Goal: Transaction & Acquisition: Purchase product/service

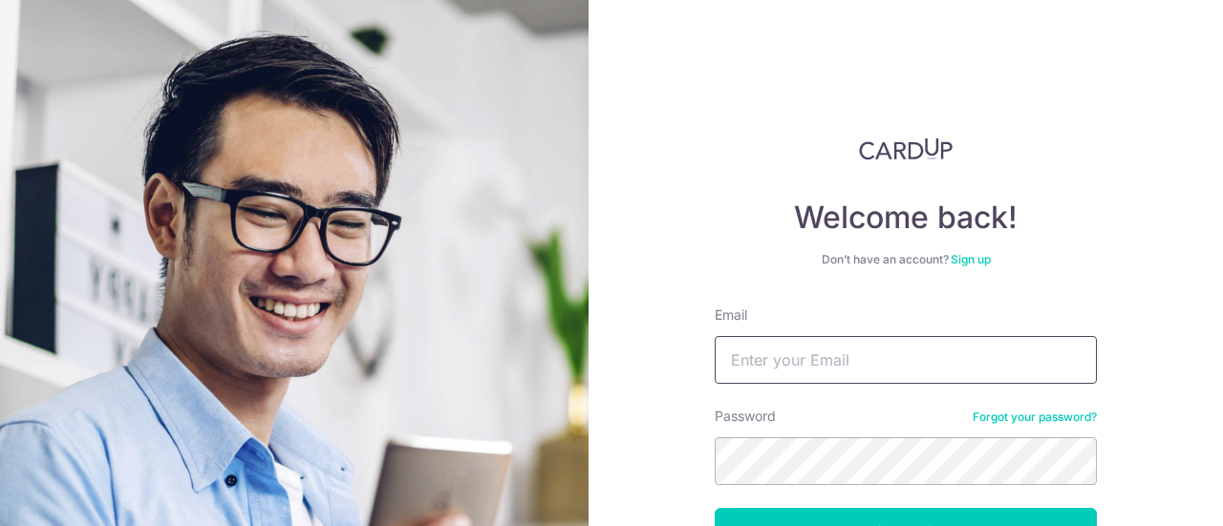
type input "[EMAIL_ADDRESS][DOMAIN_NAME]"
click at [715, 508] on button "Log in" at bounding box center [906, 532] width 382 height 48
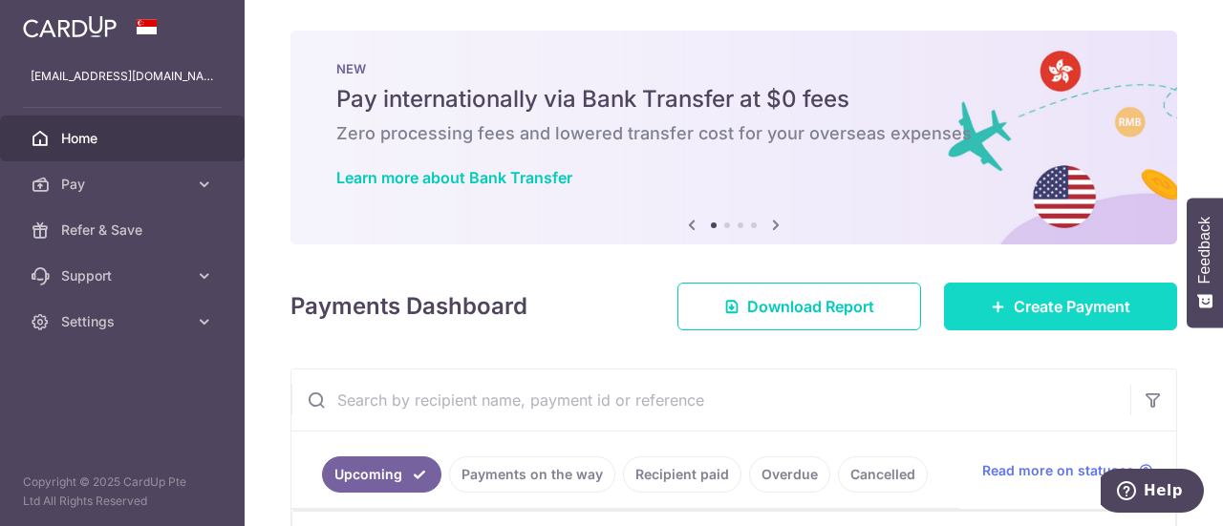
click at [973, 306] on link "Create Payment" at bounding box center [1060, 307] width 233 height 48
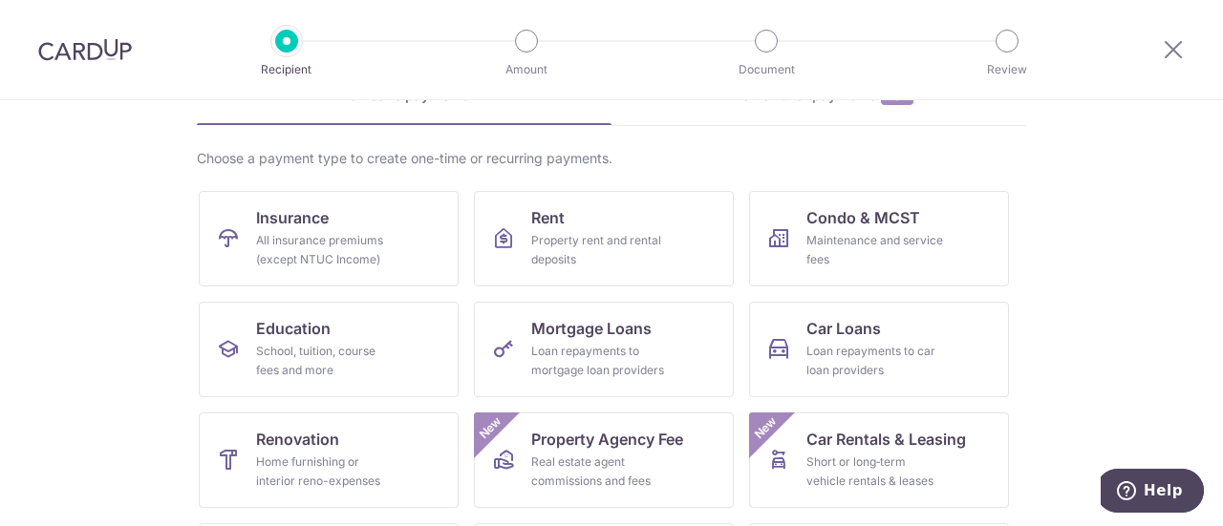
scroll to position [111, 0]
click at [313, 225] on span "Insurance" at bounding box center [292, 216] width 73 height 23
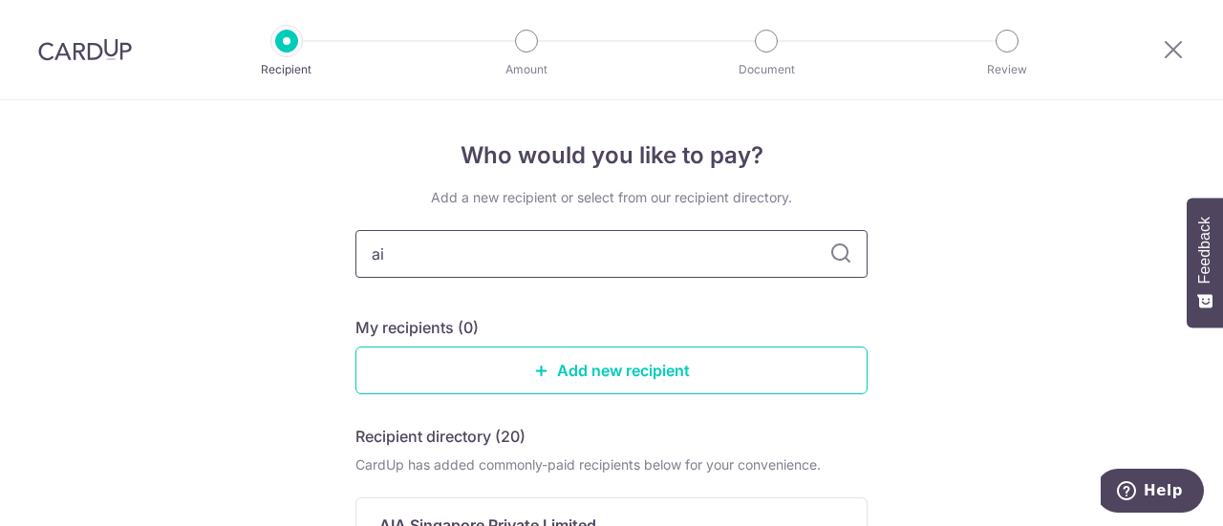
type input "aia"
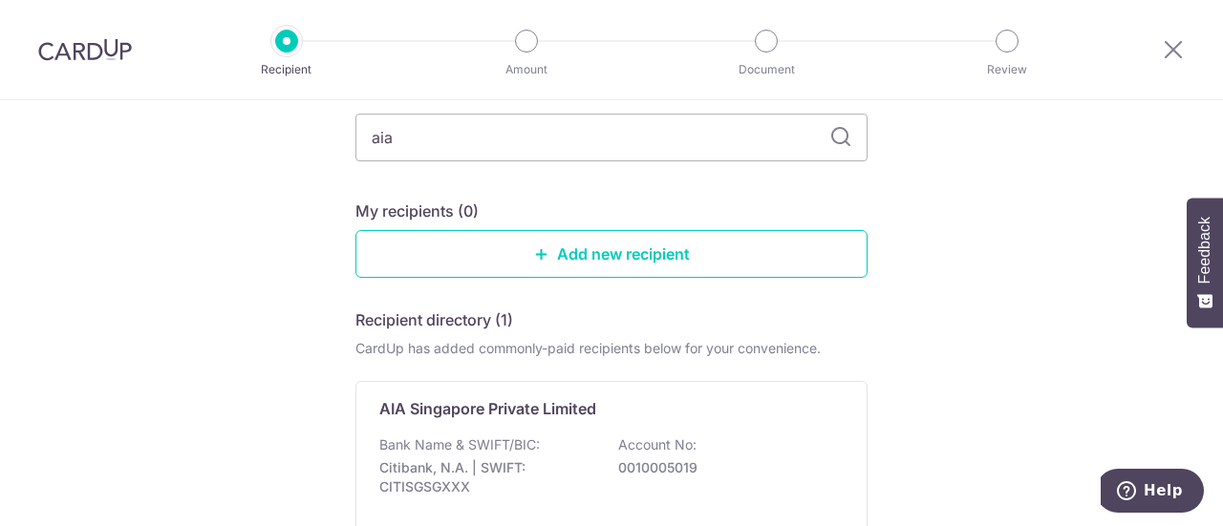
scroll to position [126, 0]
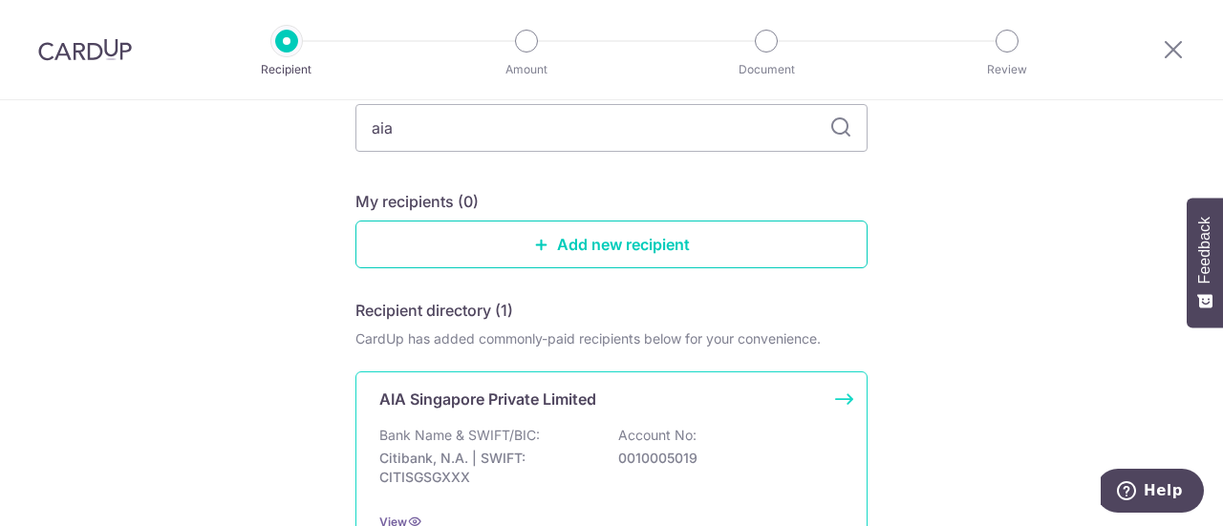
click at [652, 393] on div "AIA Singapore Private Limited" at bounding box center [599, 399] width 441 height 23
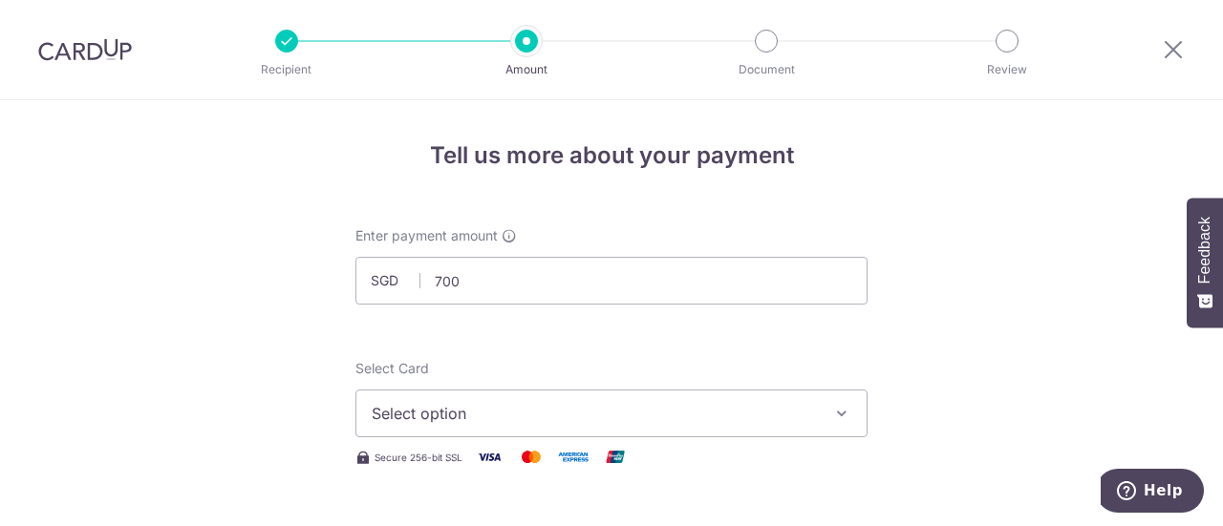
type input "700.00"
click at [672, 364] on div "Select Card Select option Add credit card Your Cards **** 2396" at bounding box center [611, 398] width 512 height 78
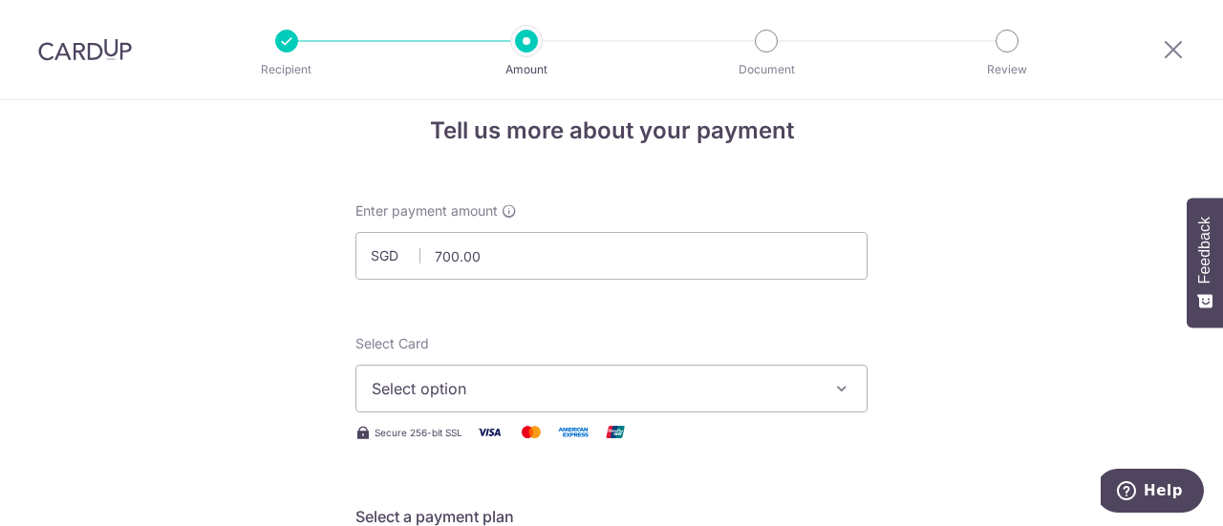
scroll to position [85, 0]
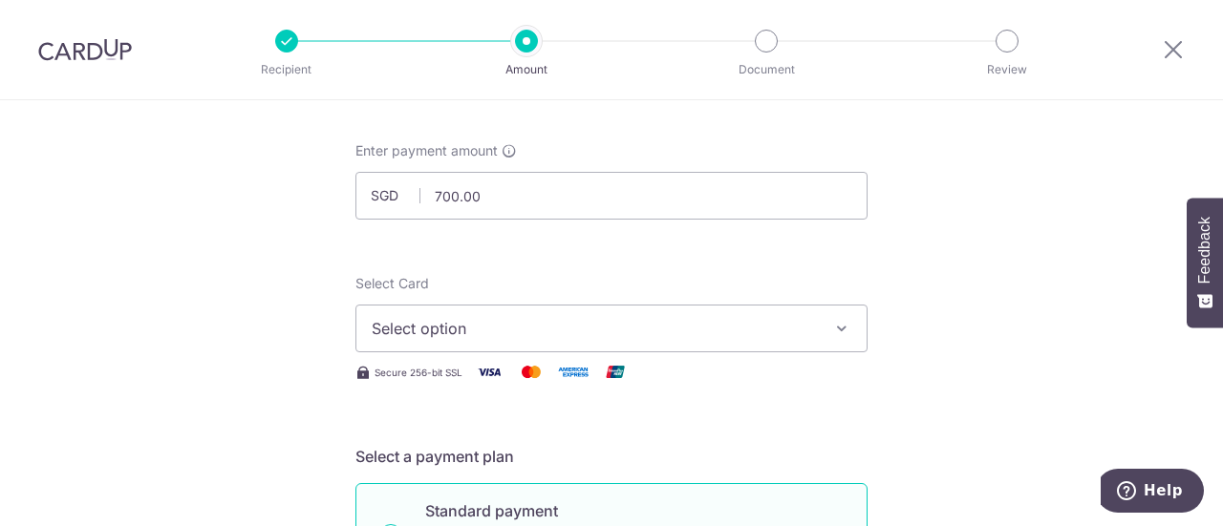
click at [834, 330] on icon "button" at bounding box center [841, 328] width 19 height 19
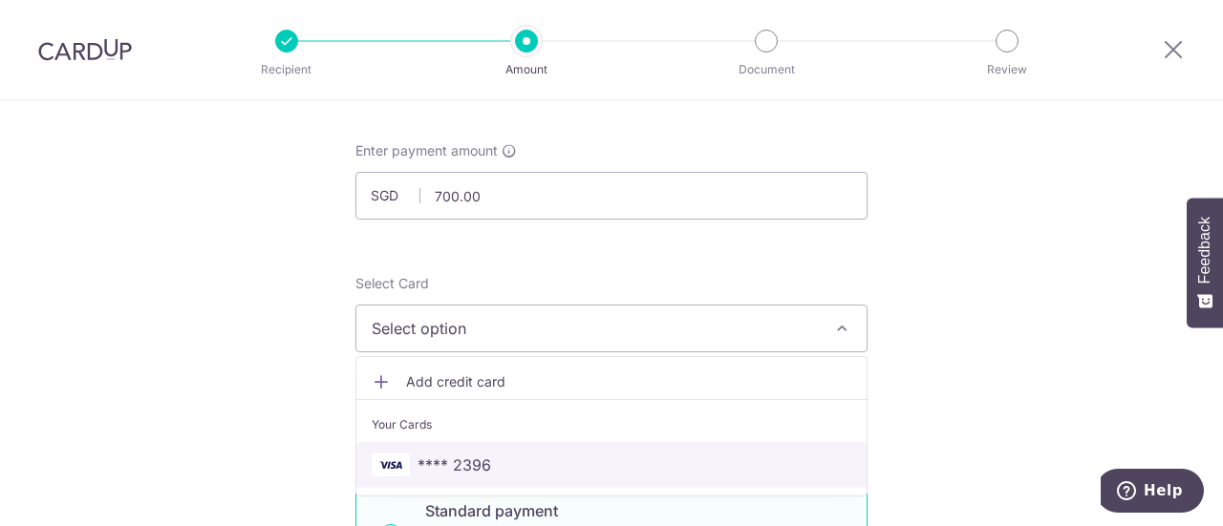
click at [768, 478] on link "**** 2396" at bounding box center [611, 465] width 510 height 46
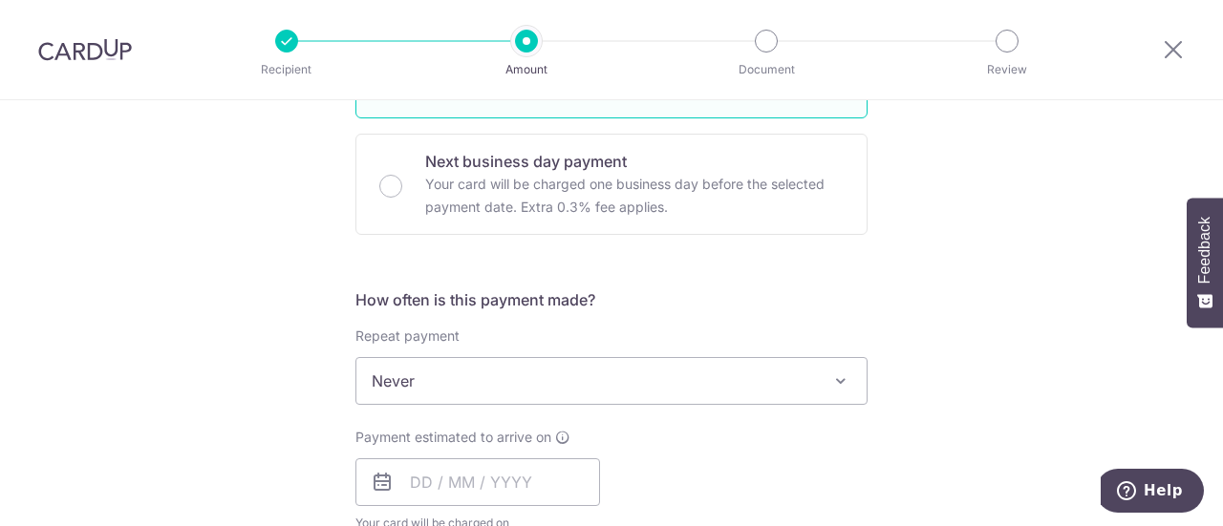
scroll to position [601, 0]
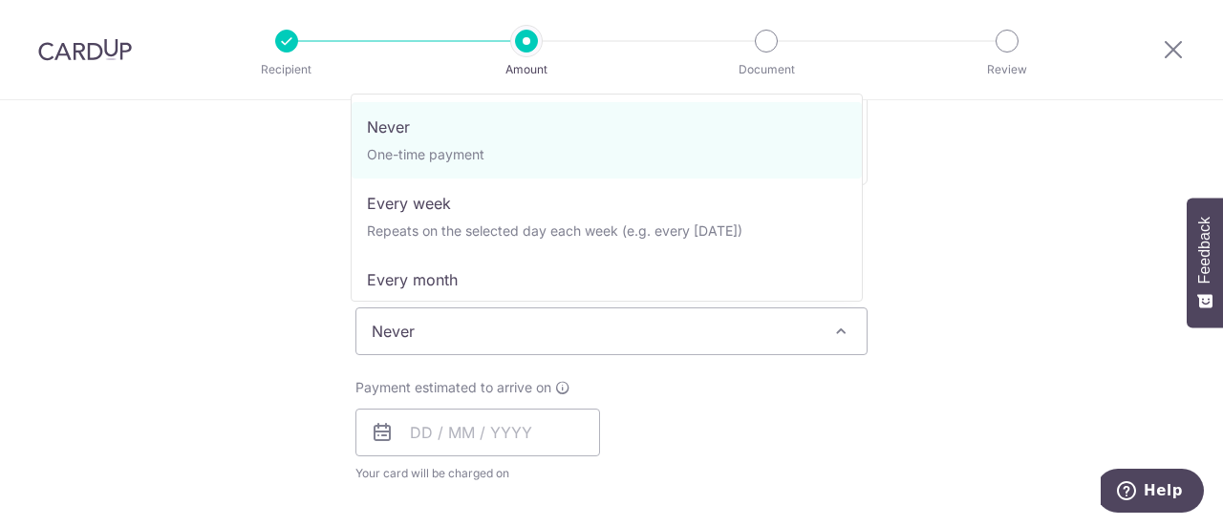
click at [839, 316] on span "Never" at bounding box center [611, 332] width 510 height 46
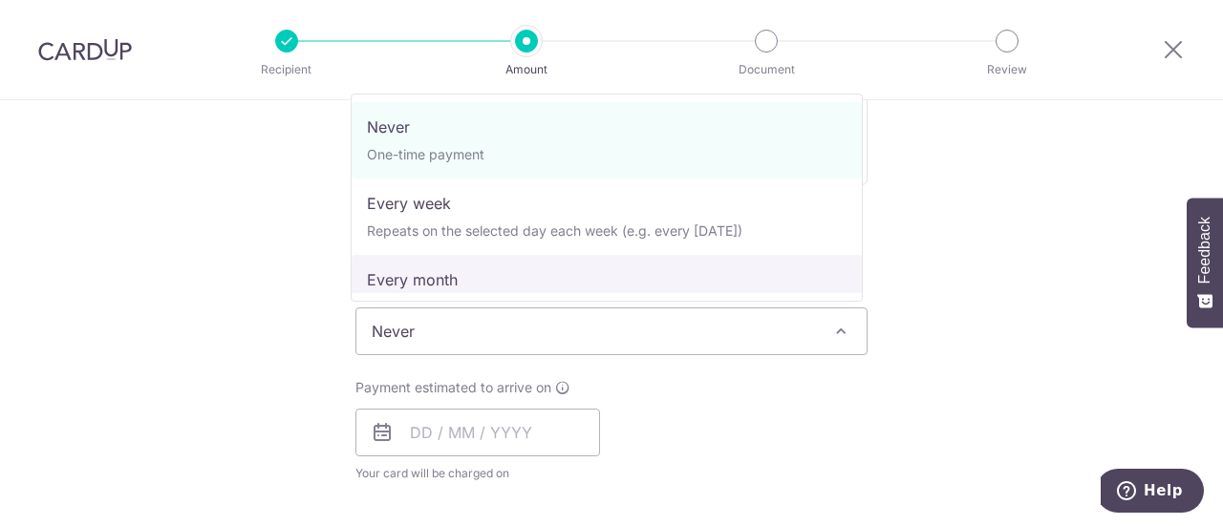
select select "3"
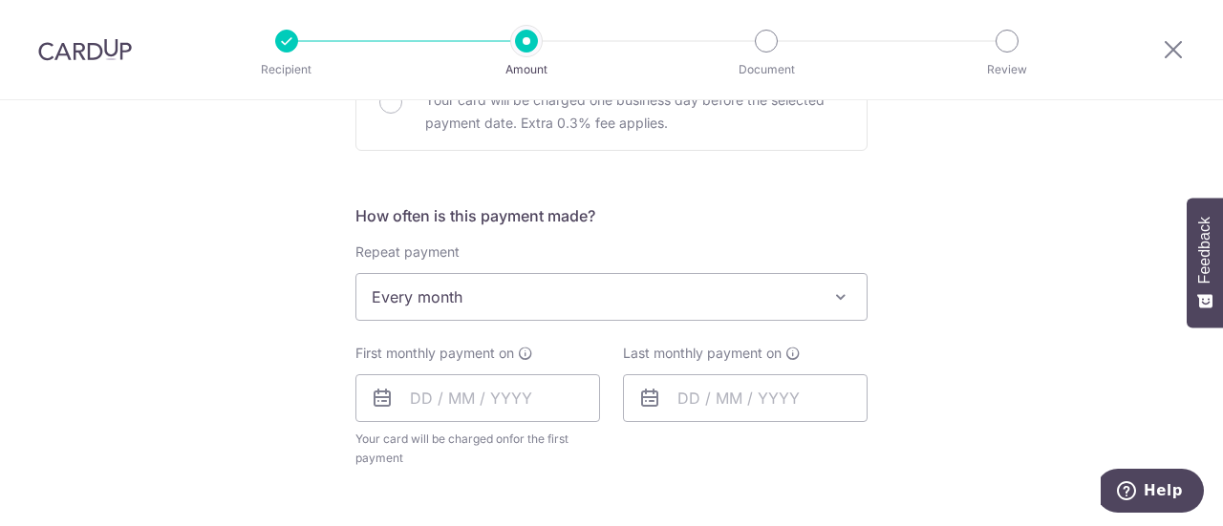
scroll to position [696, 0]
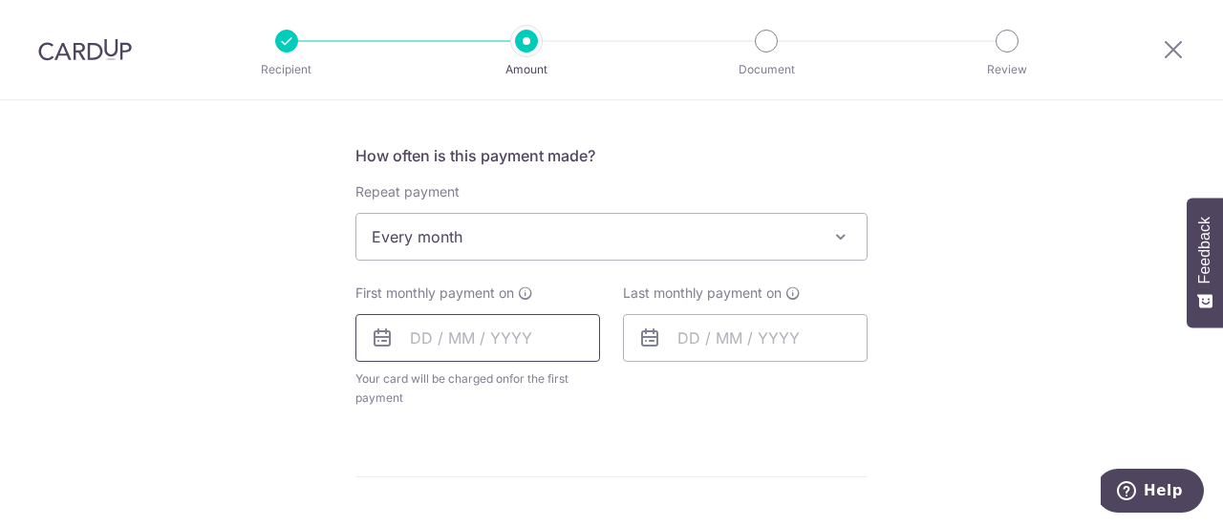
click at [413, 334] on input "text" at bounding box center [477, 338] width 245 height 48
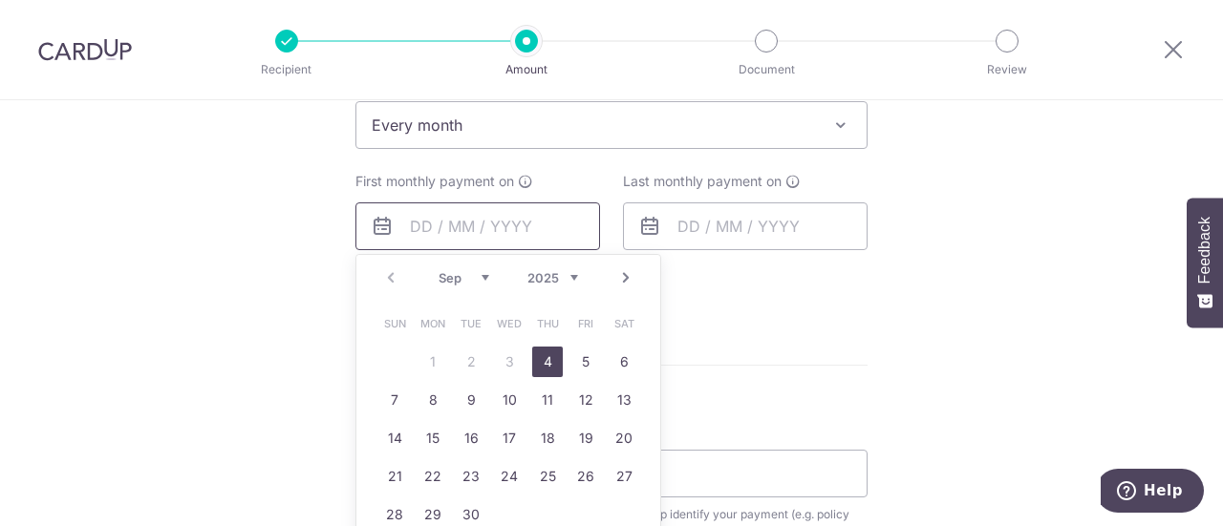
scroll to position [808, 0]
click at [425, 439] on link "15" at bounding box center [433, 437] width 31 height 31
type input "15/09/2025"
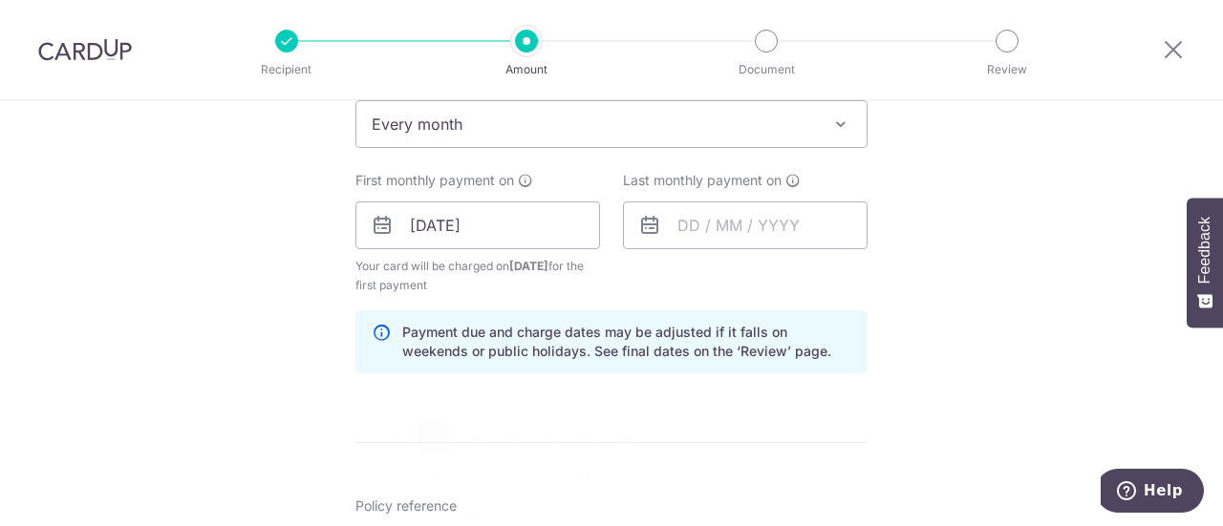
click at [425, 439] on form "Enter payment amount SGD 700.00 700.00 Select Card **** 2396 Add credit card Yo…" at bounding box center [611, 223] width 512 height 1610
click at [689, 211] on input "text" at bounding box center [745, 226] width 245 height 48
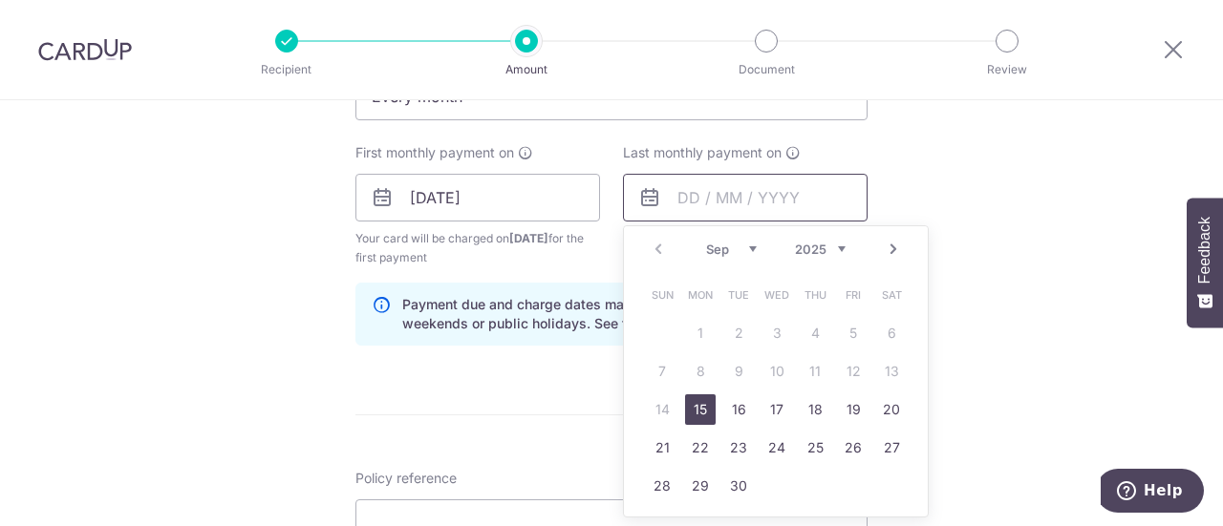
scroll to position [837, 0]
click at [836, 247] on select "2025 2026 2027 2028 2029 2030 2031 2032 2033 2034 2035" at bounding box center [820, 248] width 51 height 15
click at [743, 414] on link "15" at bounding box center [738, 409] width 31 height 31
type input "15/09/2026"
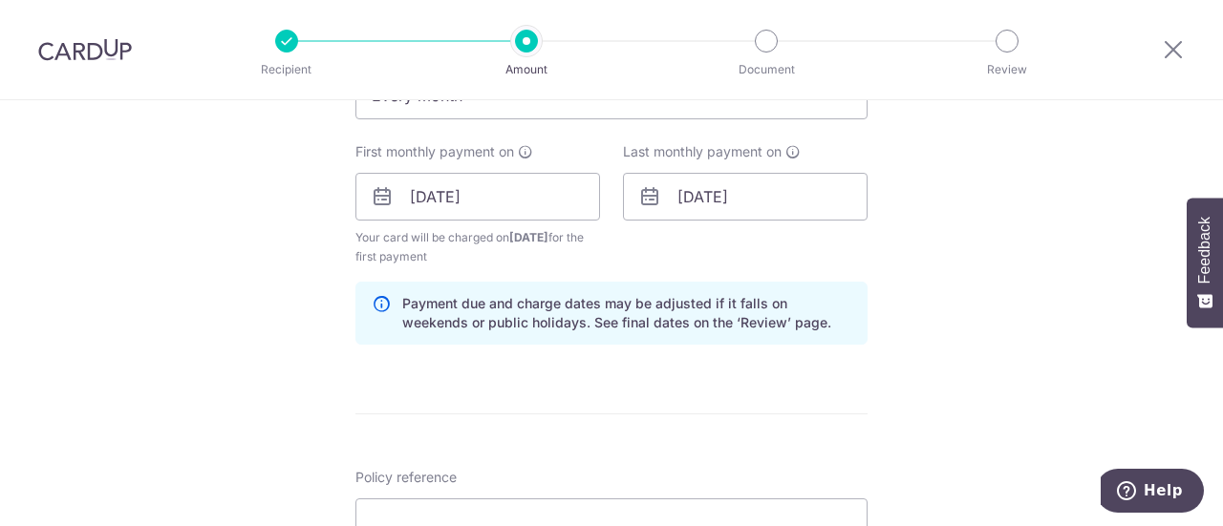
click at [952, 318] on div "Tell us more about your payment Enter payment amount SGD 700.00 700.00 Select C…" at bounding box center [611, 176] width 1223 height 1826
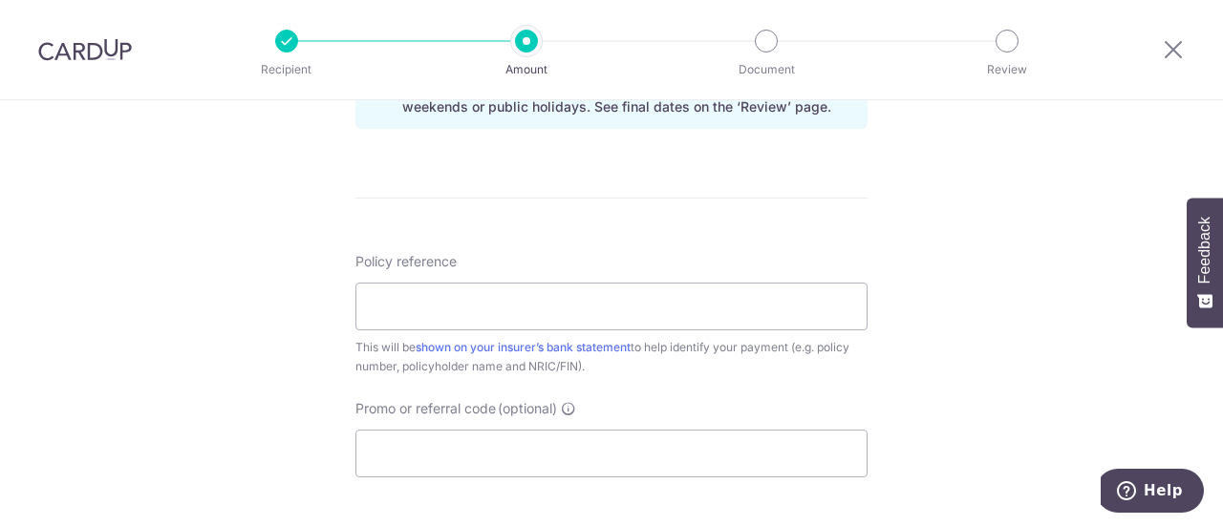
scroll to position [1052, 0]
click at [795, 310] on input "Policy reference" at bounding box center [611, 308] width 512 height 48
click at [521, 311] on input "Policy reference" at bounding box center [611, 308] width 512 height 48
paste input "U126244067"
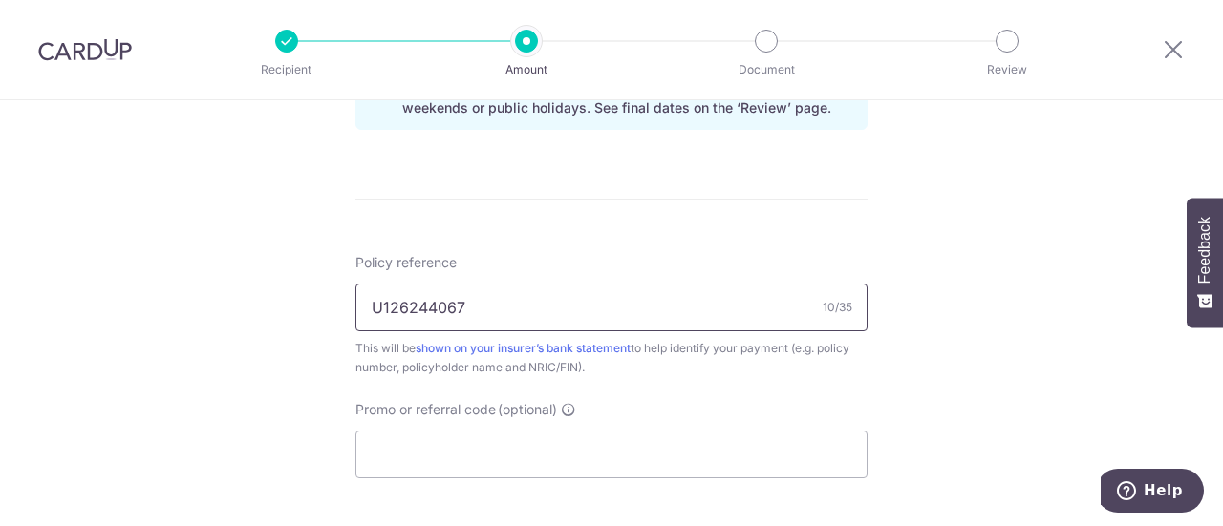
type input "U126244067"
click at [724, 367] on div "This will be shown on your insurer’s bank statement to help identify your payme…" at bounding box center [611, 358] width 512 height 38
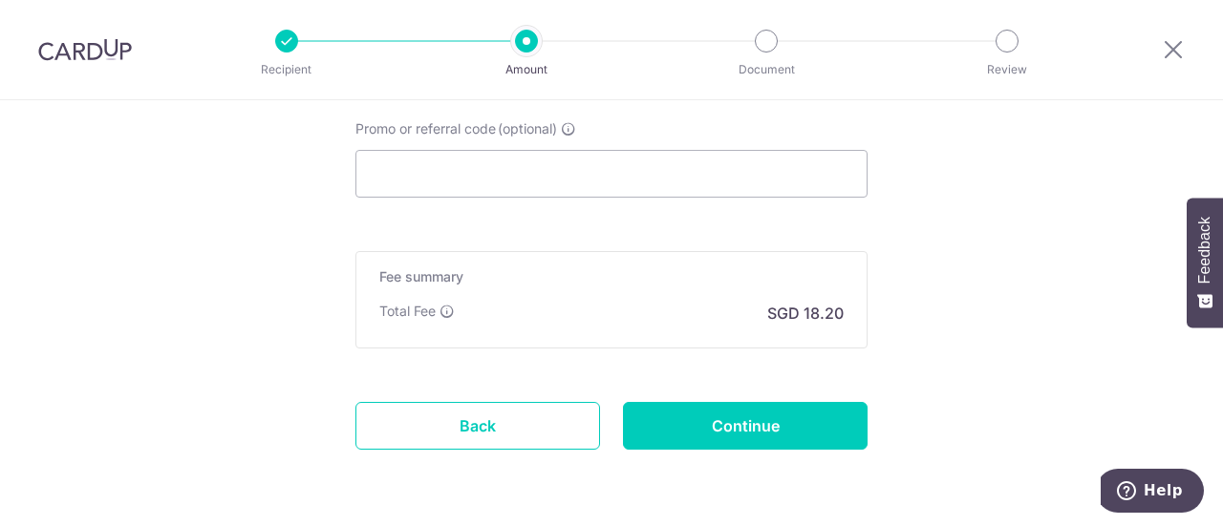
scroll to position [1332, 0]
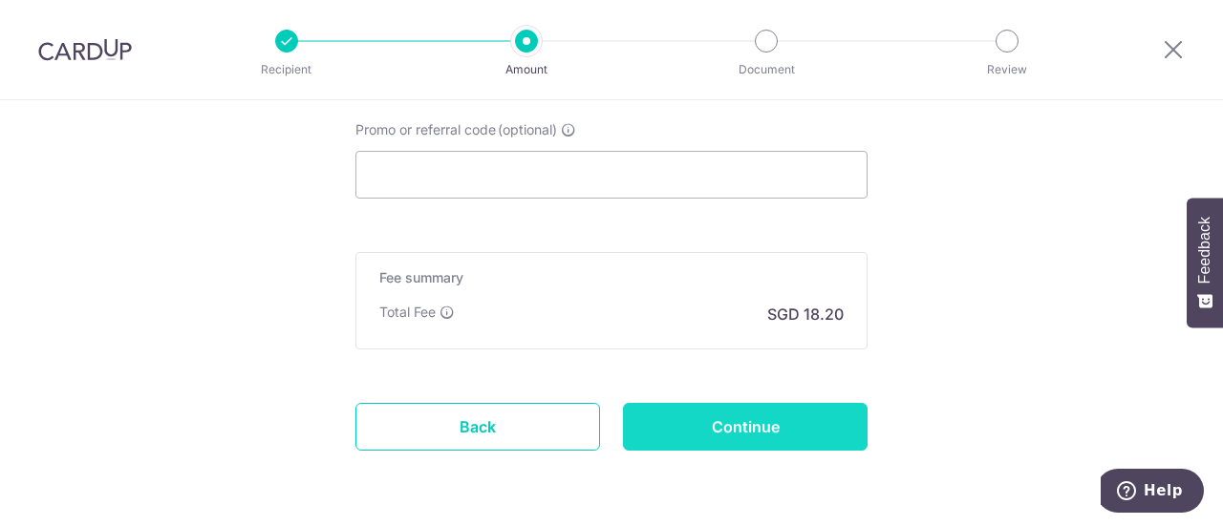
click at [734, 437] on input "Continue" at bounding box center [745, 427] width 245 height 48
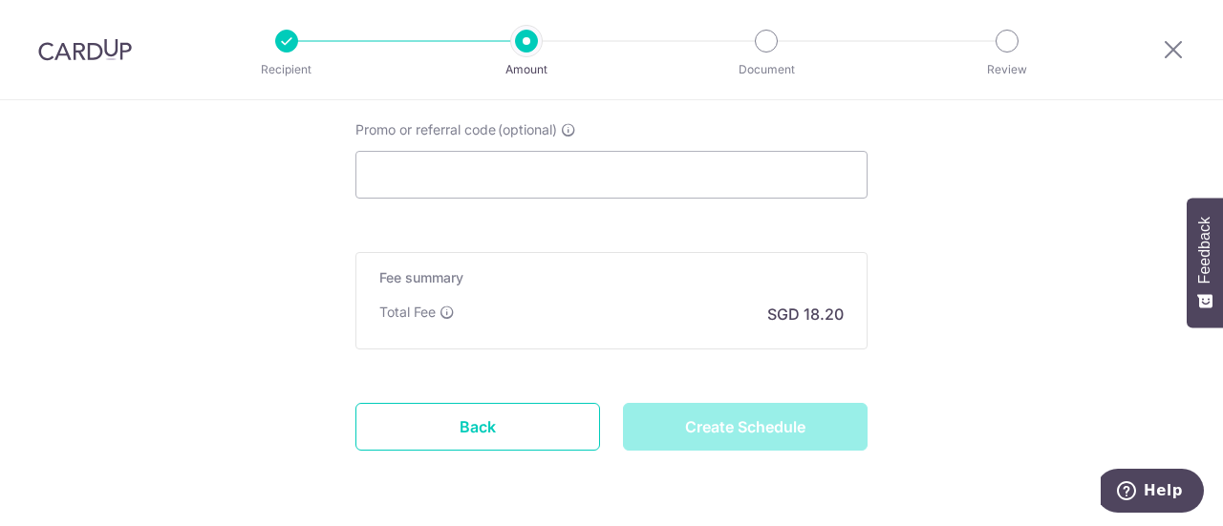
type input "Create Schedule"
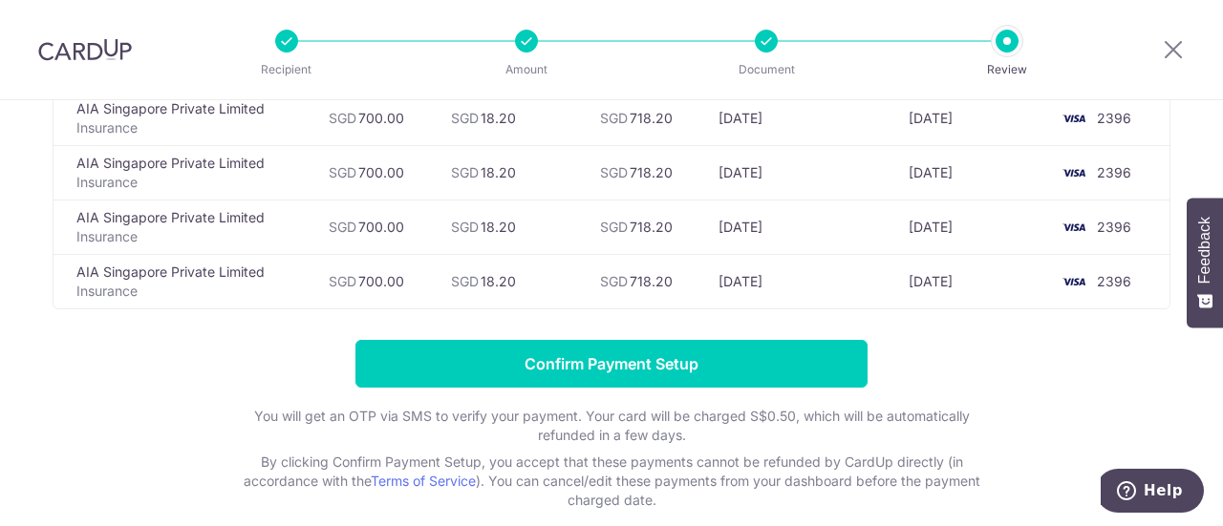
scroll to position [696, 0]
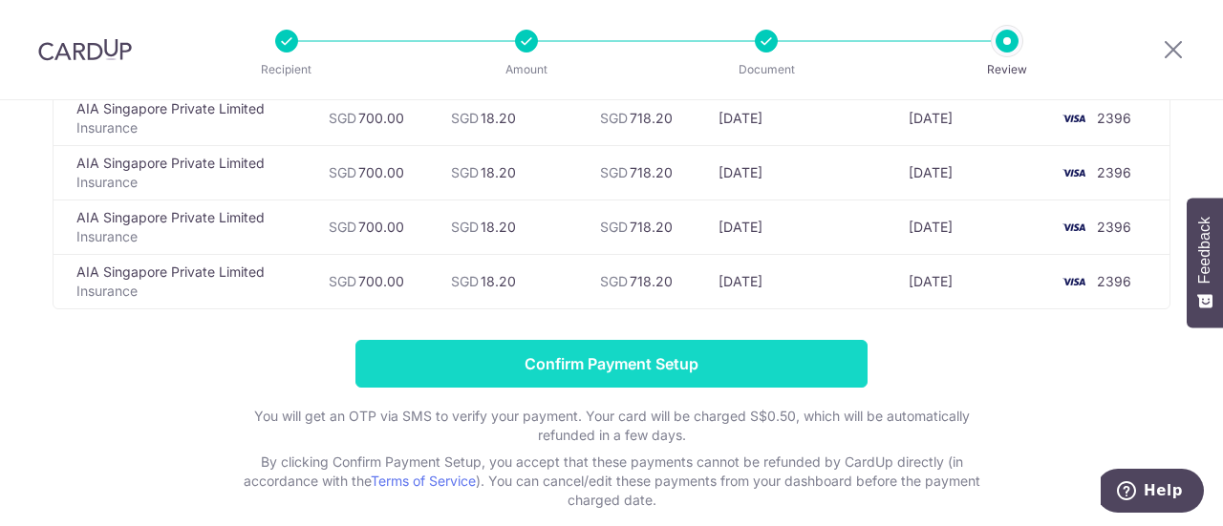
click at [783, 369] on input "Confirm Payment Setup" at bounding box center [611, 364] width 512 height 48
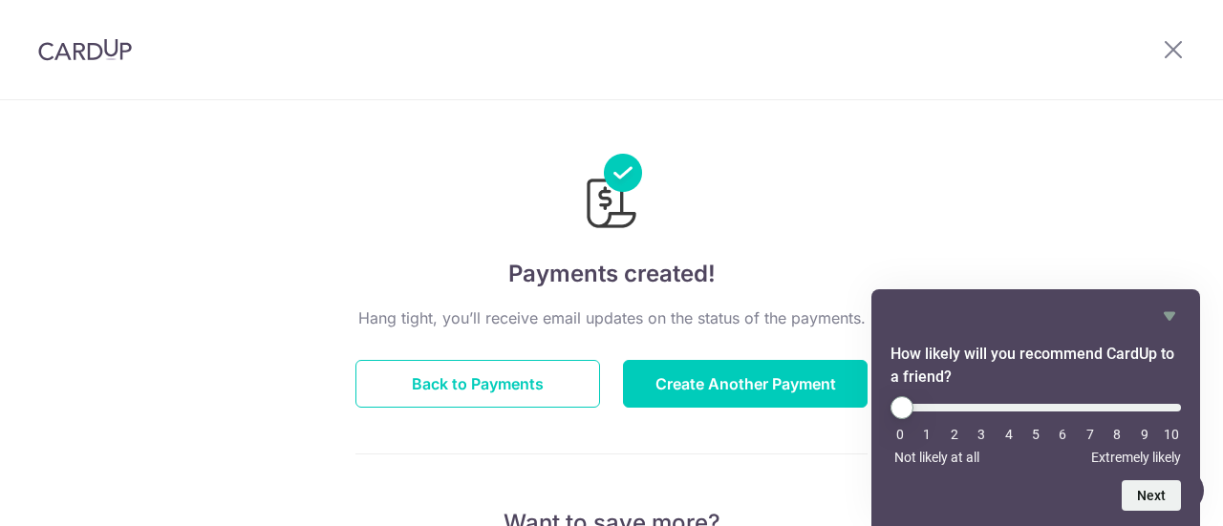
click at [517, 389] on button "Back to Payments" at bounding box center [477, 384] width 245 height 48
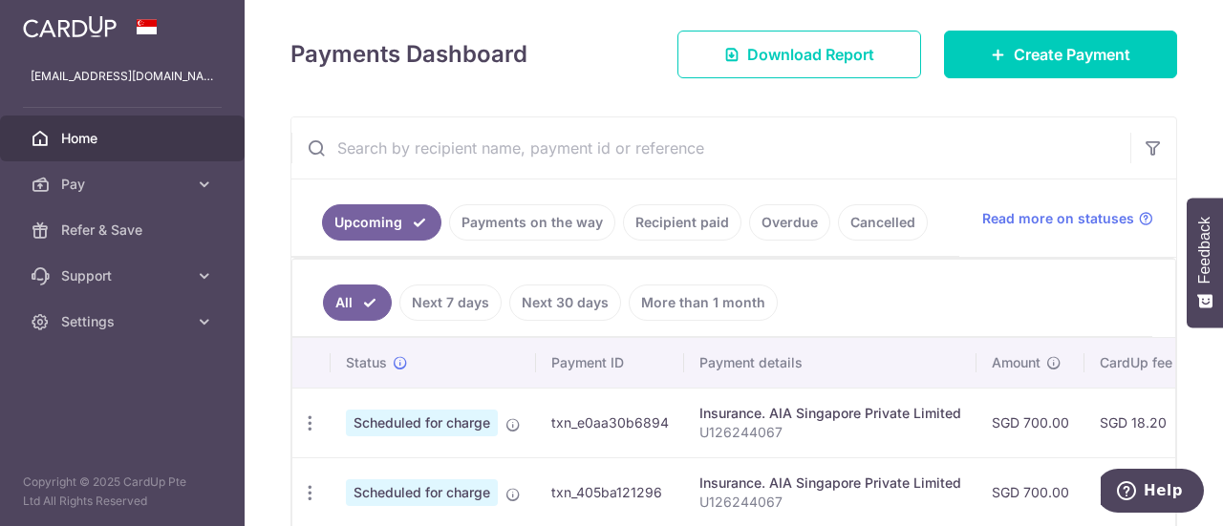
scroll to position [253, 0]
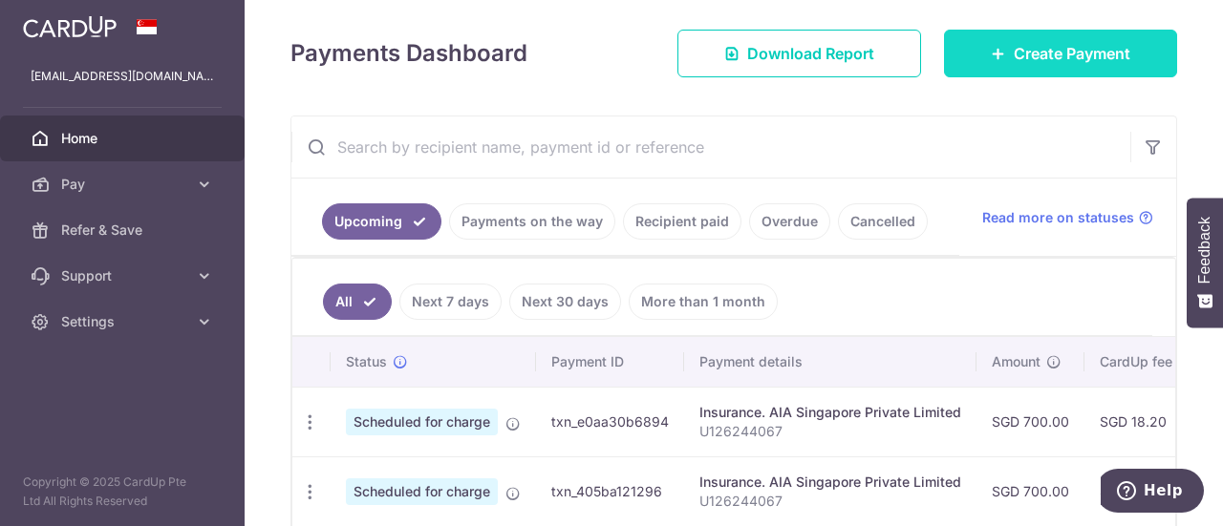
click at [1019, 45] on span "Create Payment" at bounding box center [1072, 53] width 117 height 23
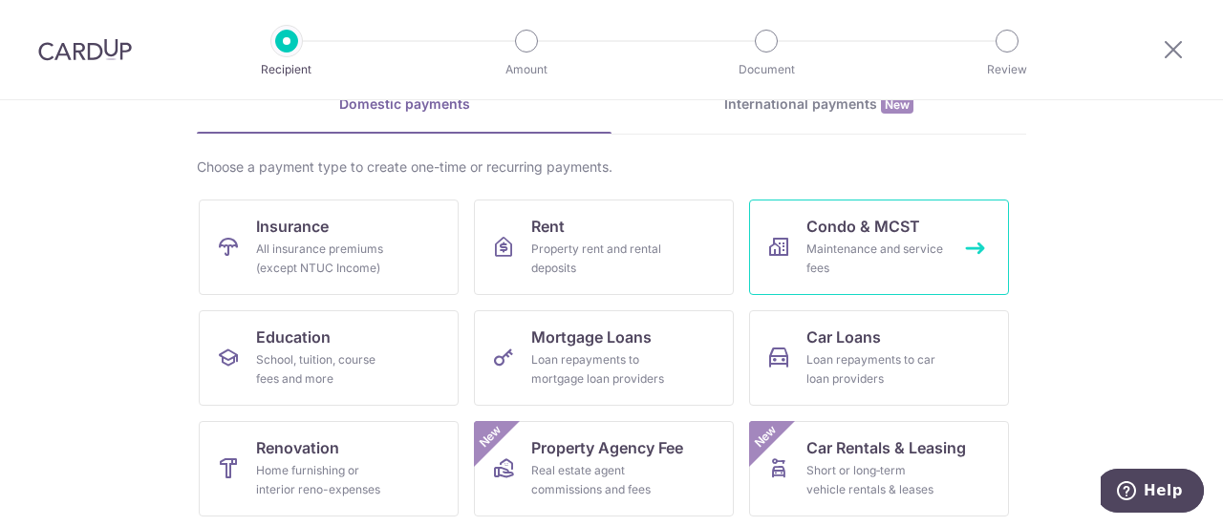
scroll to position [109, 0]
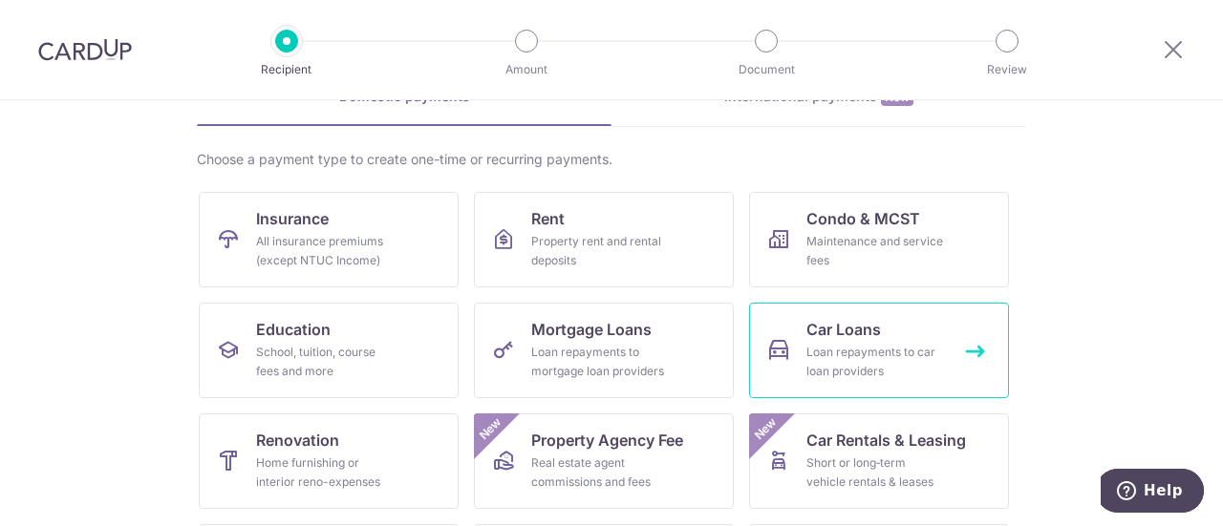
click at [848, 351] on div "Loan repayments to car loan providers" at bounding box center [875, 362] width 138 height 38
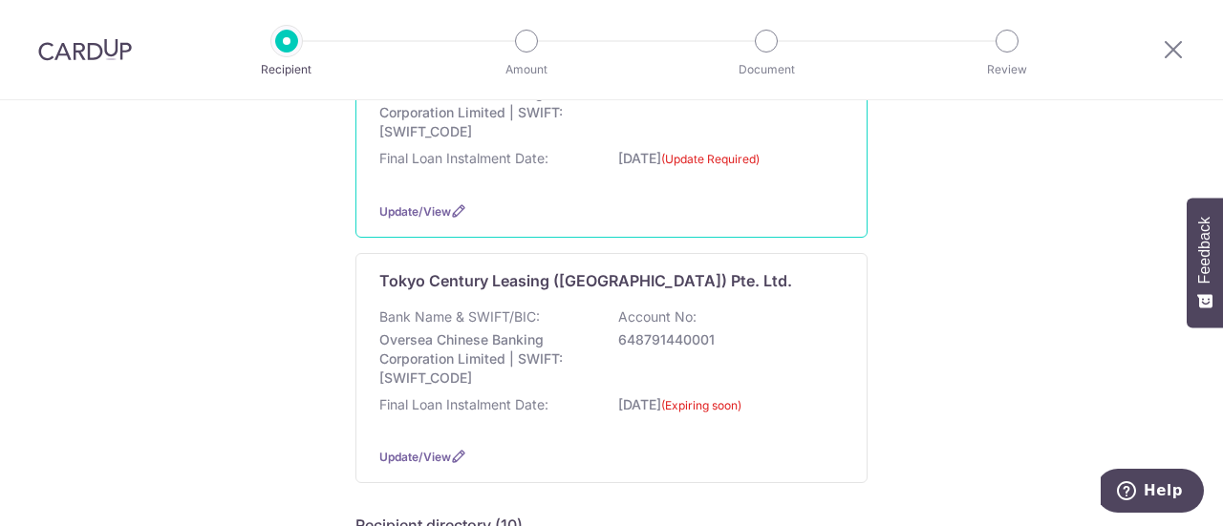
scroll to position [302, 0]
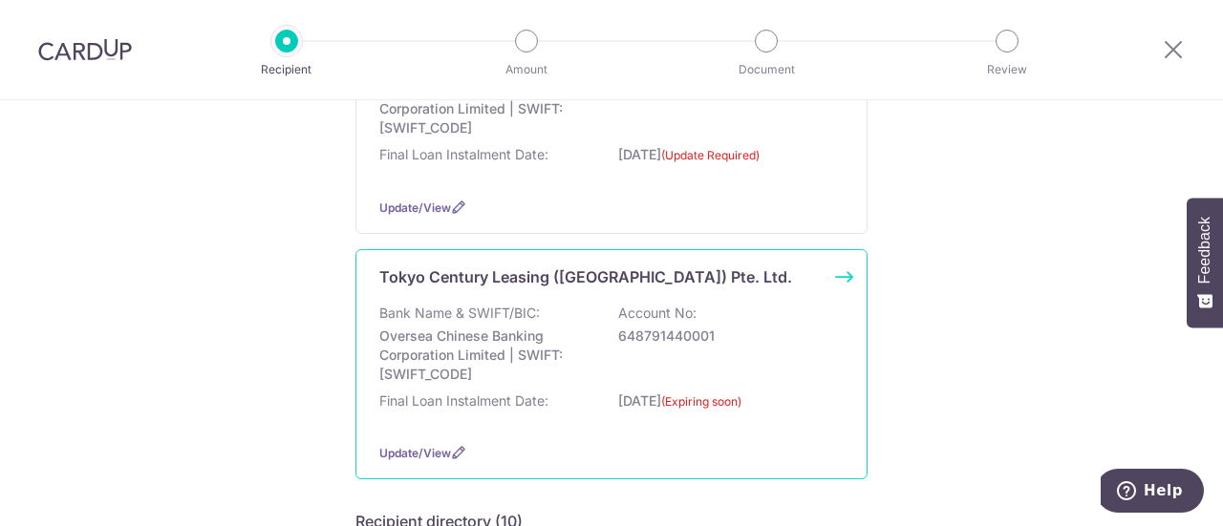
click at [581, 284] on p "Tokyo Century Leasing ([GEOGRAPHIC_DATA]) Pte. Ltd." at bounding box center [585, 277] width 413 height 23
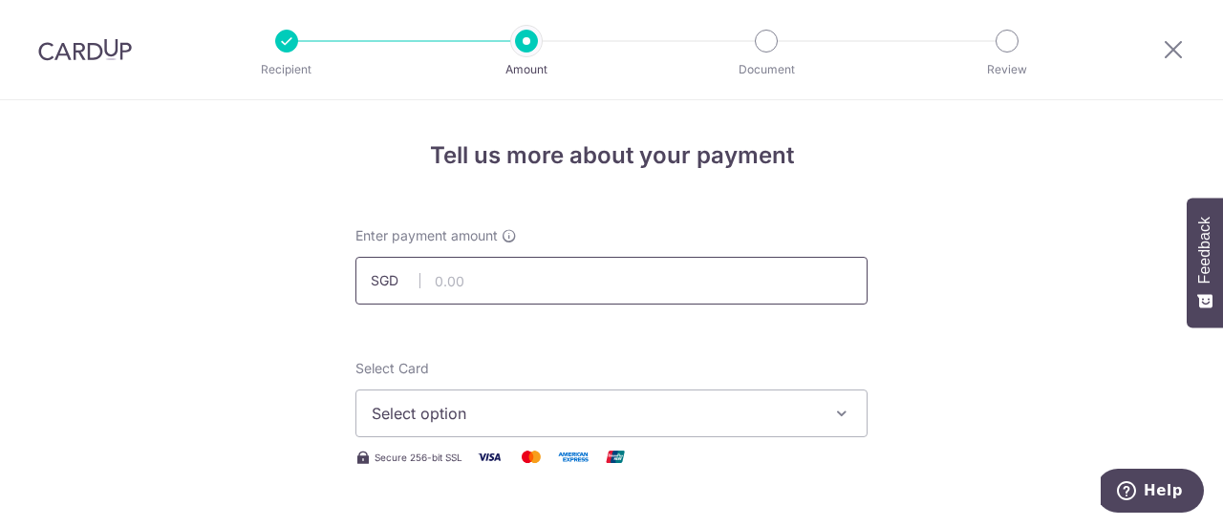
drag, startPoint x: 0, startPoint y: 0, endPoint x: 581, endPoint y: 284, distance: 646.5
click at [581, 284] on input "text" at bounding box center [611, 281] width 512 height 48
type input "1,456.00"
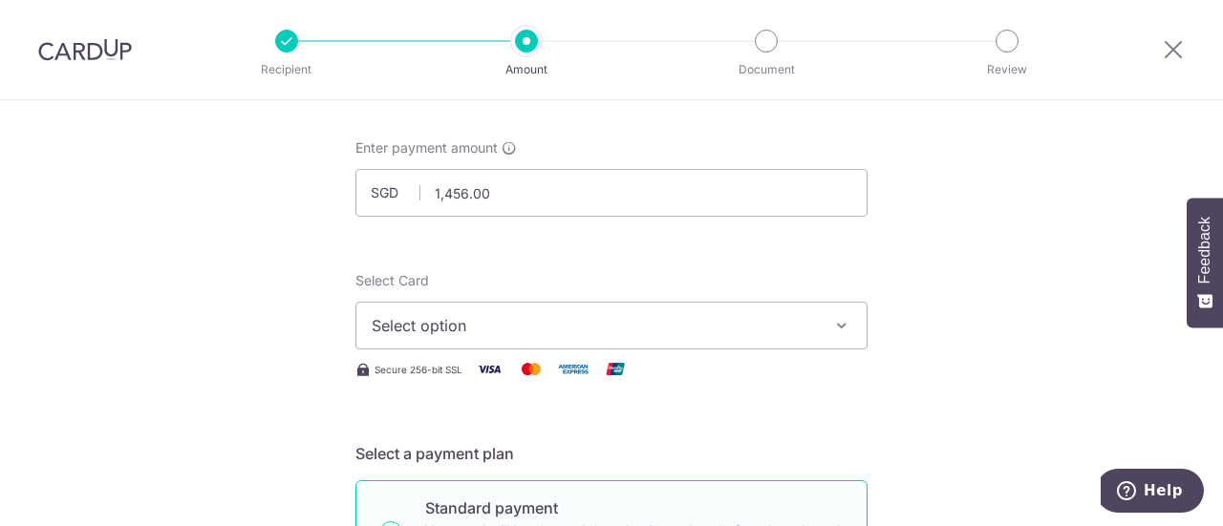
scroll to position [90, 0]
click at [751, 335] on button "Select option" at bounding box center [611, 324] width 512 height 48
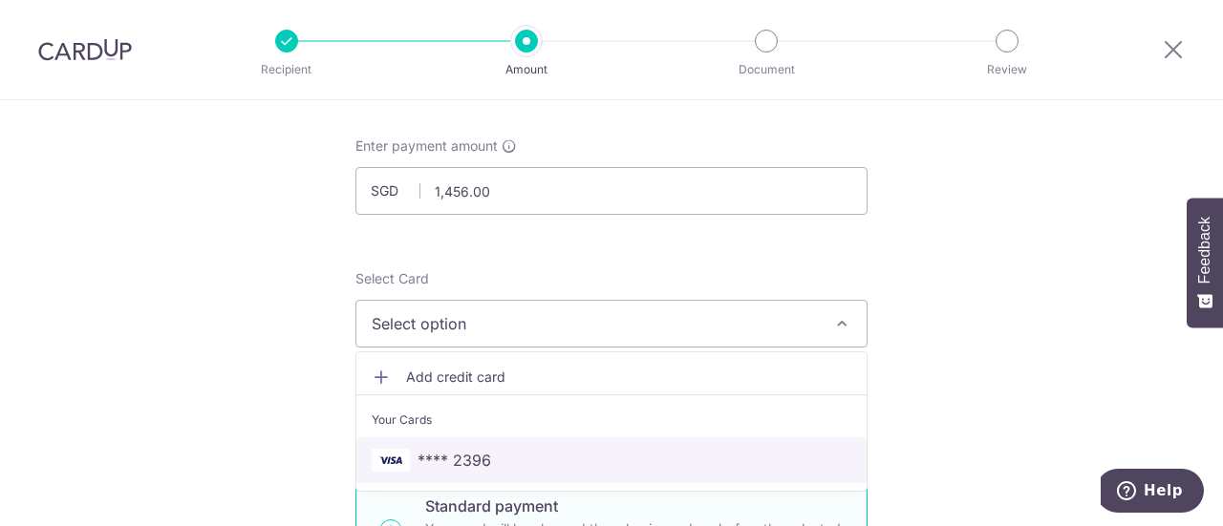
click at [711, 456] on span "**** 2396" at bounding box center [612, 460] width 480 height 23
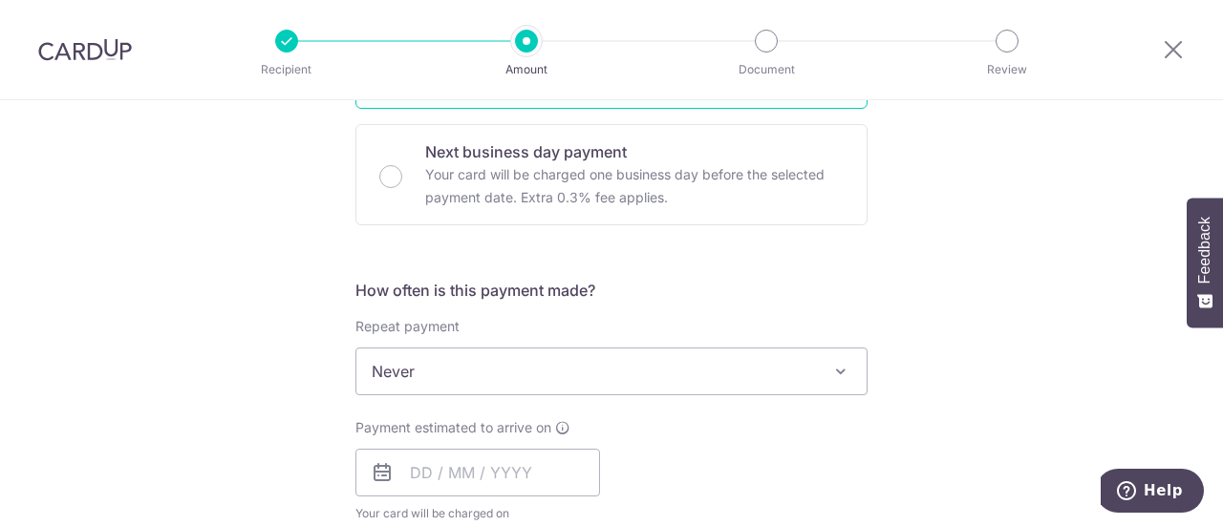
scroll to position [686, 0]
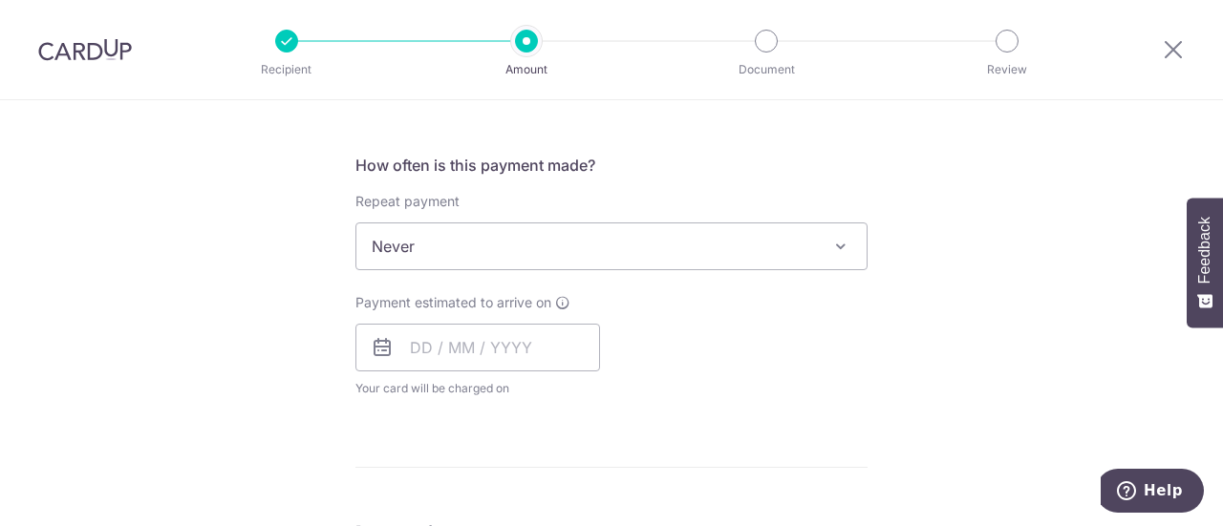
click at [811, 254] on span "Never" at bounding box center [611, 247] width 510 height 46
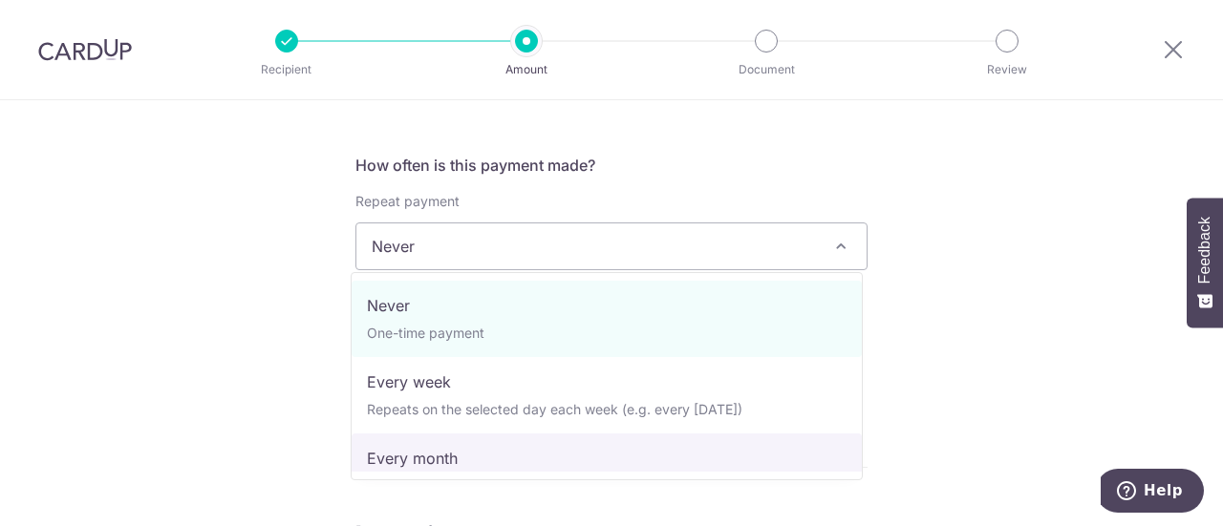
select select "3"
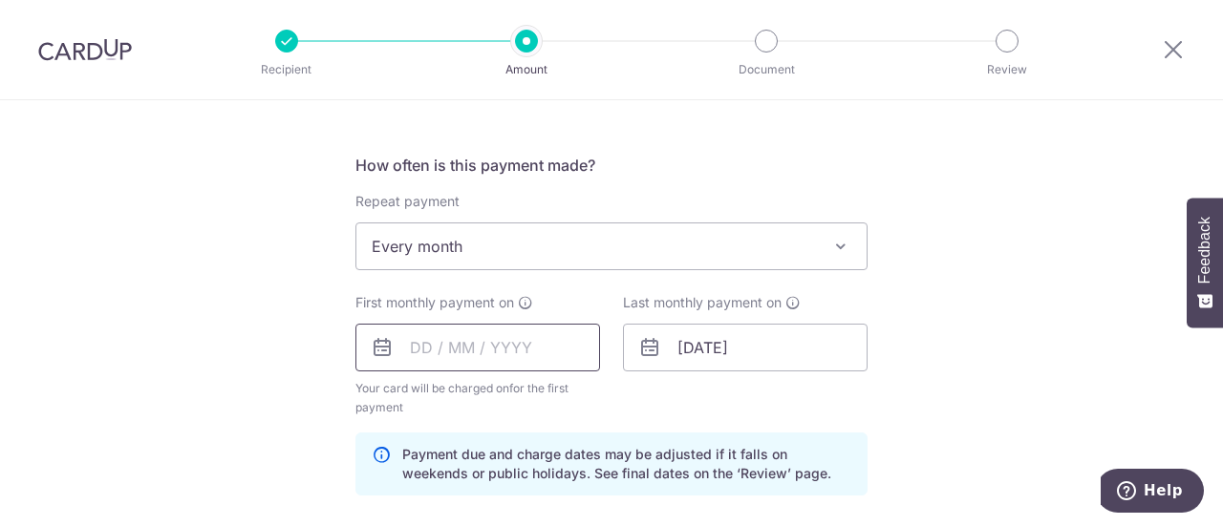
click at [417, 348] on input "text" at bounding box center [477, 348] width 245 height 48
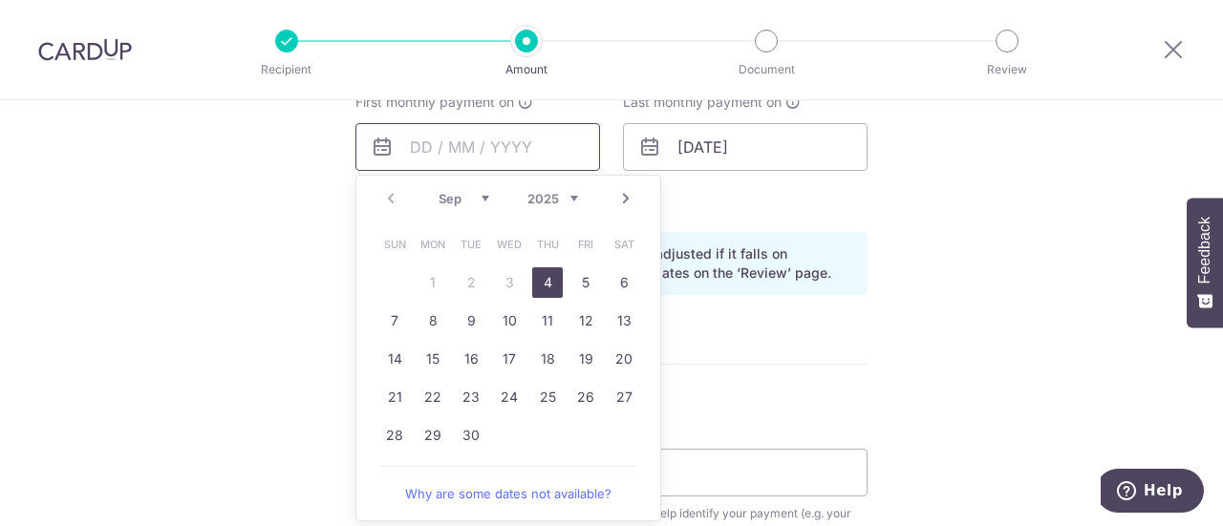
scroll to position [895, 0]
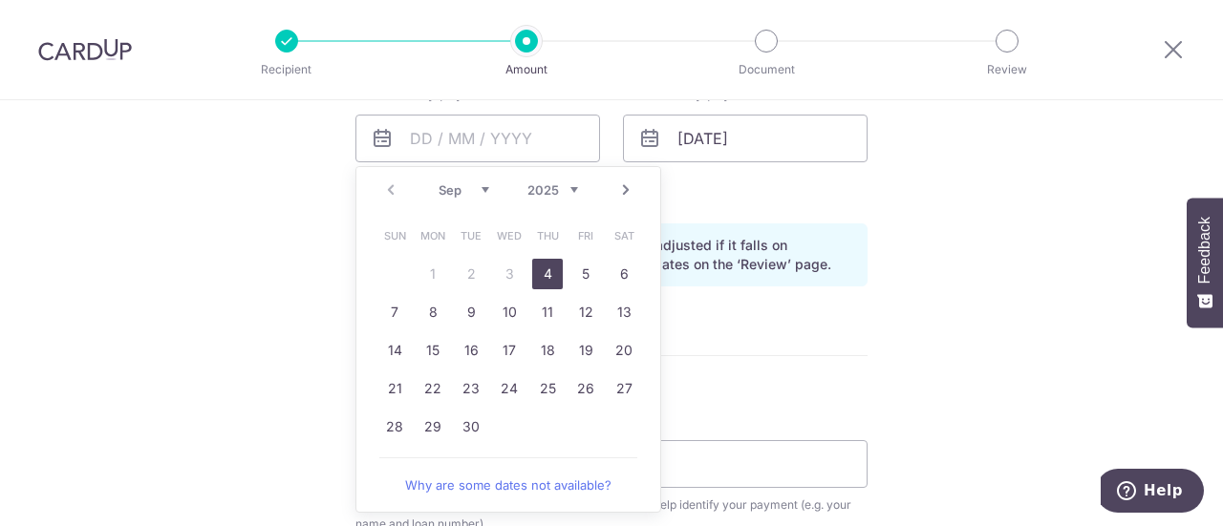
click at [548, 270] on link "4" at bounding box center [547, 274] width 31 height 31
type input "[DATE]"
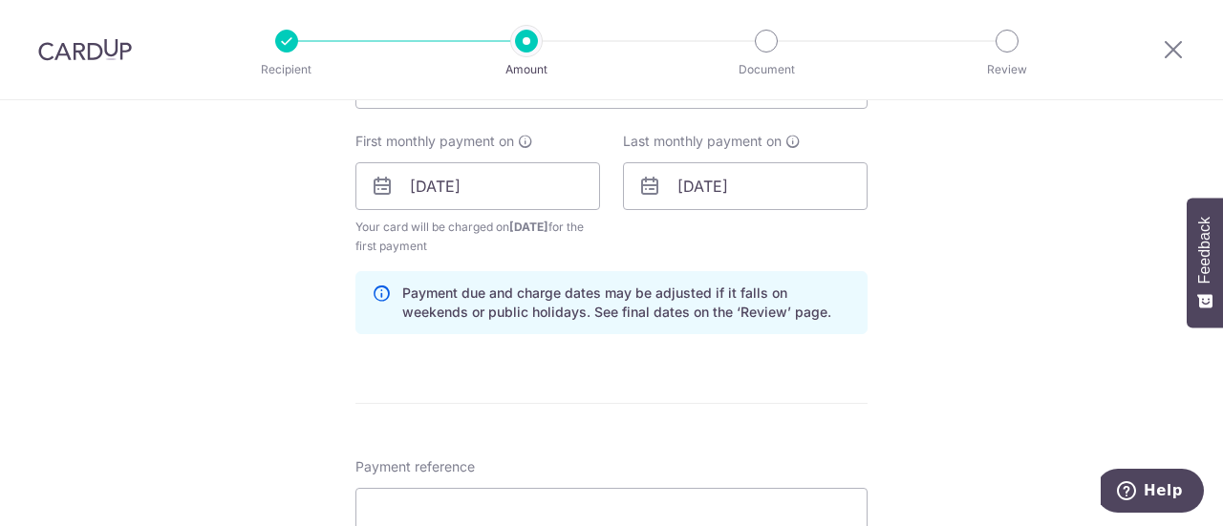
scroll to position [809, 0]
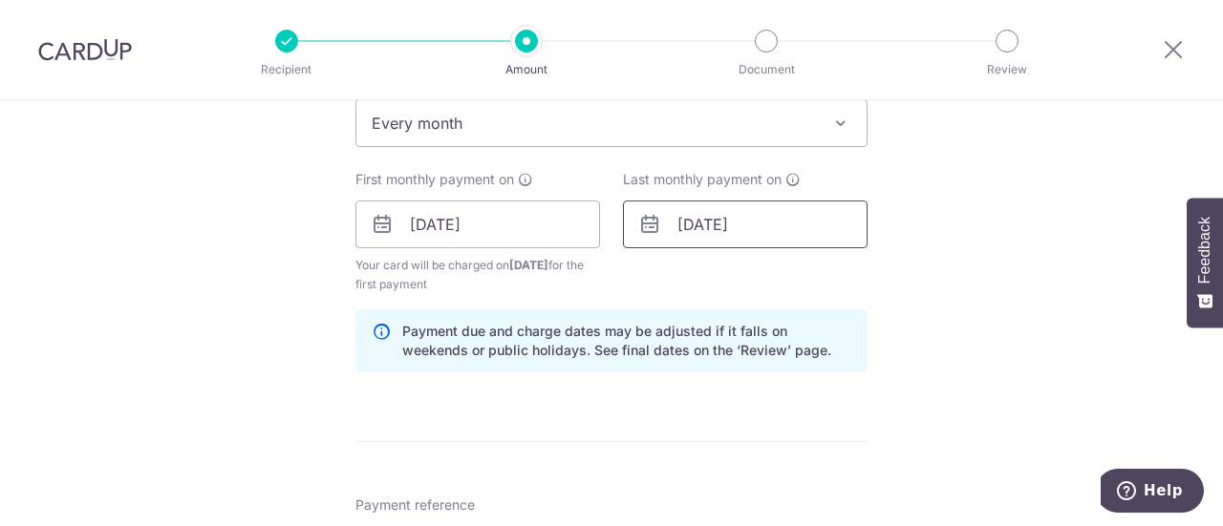
click at [729, 225] on input "[DATE]" at bounding box center [745, 225] width 245 height 48
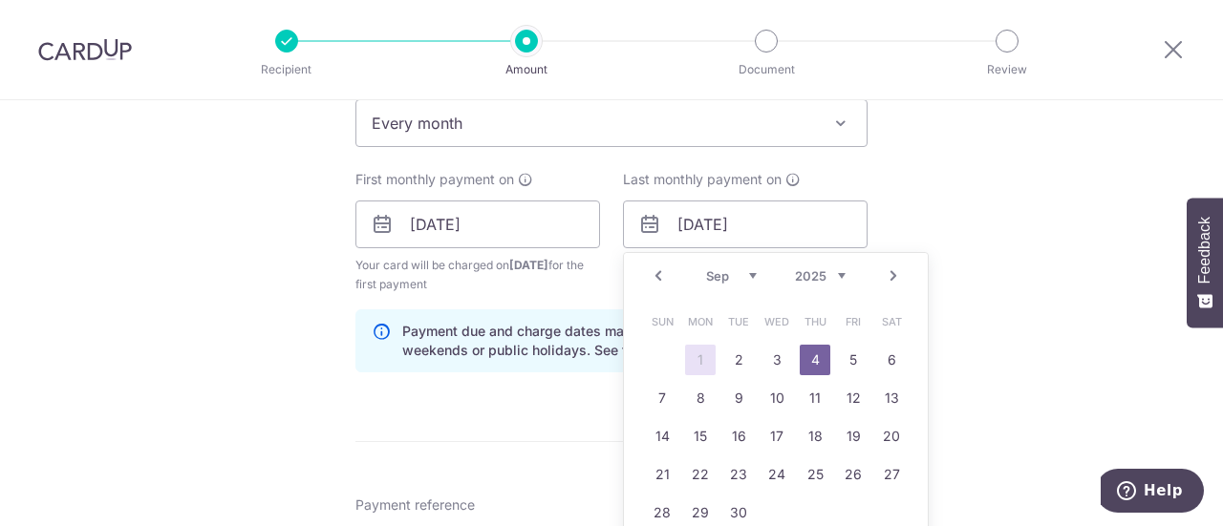
click at [842, 274] on div "Prev Next Jan Feb Mar Apr May Jun Jul Aug Sep Oct Nov Dec 2024 2025 2026 2027 2…" at bounding box center [776, 276] width 304 height 46
click at [837, 272] on select "2024 2025 2026 2027 2028 2029 2030 2031 2032 2033 2034 2035" at bounding box center [820, 275] width 51 height 15
click at [1024, 214] on div "Tell us more about your payment Enter payment amount SGD 1,456.00 1456.00 Selec…" at bounding box center [611, 204] width 1223 height 1826
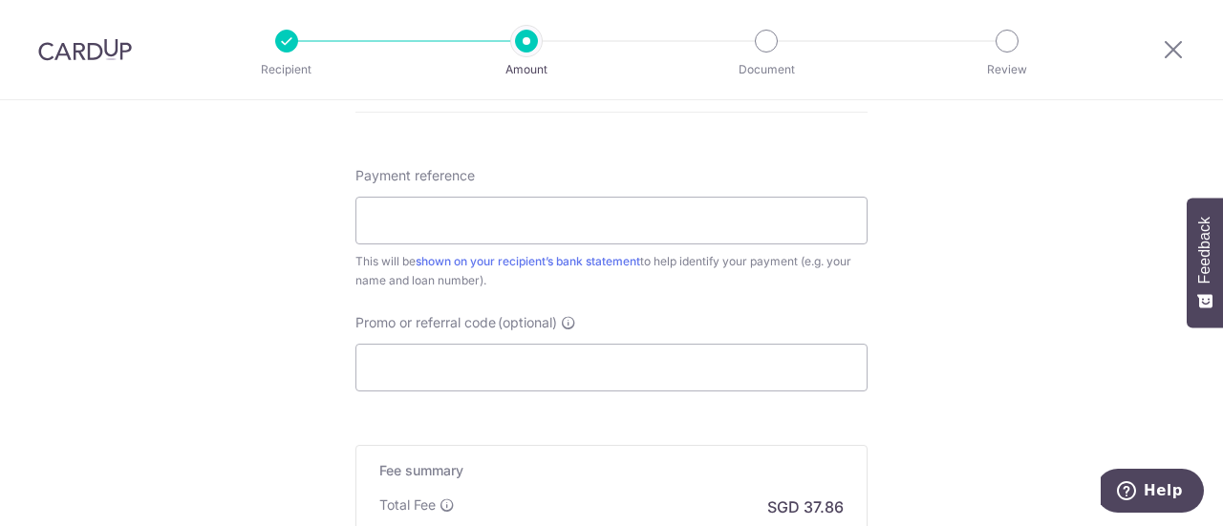
scroll to position [1141, 0]
click at [818, 225] on input "Payment reference" at bounding box center [611, 219] width 512 height 48
click at [728, 210] on input "Payment reference" at bounding box center [611, 219] width 512 height 48
type input "3394950"
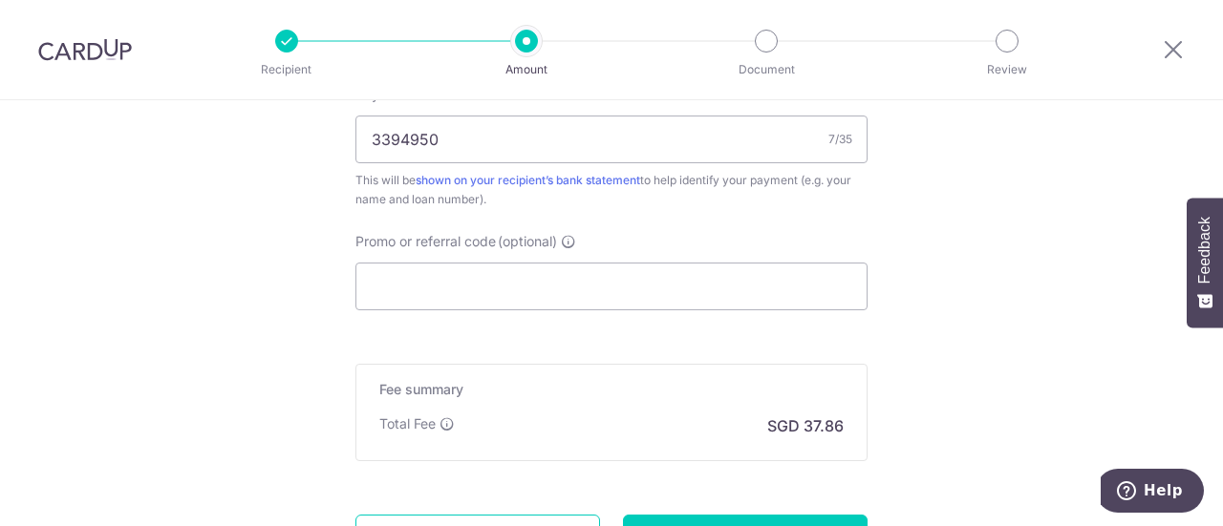
scroll to position [1395, 0]
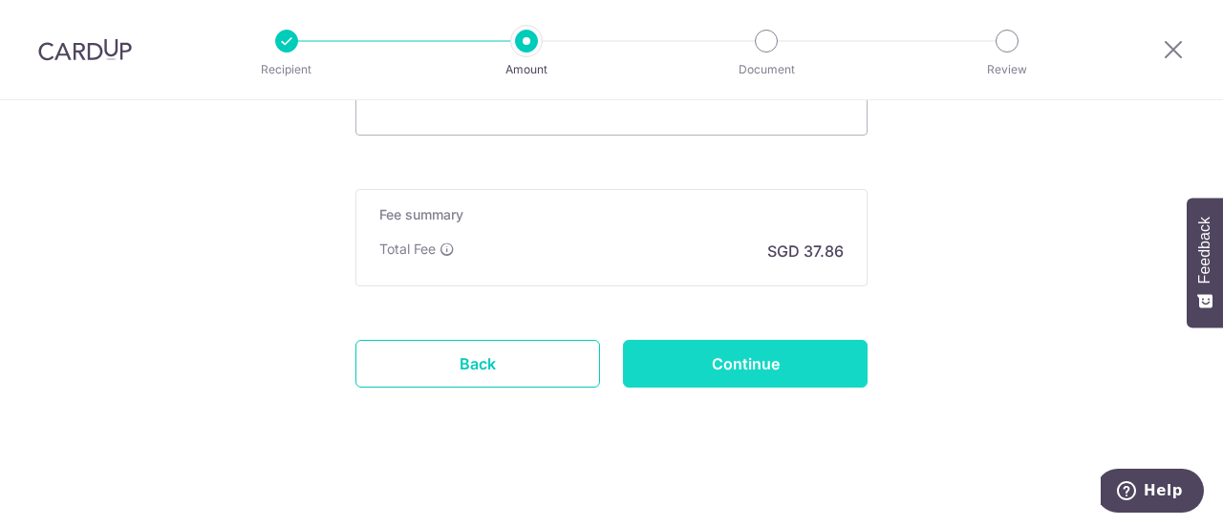
click at [801, 371] on input "Continue" at bounding box center [745, 364] width 245 height 48
type input "Create Schedule"
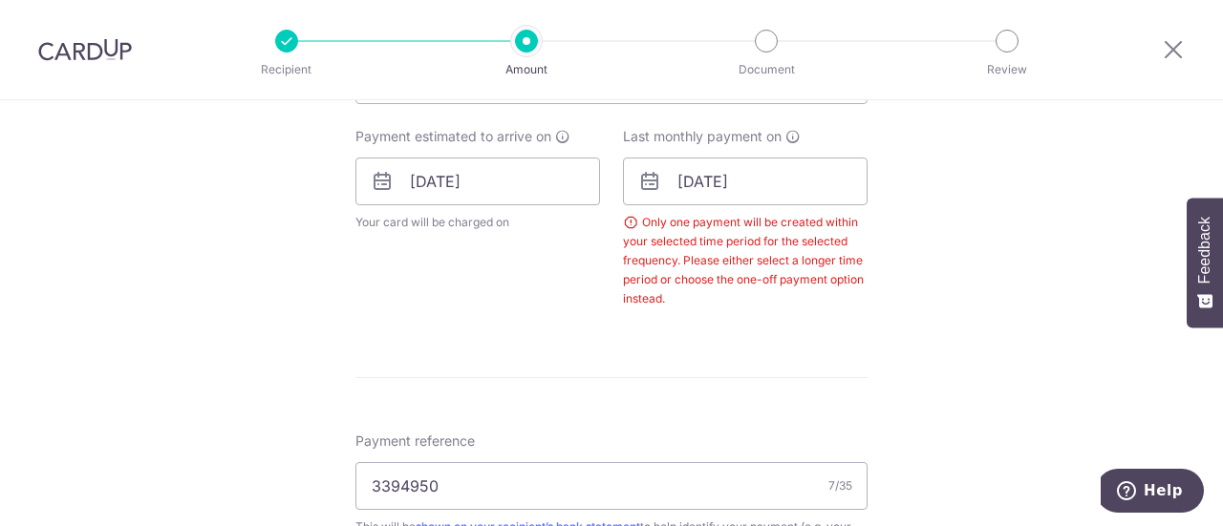
scroll to position [850, 0]
click at [759, 182] on input "[DATE]" at bounding box center [745, 184] width 245 height 48
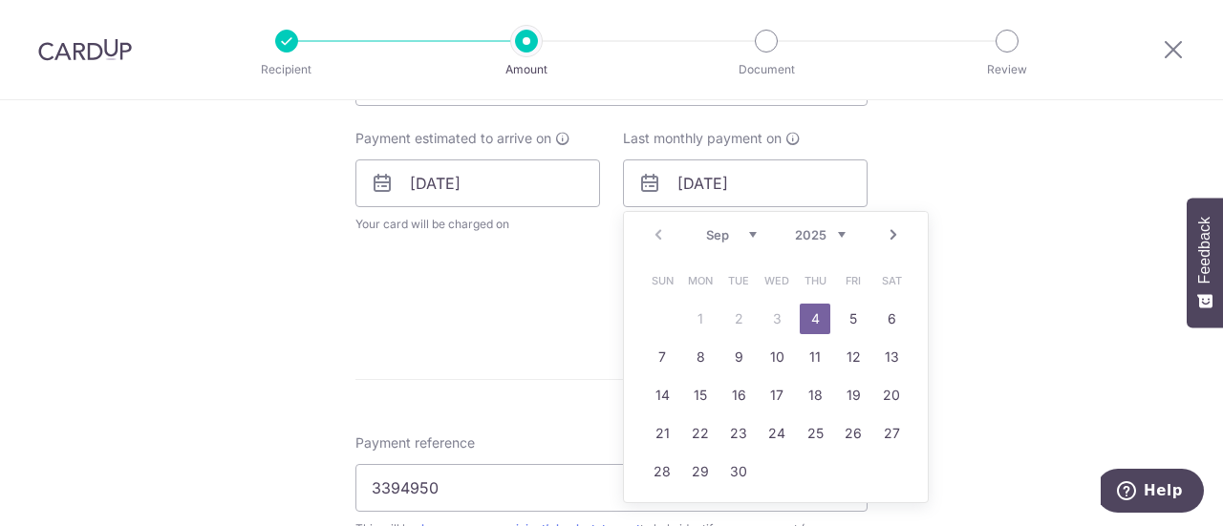
click at [830, 228] on select "2025 2026 2027 2028 2029 2030 2031 2032 2033 2034 2035" at bounding box center [820, 234] width 51 height 15
click at [838, 319] on link "4" at bounding box center [853, 319] width 31 height 31
type input "[DATE]"
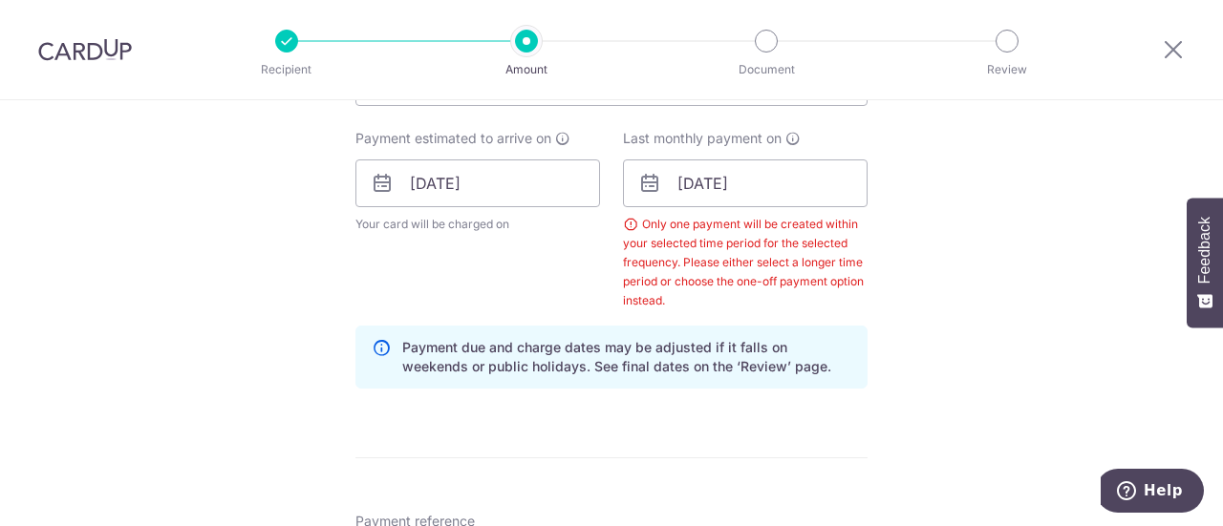
click at [993, 296] on div "Tell us more about your payment Enter payment amount SGD 1,456.00 1456.00 Selec…" at bounding box center [611, 191] width 1223 height 1883
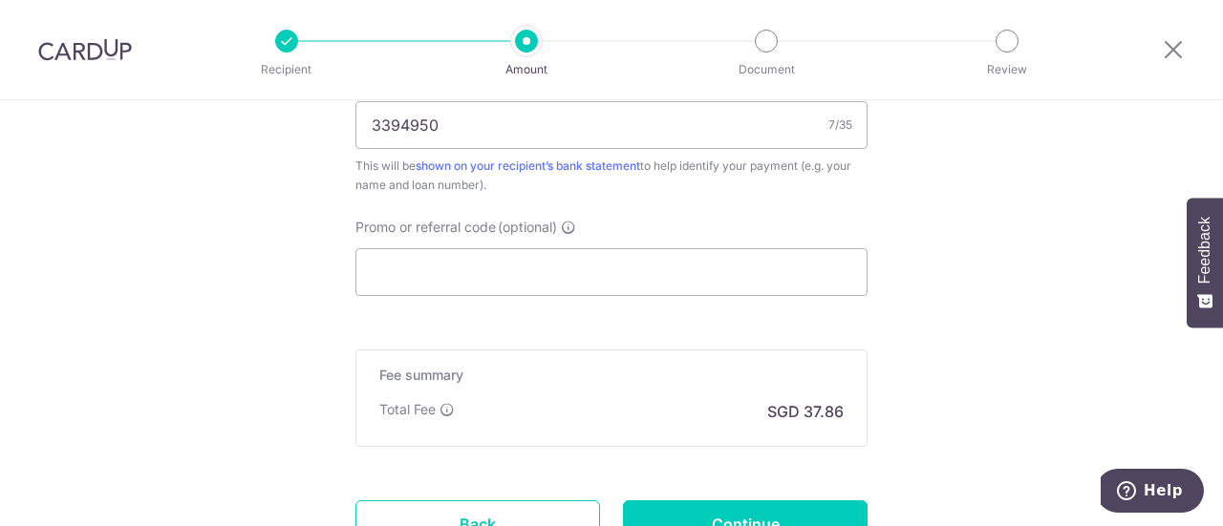
scroll to position [1414, 0]
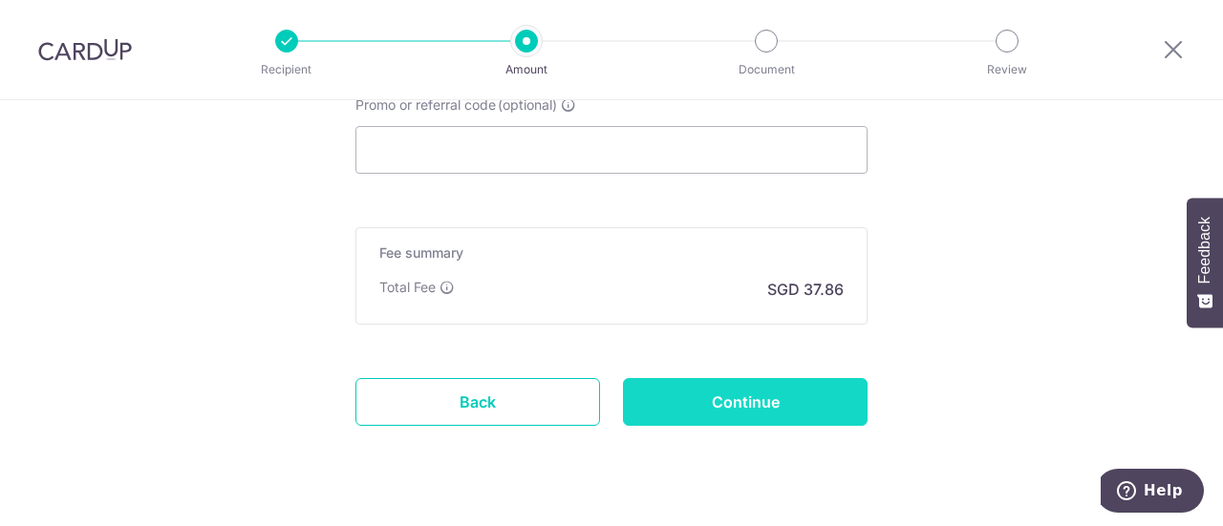
click at [783, 408] on input "Continue" at bounding box center [745, 402] width 245 height 48
type input "Create Schedule"
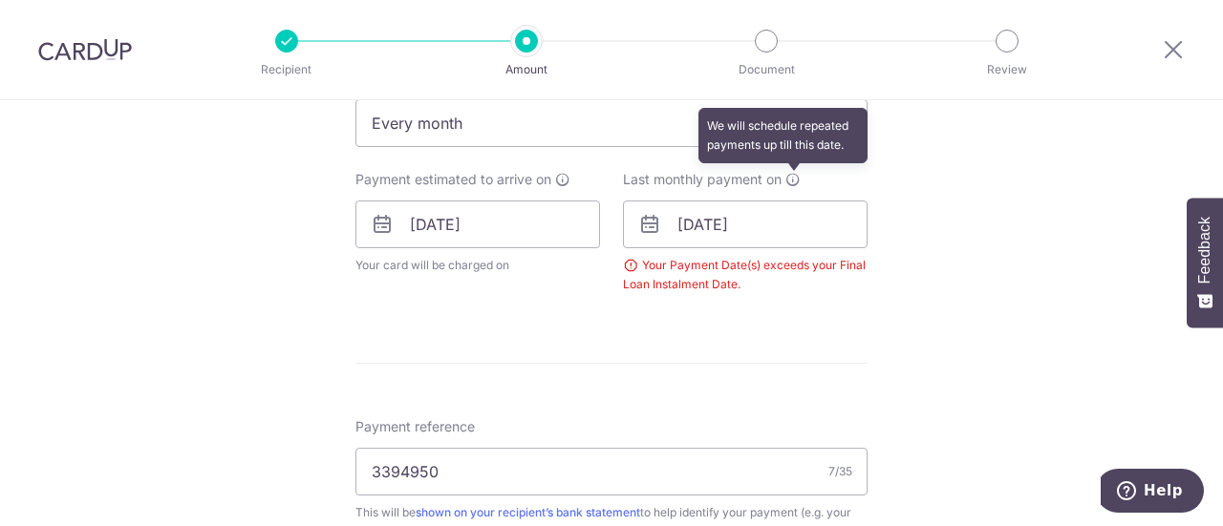
scroll to position [808, 0]
click at [789, 183] on icon at bounding box center [792, 180] width 15 height 15
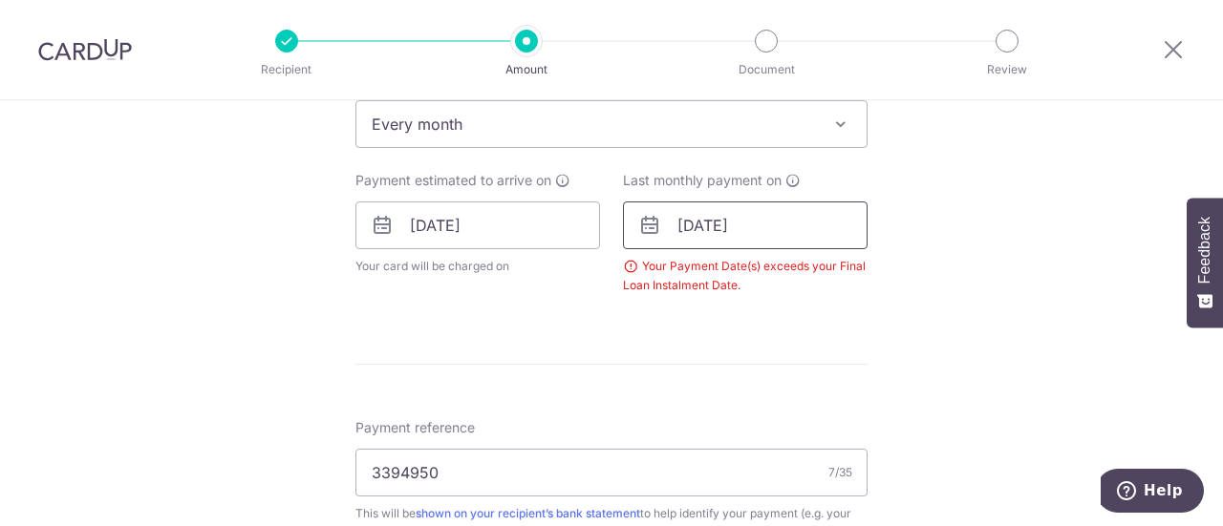
click at [755, 239] on input "[DATE]" at bounding box center [745, 226] width 245 height 48
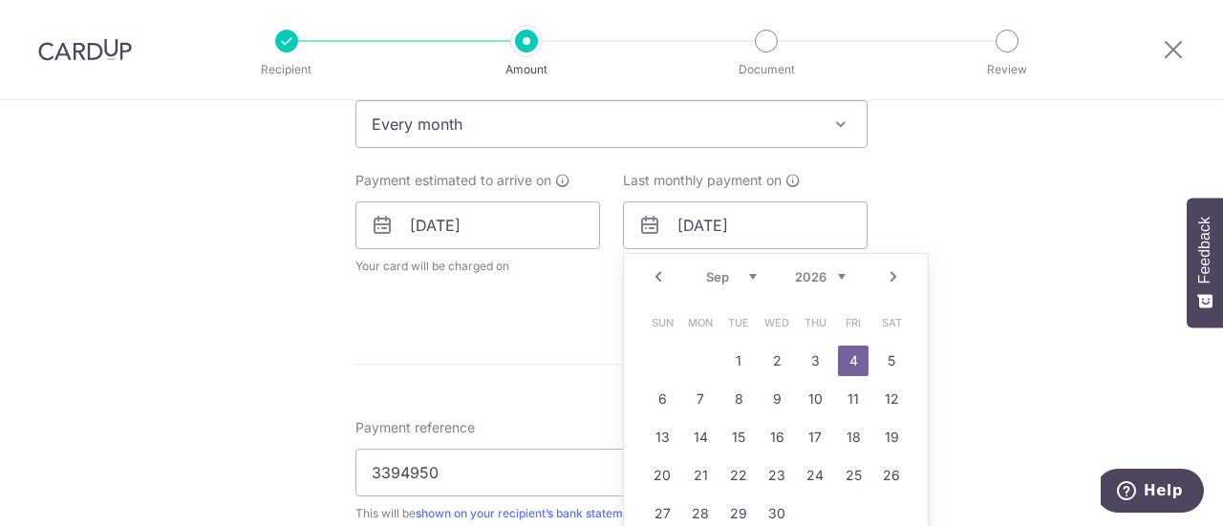
click at [746, 272] on select "Jan Feb Mar Apr May Jun [DATE] Aug Sep Oct Nov Dec" at bounding box center [731, 276] width 51 height 15
click at [908, 200] on div "Tell us more about your payment Enter payment amount SGD 1,456.00 1456.00 Selec…" at bounding box center [611, 166] width 1223 height 1748
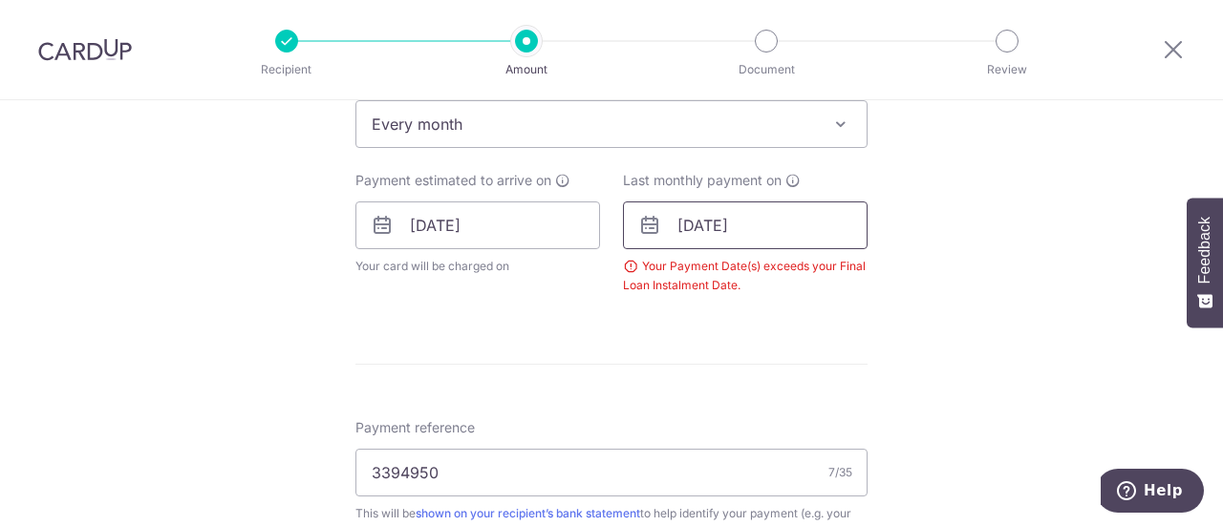
click at [713, 226] on input "04/09/2026" at bounding box center [745, 226] width 245 height 48
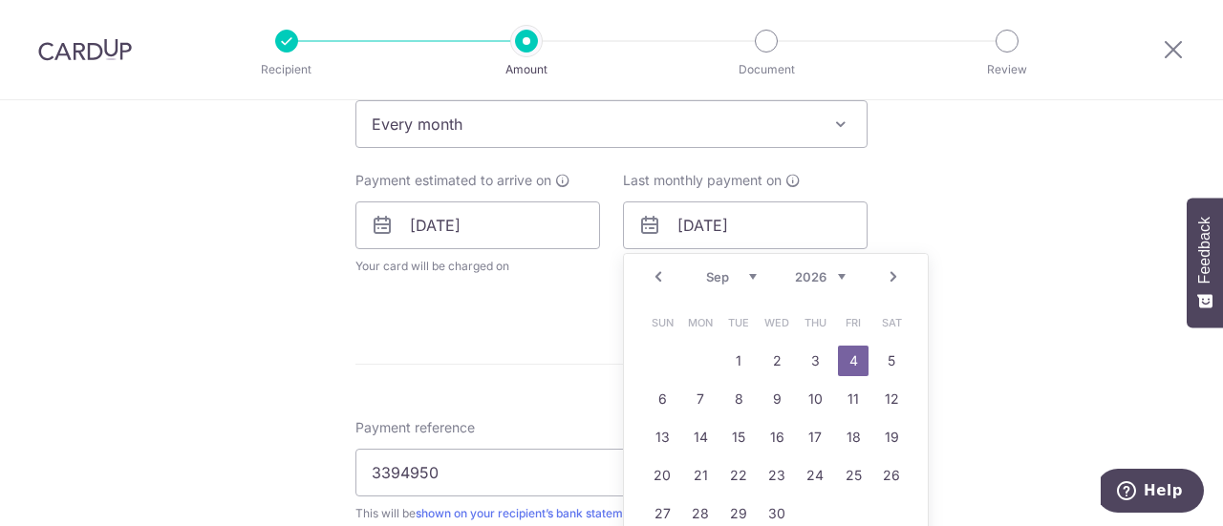
click at [742, 282] on div "Jan Feb Mar Apr May Jun Jul Aug Sep Oct Nov Dec 2025 2026 2027 2028 2029 2030 2…" at bounding box center [775, 277] width 139 height 16
click at [745, 274] on select "Jan Feb Mar Apr May Jun [DATE] Aug Sep Oct Nov Dec" at bounding box center [731, 276] width 51 height 15
click at [728, 404] on link "4" at bounding box center [738, 399] width 31 height 31
type input "[DATE]"
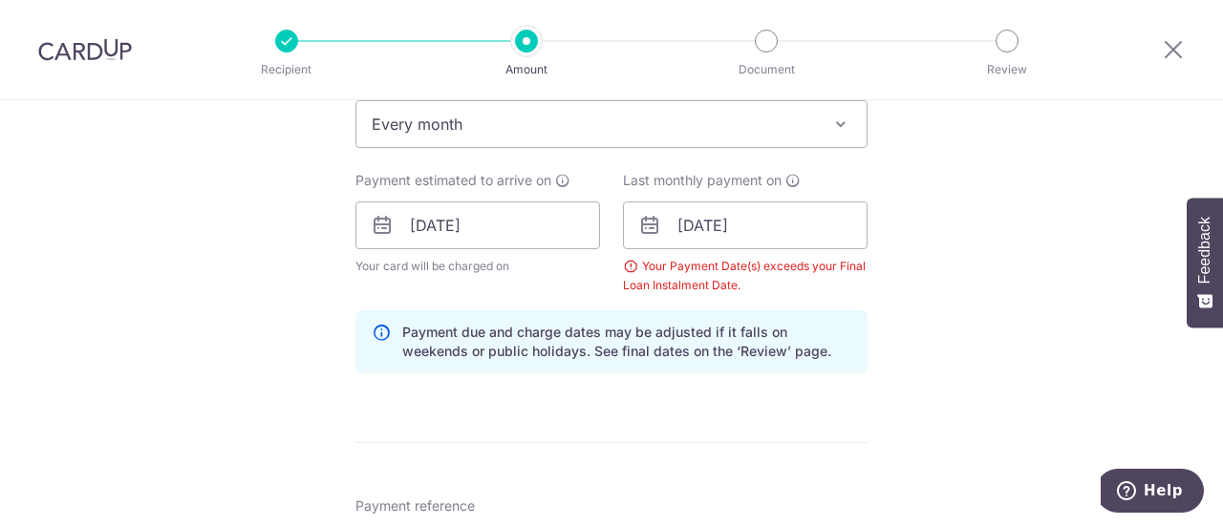
click at [990, 372] on div "Tell us more about your payment Enter payment amount SGD 1,456.00 1456.00 Selec…" at bounding box center [611, 205] width 1223 height 1826
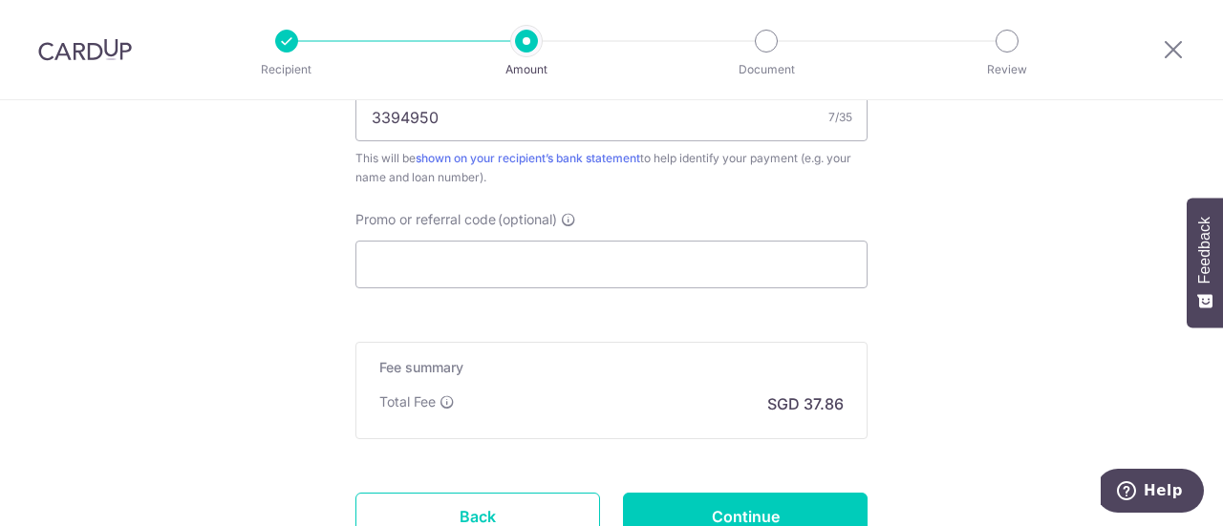
scroll to position [1343, 0]
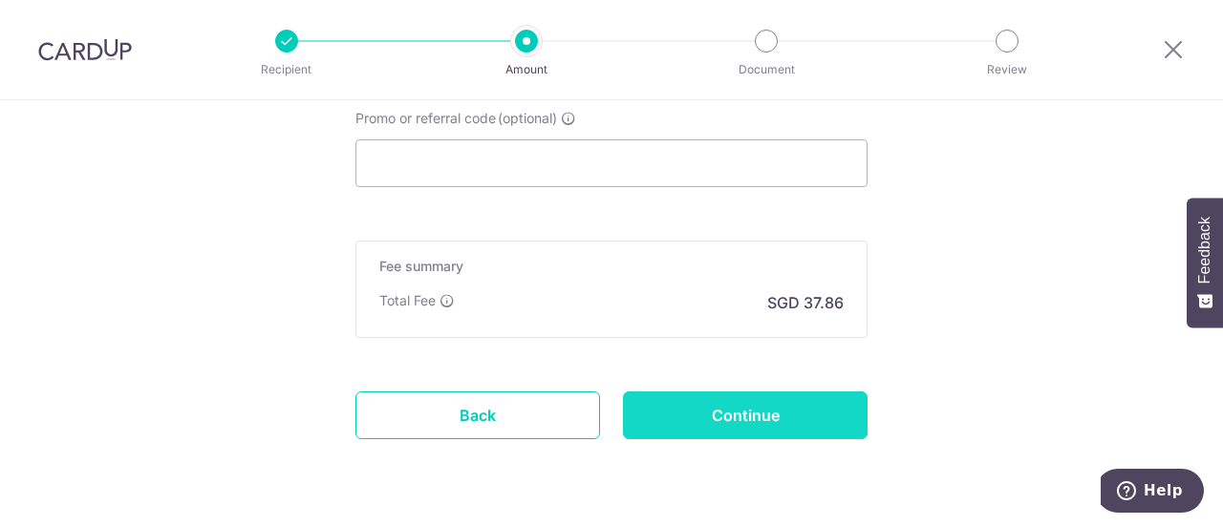
click at [818, 402] on input "Continue" at bounding box center [745, 416] width 245 height 48
type input "Create Schedule"
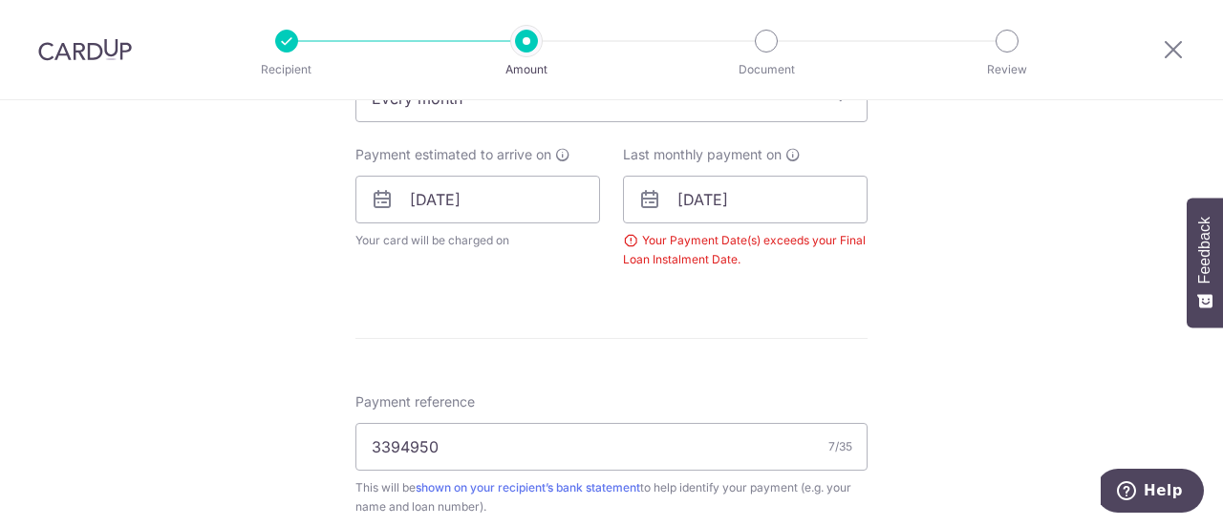
scroll to position [774, 0]
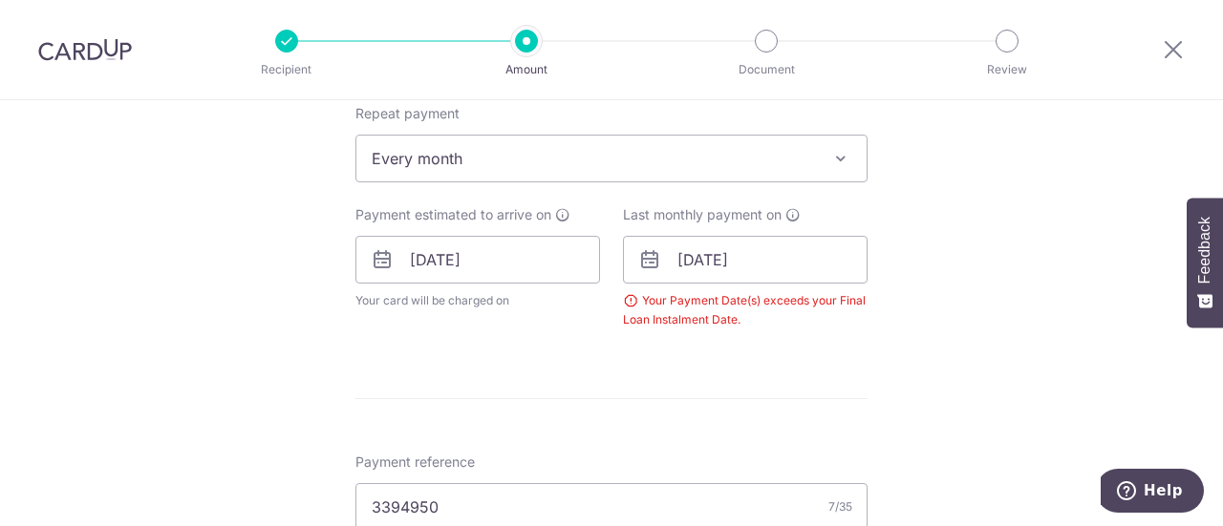
click at [631, 297] on div "Your Payment Date(s) exceeds your Final Loan Instalment Date." at bounding box center [745, 310] width 245 height 38
click at [767, 263] on input "[DATE]" at bounding box center [745, 263] width 245 height 48
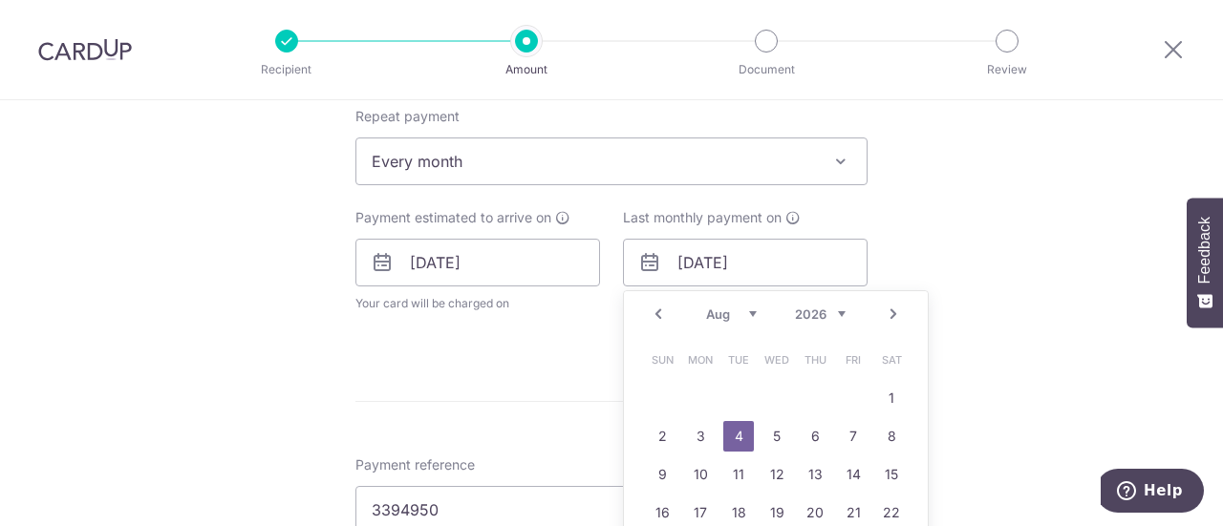
click at [734, 311] on select "Jan Feb Mar Apr May Jun [DATE] Aug Sep Oct Nov Dec" at bounding box center [731, 314] width 51 height 15
click at [742, 307] on select "Sep Oct Nov Dec" at bounding box center [731, 314] width 51 height 15
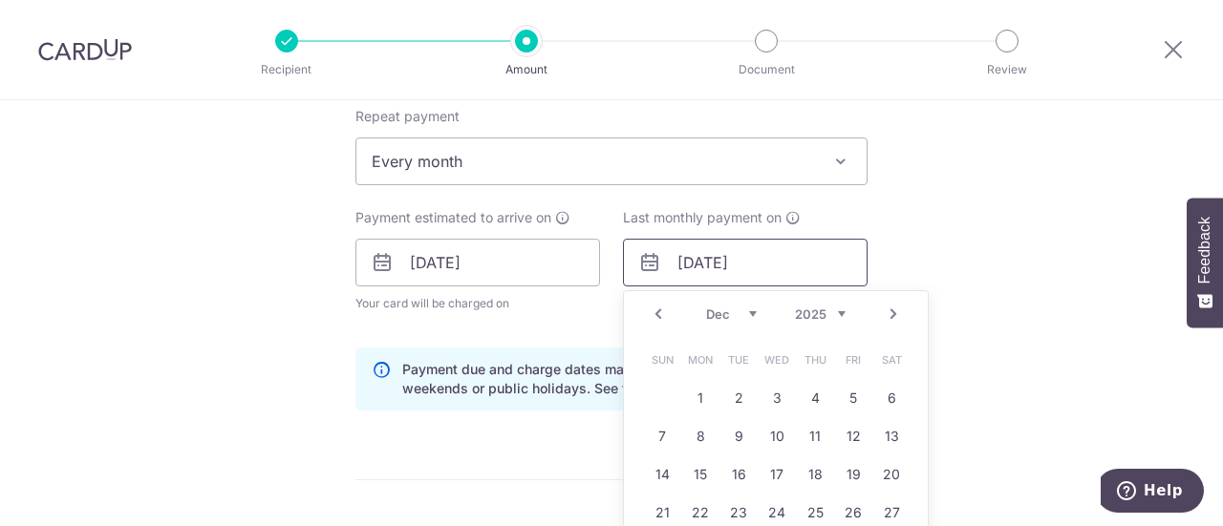
scroll to position [827, 0]
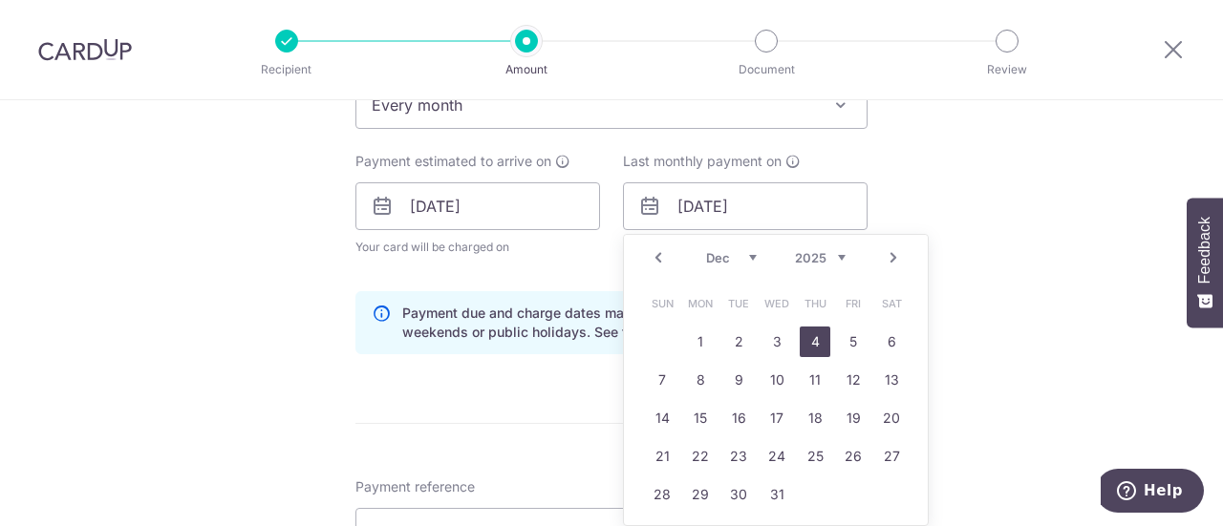
click at [812, 339] on link "4" at bounding box center [815, 342] width 31 height 31
type input "[DATE]"
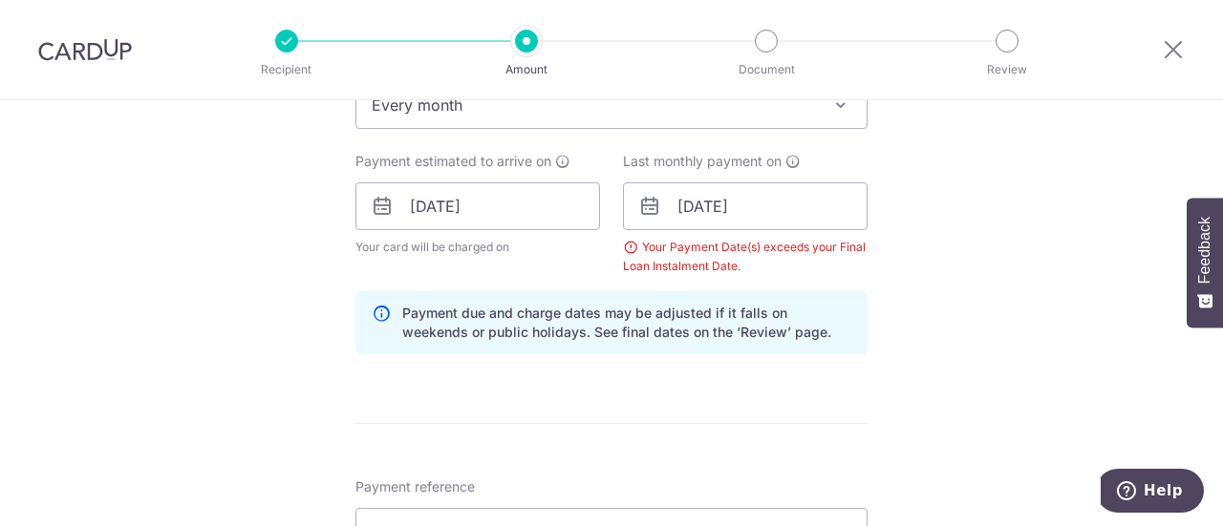
click at [947, 315] on div "Tell us more about your payment Enter payment amount SGD 1,456.00 1456.00 Selec…" at bounding box center [611, 186] width 1223 height 1826
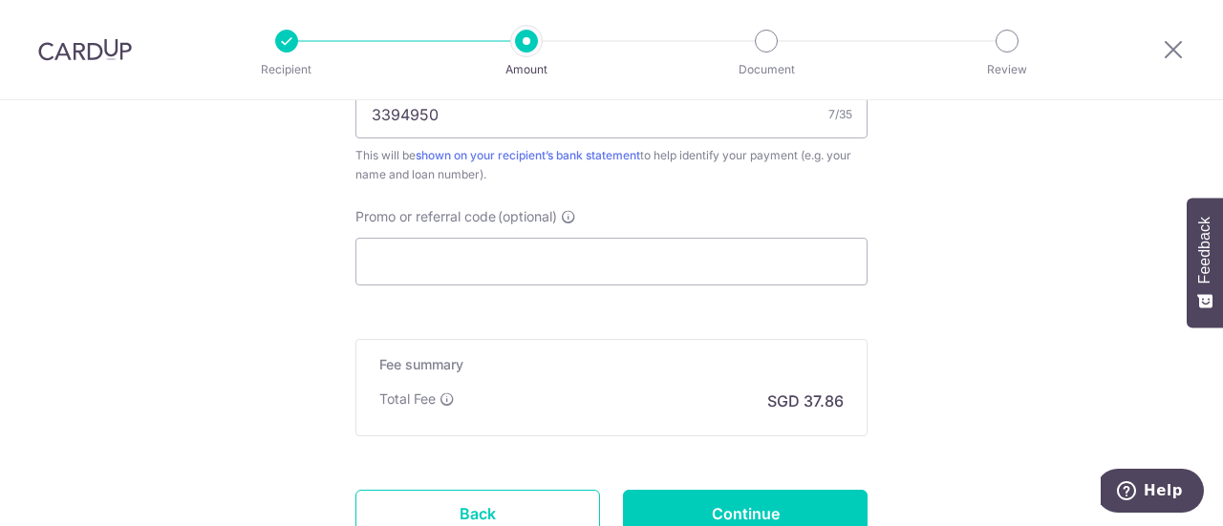
scroll to position [1244, 0]
click at [768, 491] on input "Continue" at bounding box center [745, 515] width 245 height 48
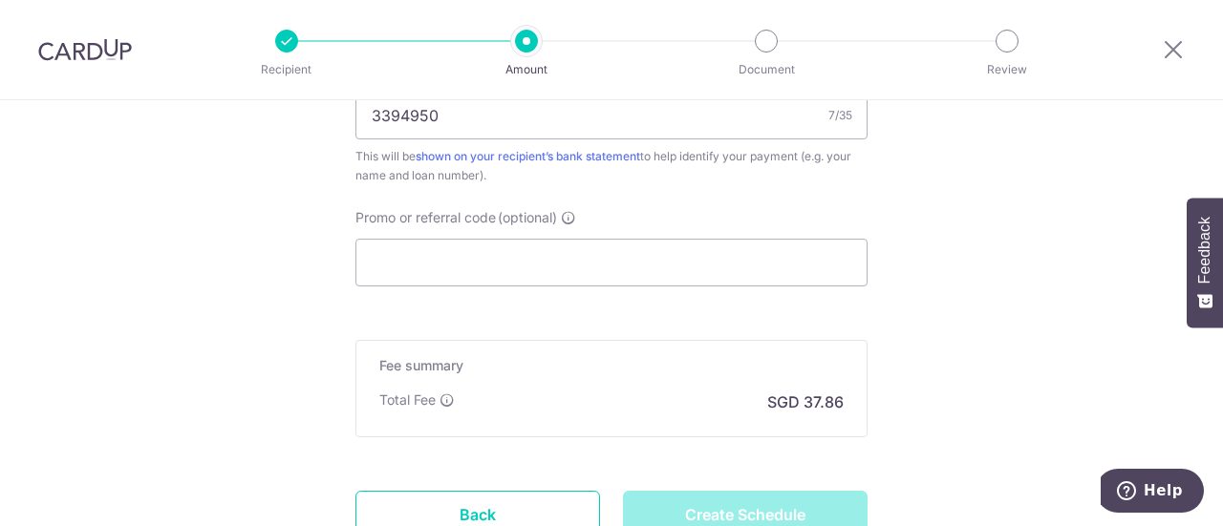
type input "Create Schedule"
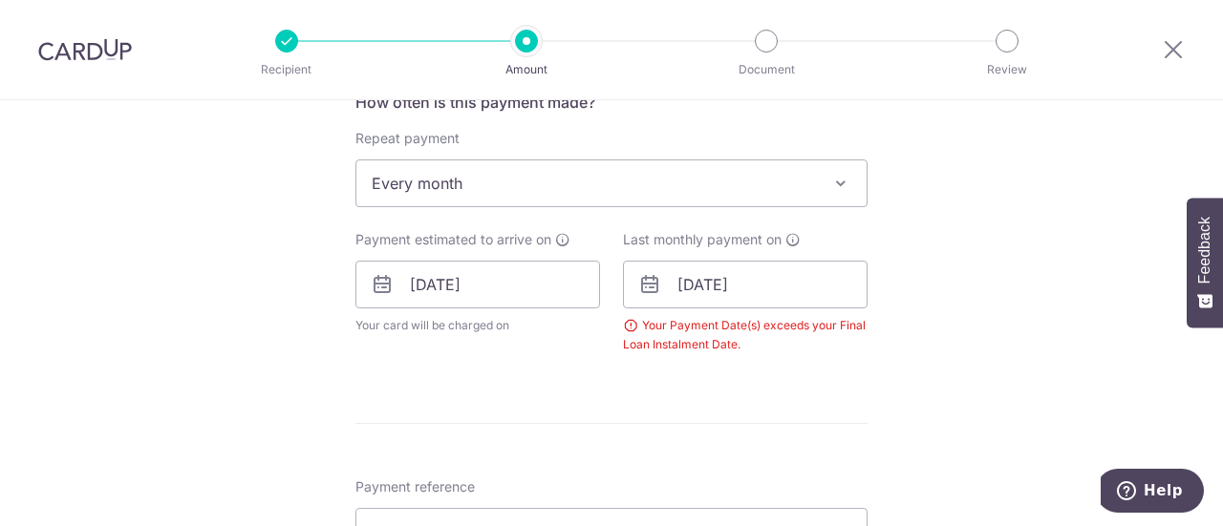
scroll to position [805, 0]
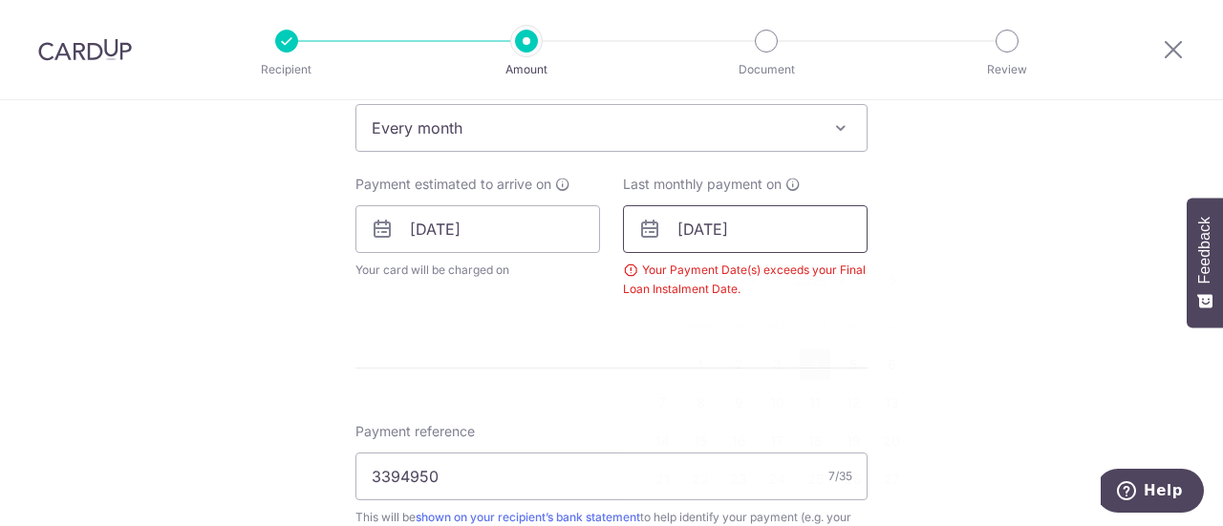
click at [684, 232] on input "04/12/2025" at bounding box center [745, 229] width 245 height 48
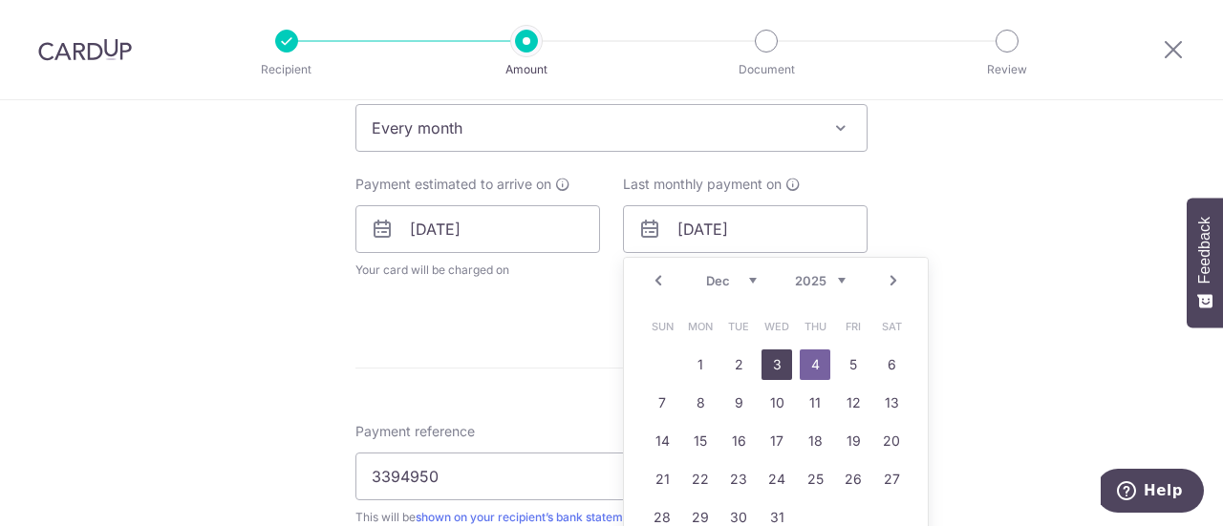
click at [776, 360] on link "3" at bounding box center [777, 365] width 31 height 31
type input "03/12/2025"
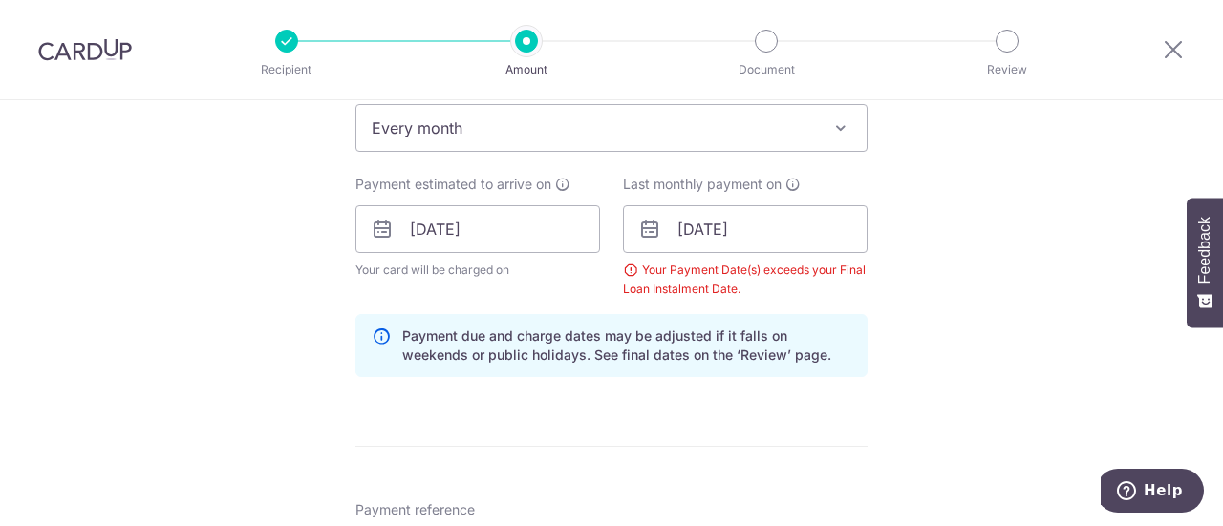
click at [899, 278] on div "Tell us more about your payment Enter payment amount SGD 1,456.00 1456.00 Selec…" at bounding box center [611, 209] width 1223 height 1826
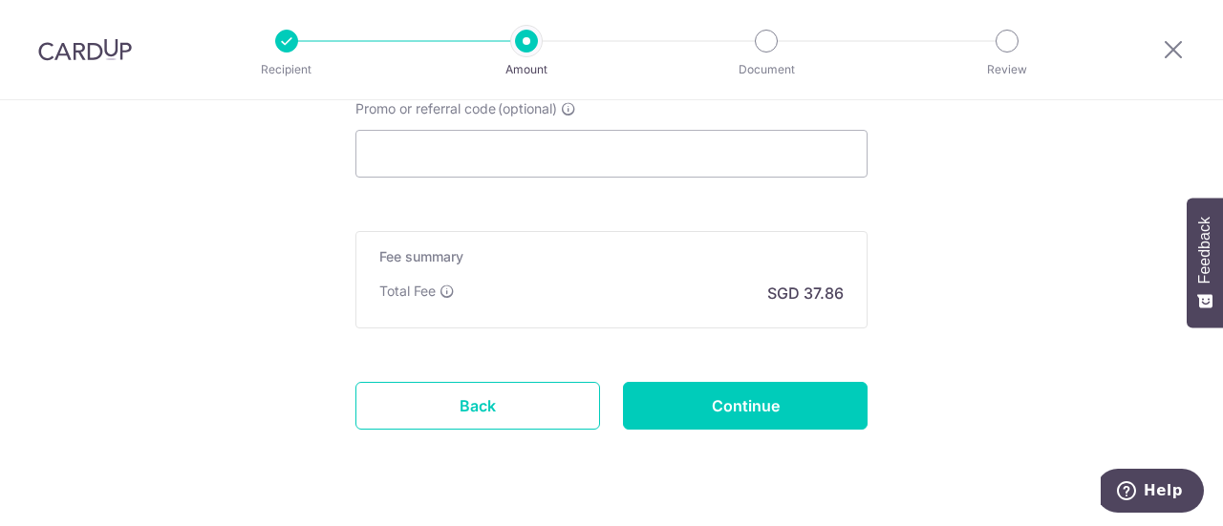
scroll to position [1395, 0]
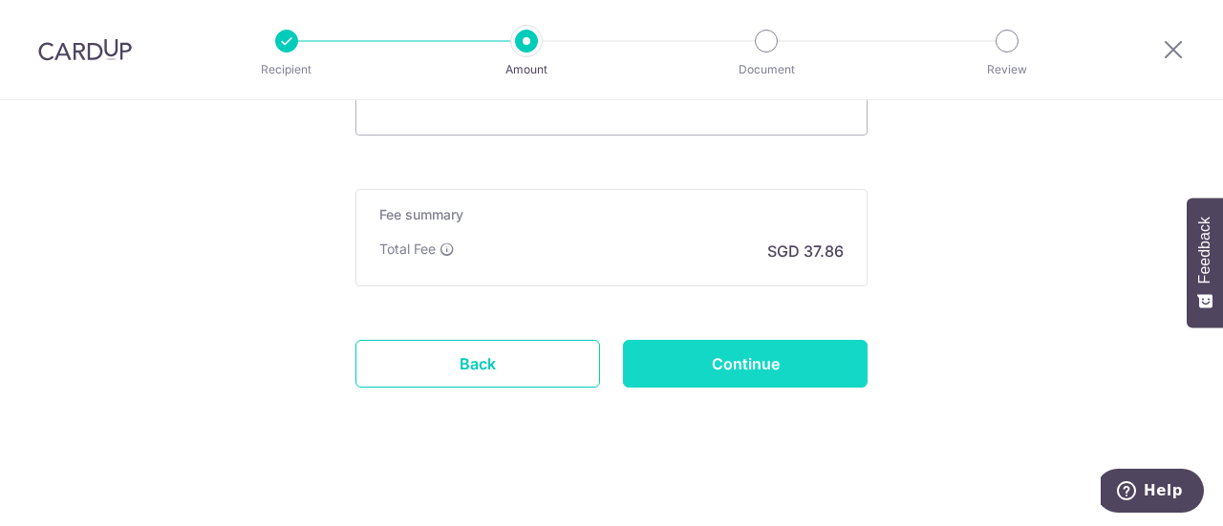
click at [805, 363] on input "Continue" at bounding box center [745, 364] width 245 height 48
type input "Create Schedule"
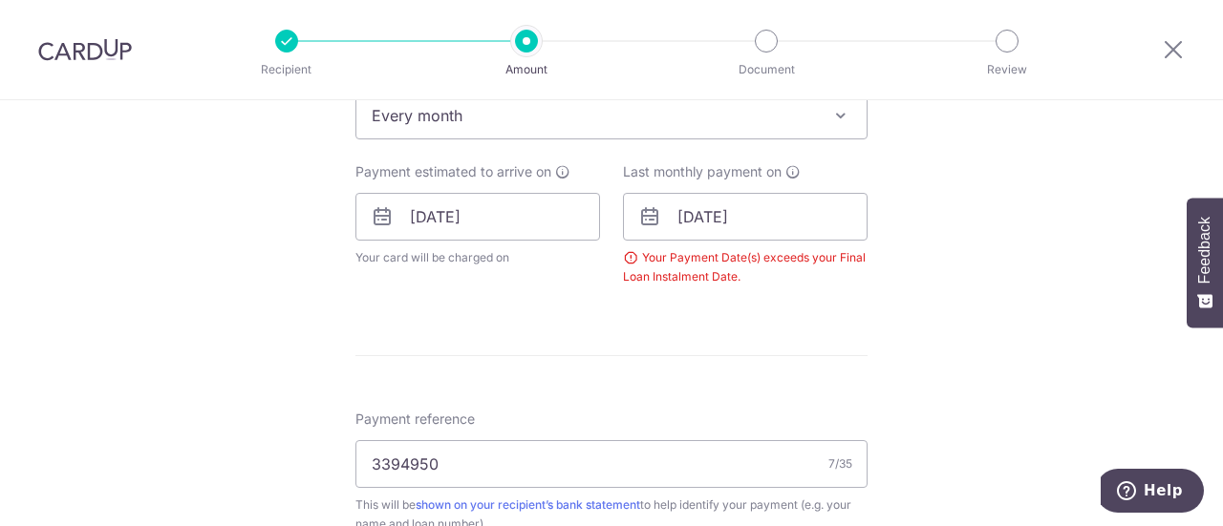
scroll to position [814, 0]
click at [691, 228] on input "03/12/2025" at bounding box center [745, 220] width 245 height 48
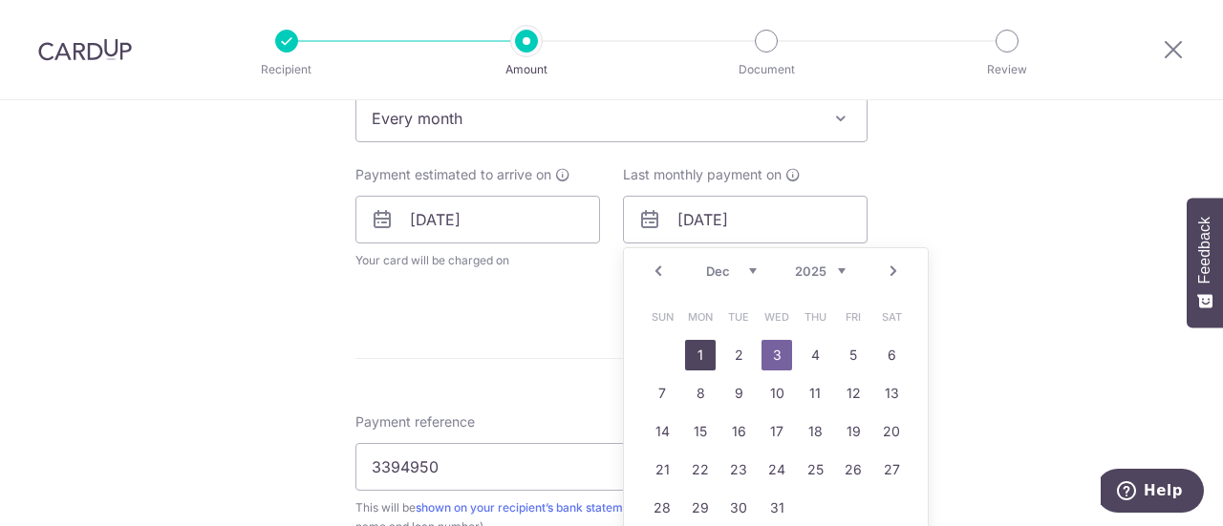
click at [695, 351] on link "1" at bounding box center [700, 355] width 31 height 31
type input "01/12/2025"
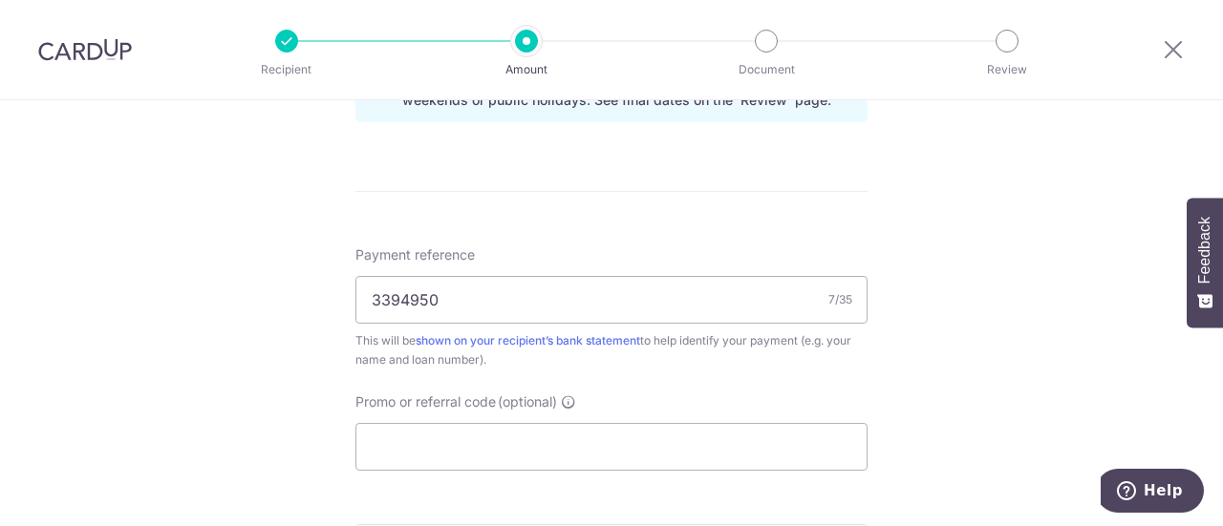
scroll to position [1290, 0]
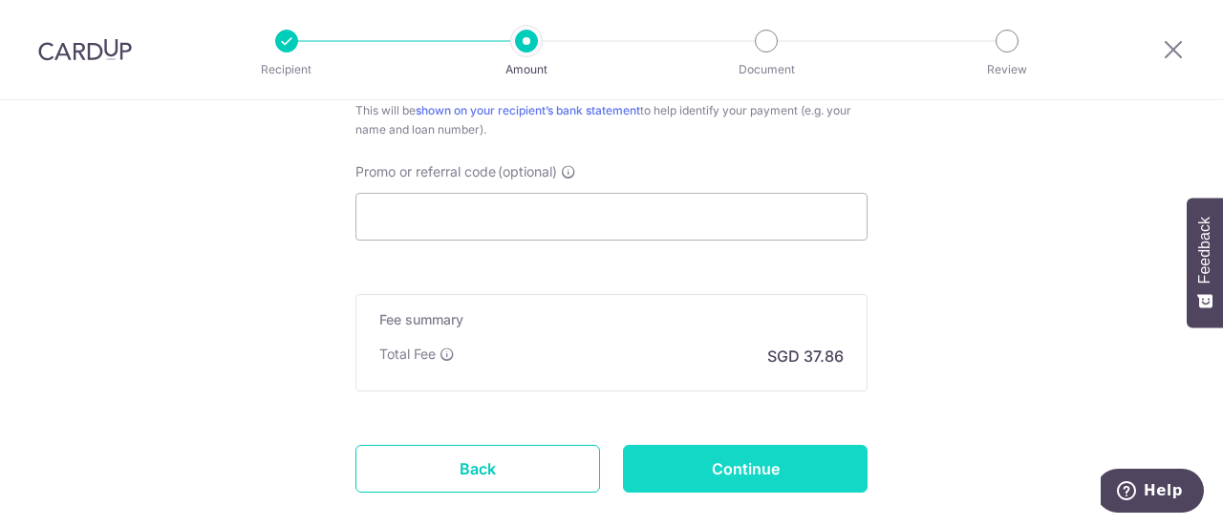
click at [725, 457] on input "Continue" at bounding box center [745, 469] width 245 height 48
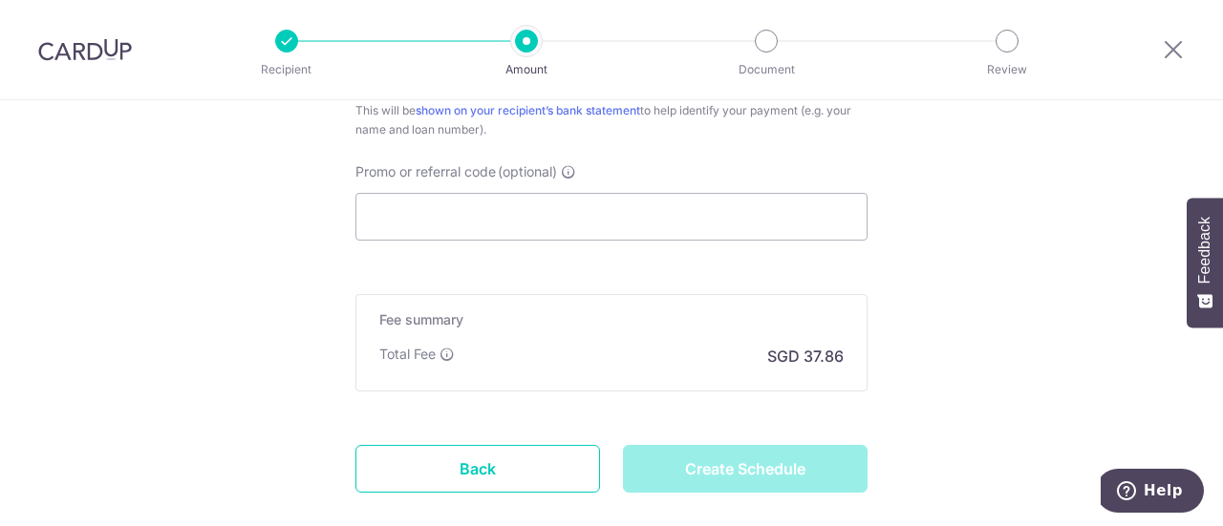
type input "Create Schedule"
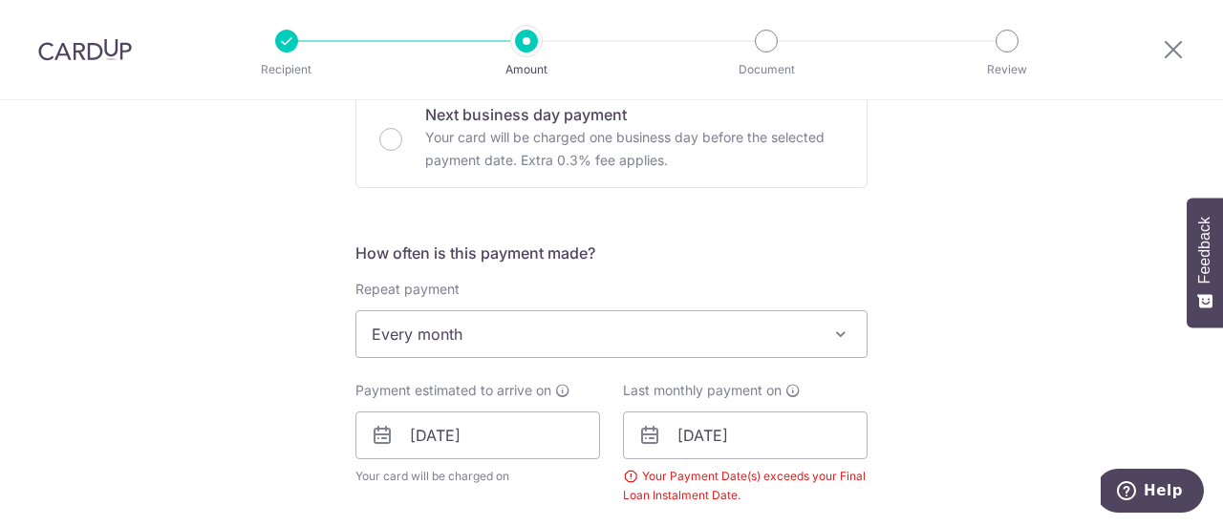
scroll to position [597, 0]
click at [524, 431] on input "[DATE]" at bounding box center [477, 437] width 245 height 48
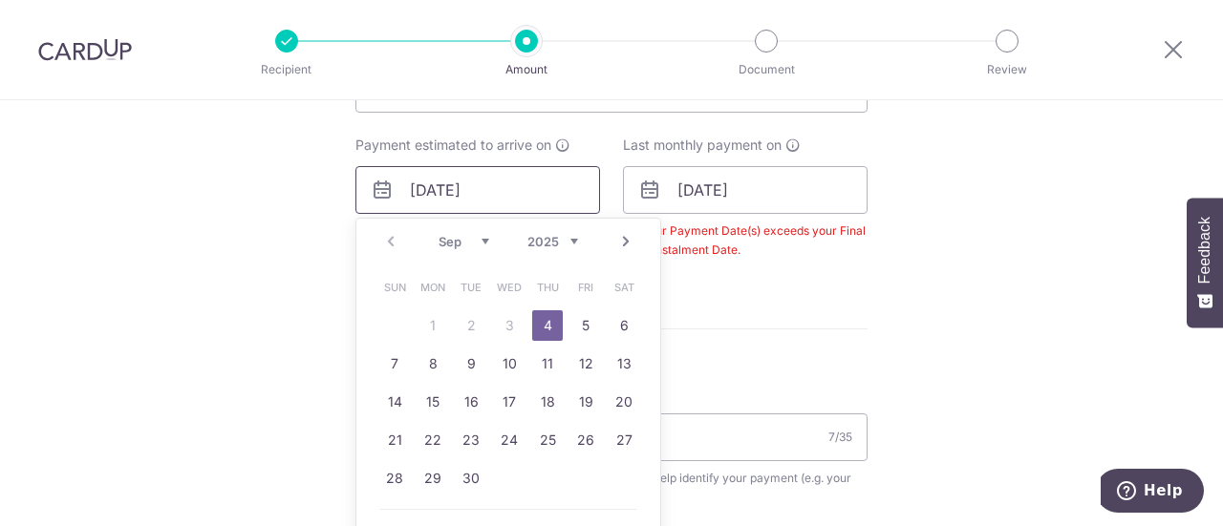
scroll to position [843, 0]
click at [548, 321] on link "4" at bounding box center [547, 326] width 31 height 31
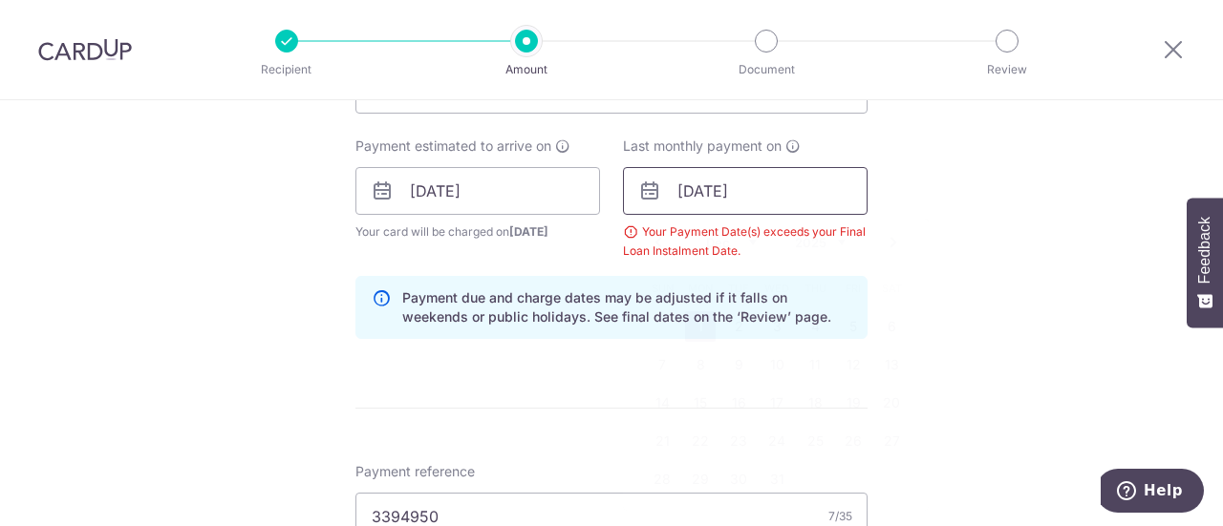
click at [755, 186] on input "01/12/2025" at bounding box center [745, 191] width 245 height 48
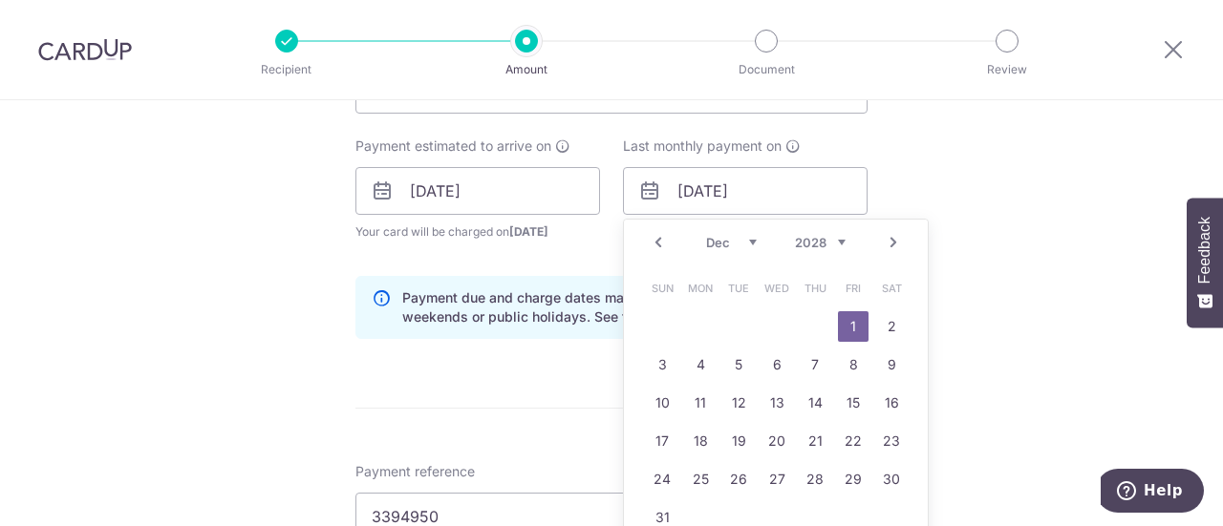
click at [749, 240] on select "Jan Feb Mar Apr May Jun Jul Aug Sep Oct Nov Dec" at bounding box center [731, 242] width 51 height 15
click at [697, 364] on link "4" at bounding box center [700, 365] width 31 height 31
type input "[DATE]"
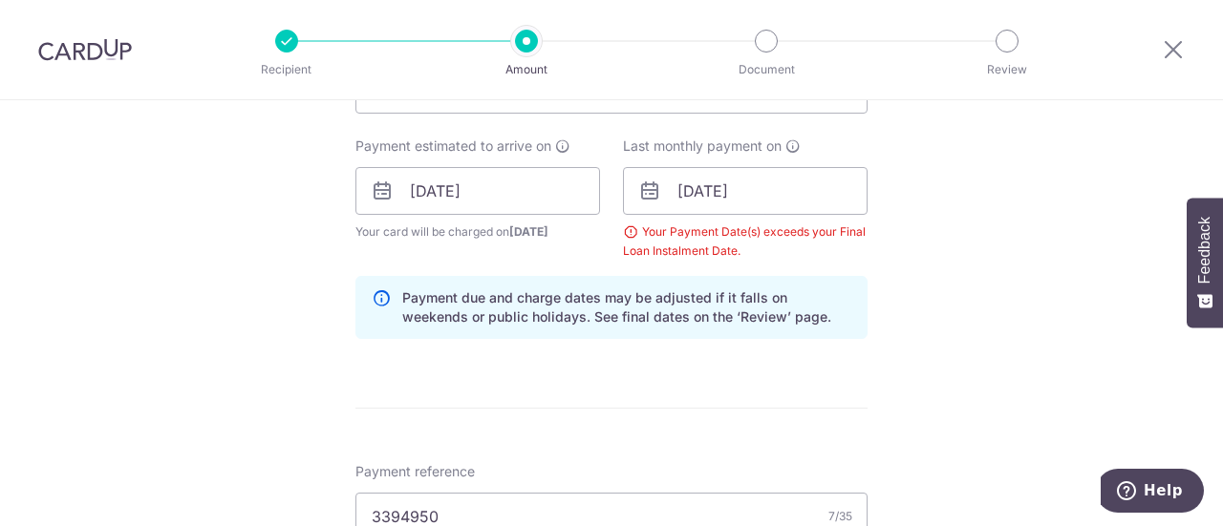
click at [785, 451] on form "Enter payment amount SGD 1,456.00 1456.00 Select Card **** 2396 Add credit card…" at bounding box center [611, 189] width 512 height 1610
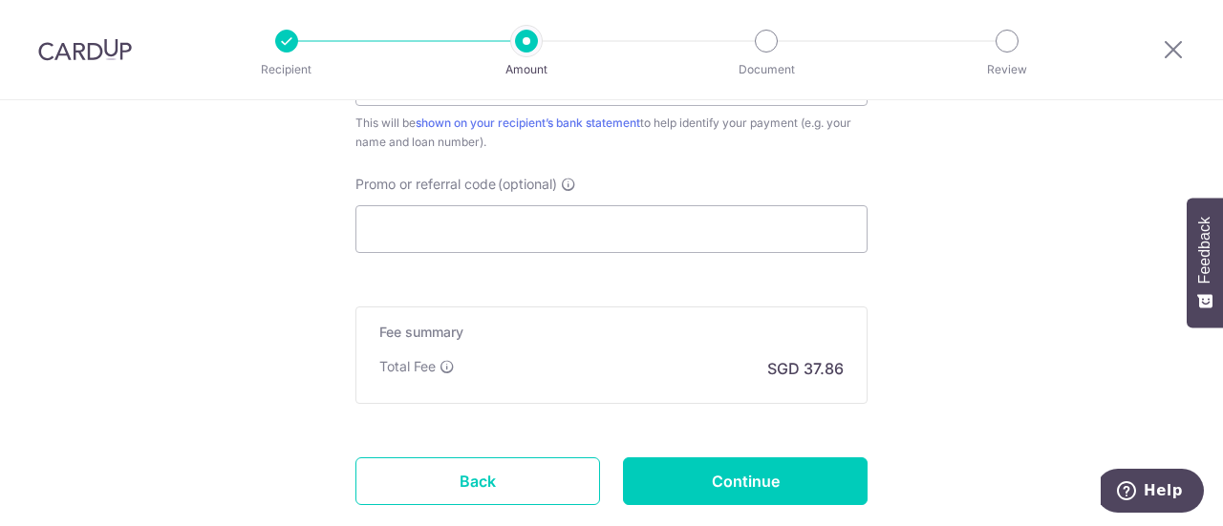
scroll to position [1278, 0]
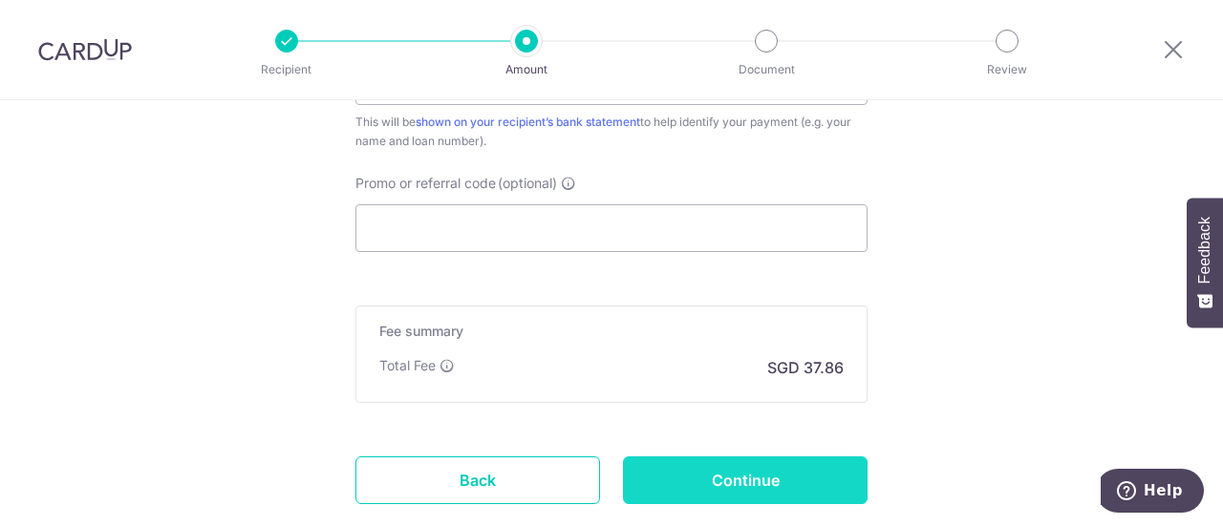
click at [786, 475] on input "Continue" at bounding box center [745, 481] width 245 height 48
type input "Create Schedule"
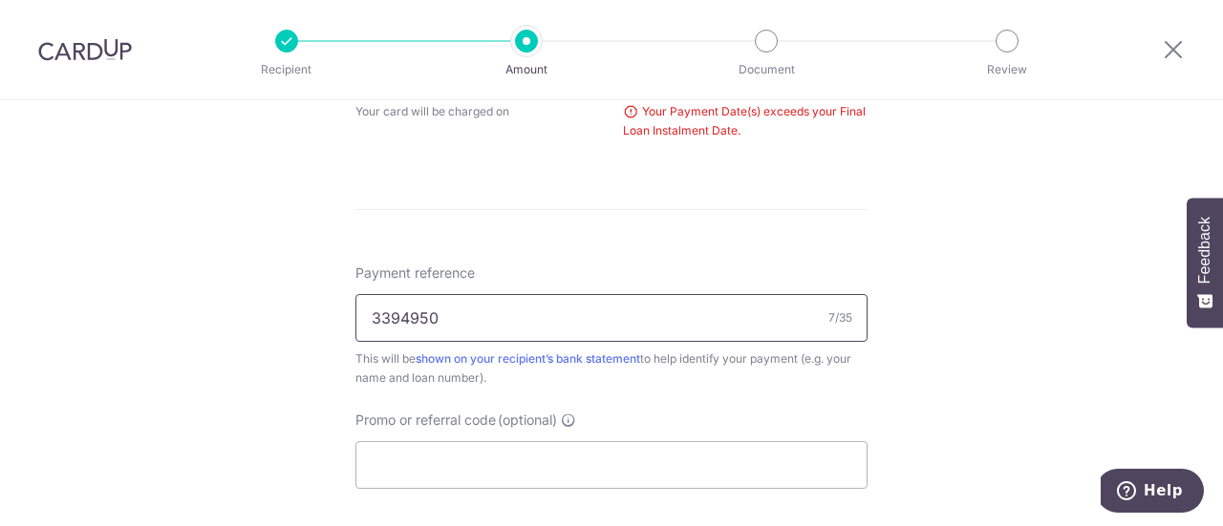
click at [719, 311] on input "3394950" at bounding box center [611, 318] width 512 height 48
click at [566, 311] on input "3394950" at bounding box center [611, 318] width 512 height 48
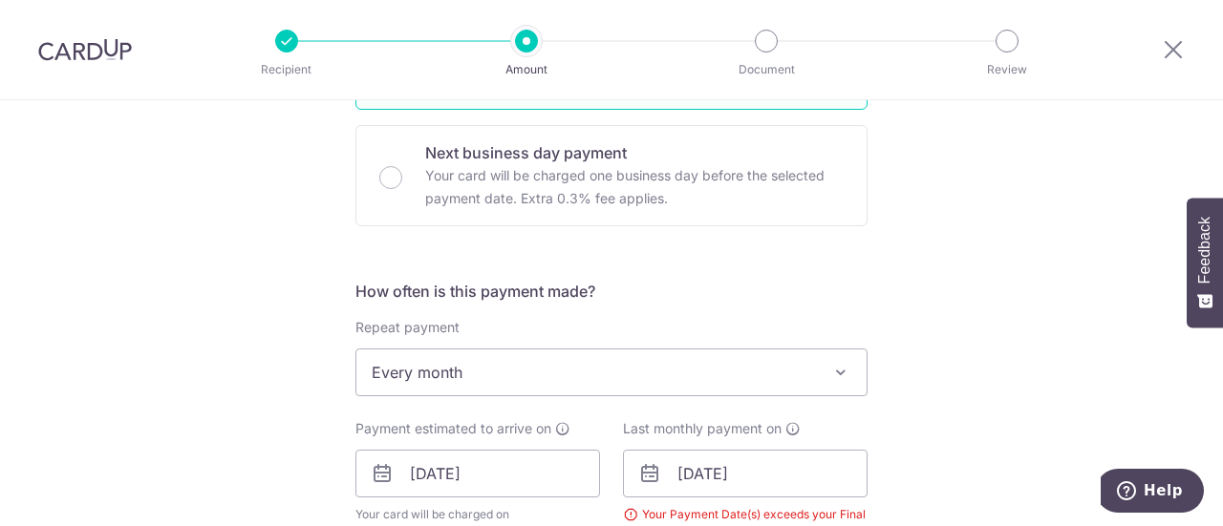
scroll to position [555, 0]
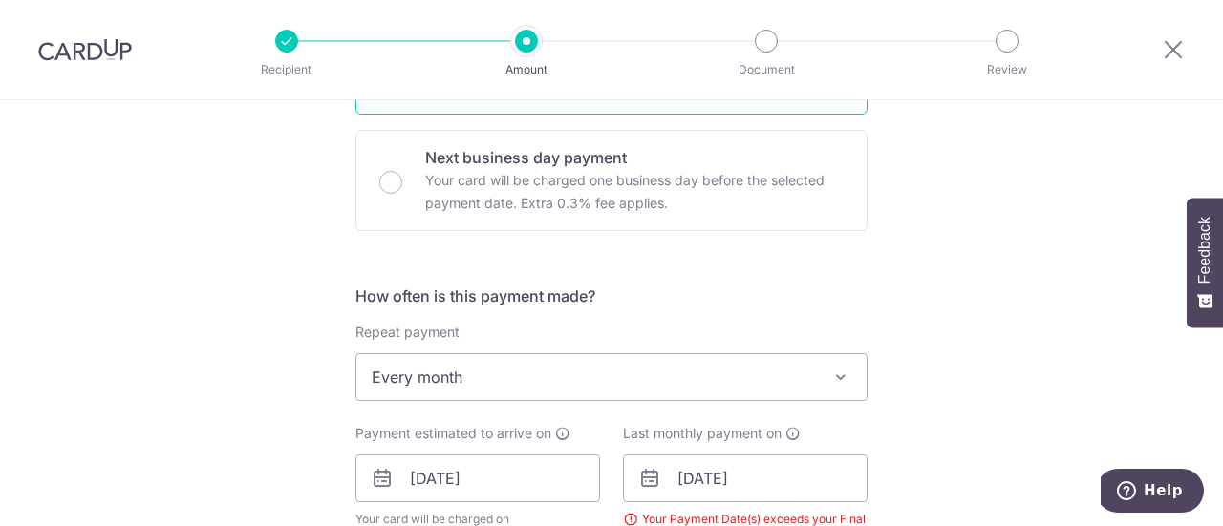
click at [611, 387] on span "Every month" at bounding box center [611, 377] width 510 height 46
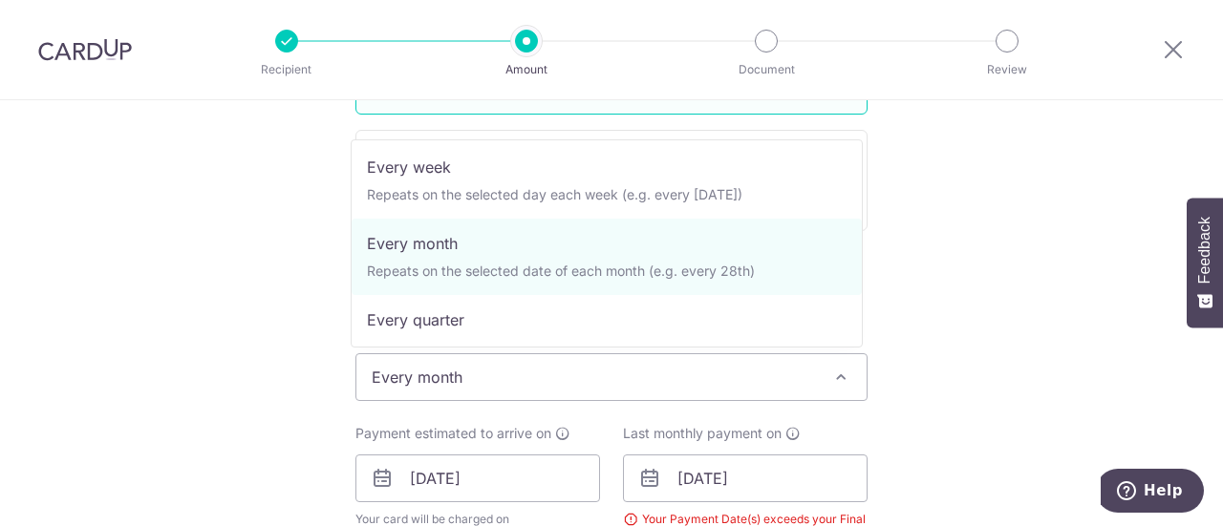
scroll to position [81, 0]
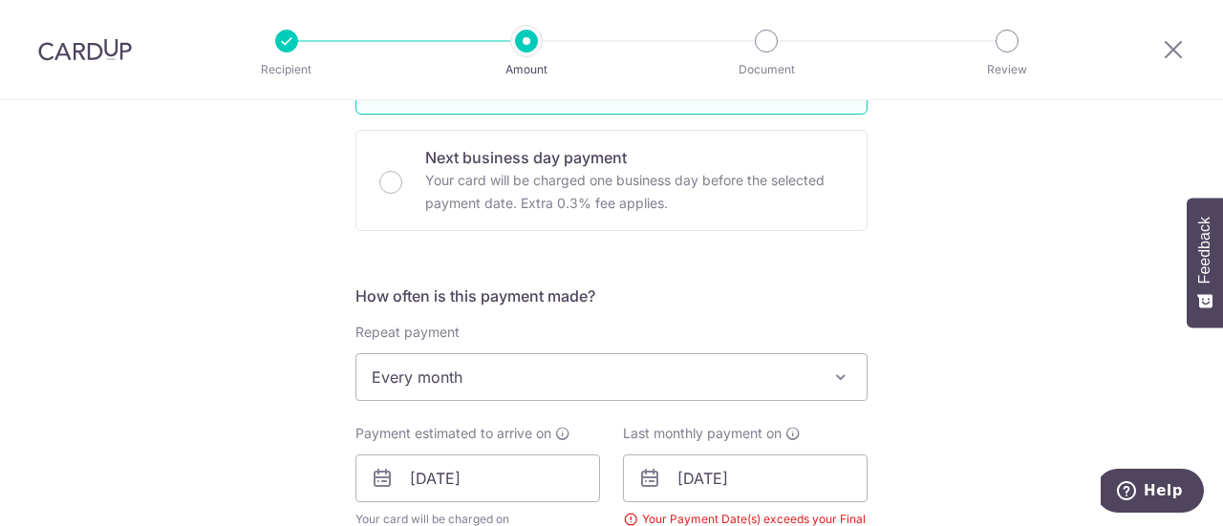
click at [805, 268] on form "Enter payment amount SGD 1,456.00 1456.00 Select Card **** 2396 Add credit card…" at bounding box center [611, 437] width 512 height 1532
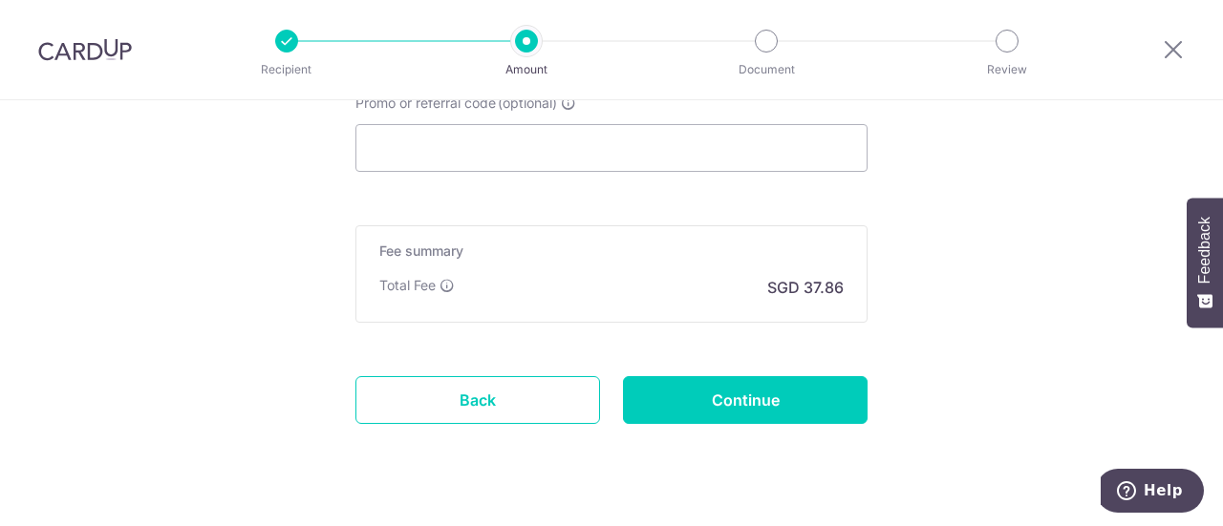
scroll to position [1317, 0]
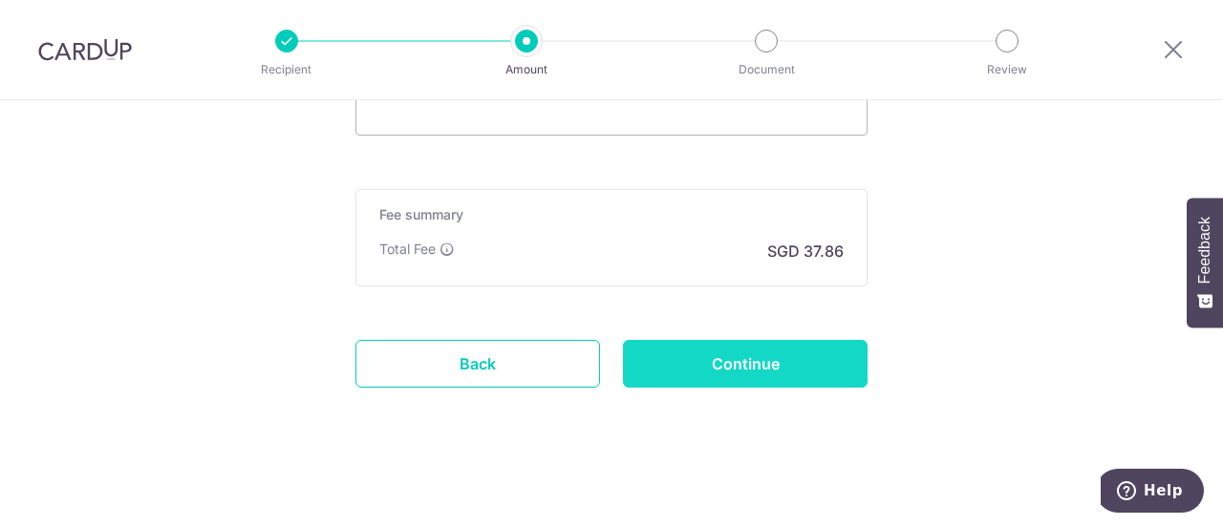
click at [781, 382] on input "Continue" at bounding box center [745, 364] width 245 height 48
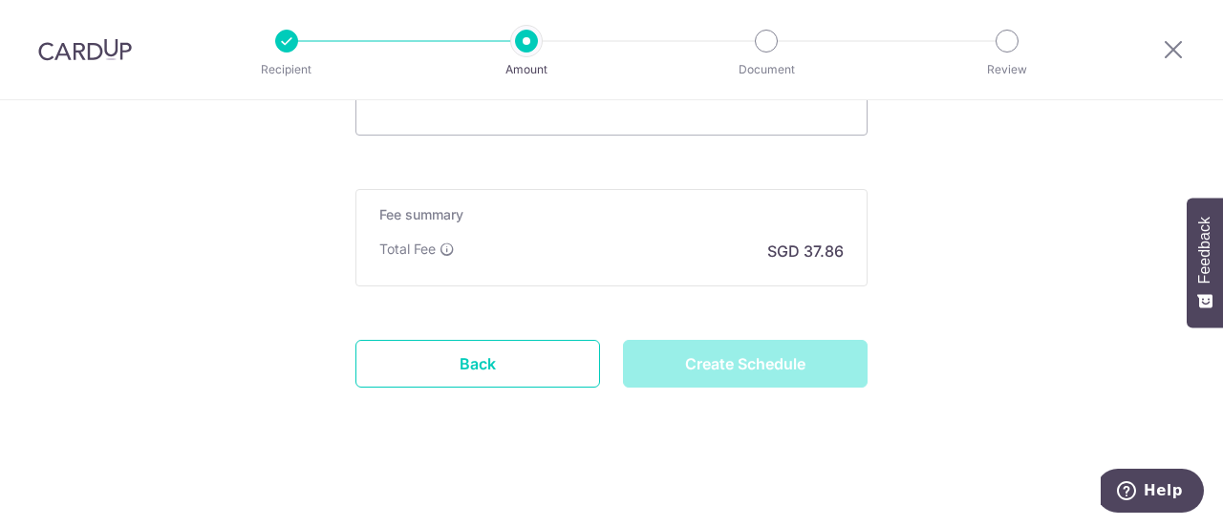
type input "Create Schedule"
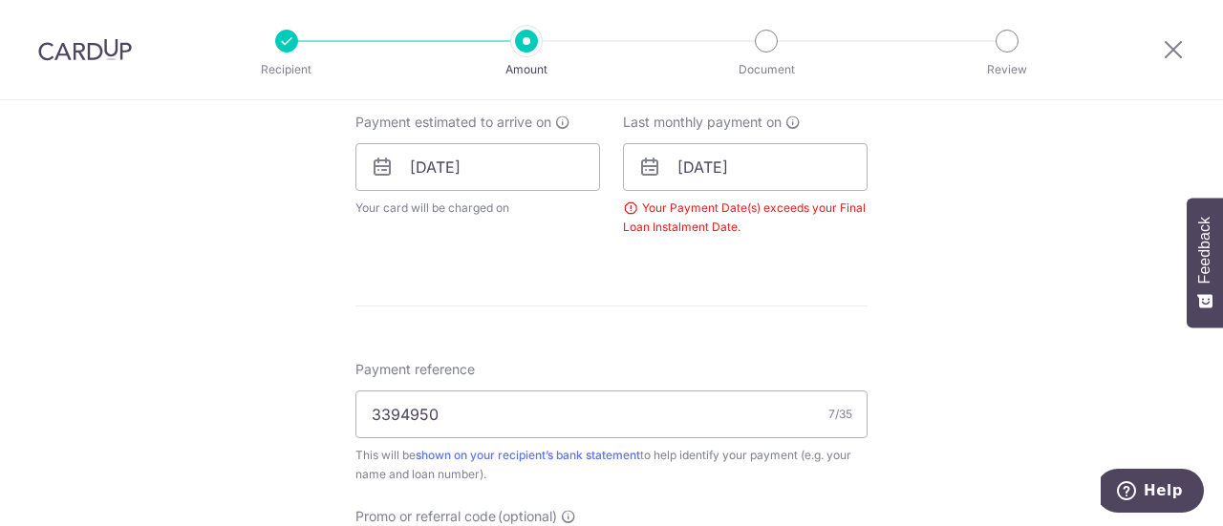
scroll to position [865, 0]
click at [717, 171] on input "[DATE]" at bounding box center [745, 169] width 245 height 48
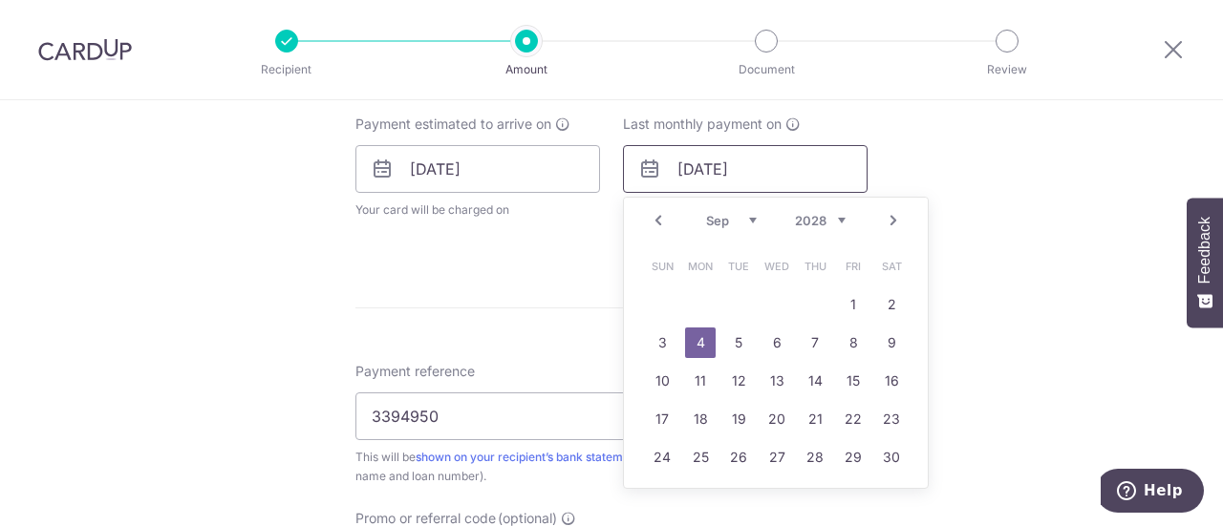
click at [758, 169] on input "[DATE]" at bounding box center [745, 169] width 245 height 48
click at [712, 167] on input "04/09/2026" at bounding box center [745, 169] width 245 height 48
click at [688, 170] on input "04/09/2026" at bounding box center [745, 169] width 245 height 48
click at [688, 341] on link "7" at bounding box center [700, 343] width 31 height 31
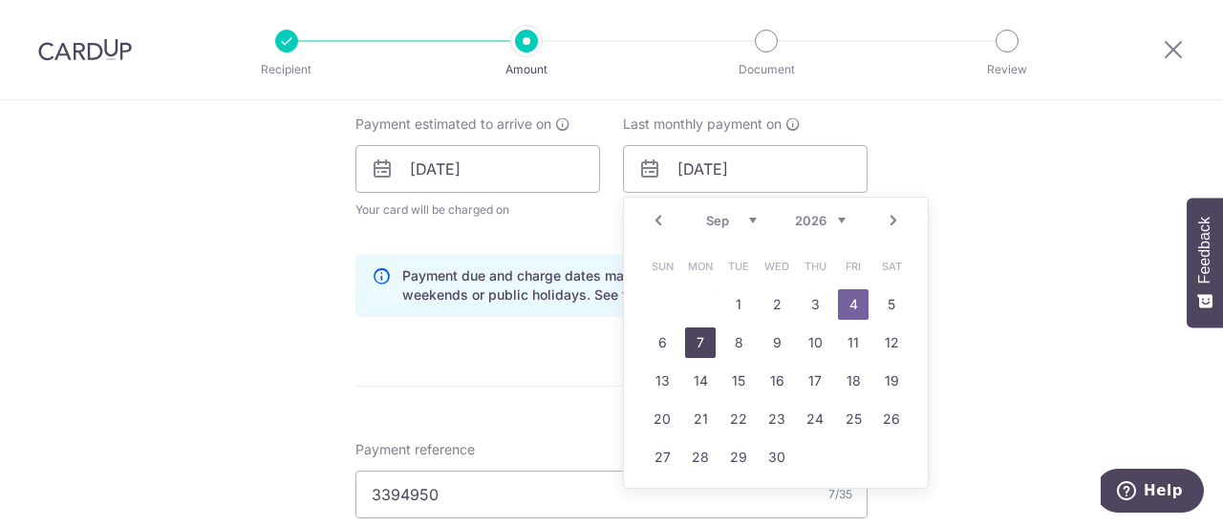
type input "07/09/2026"
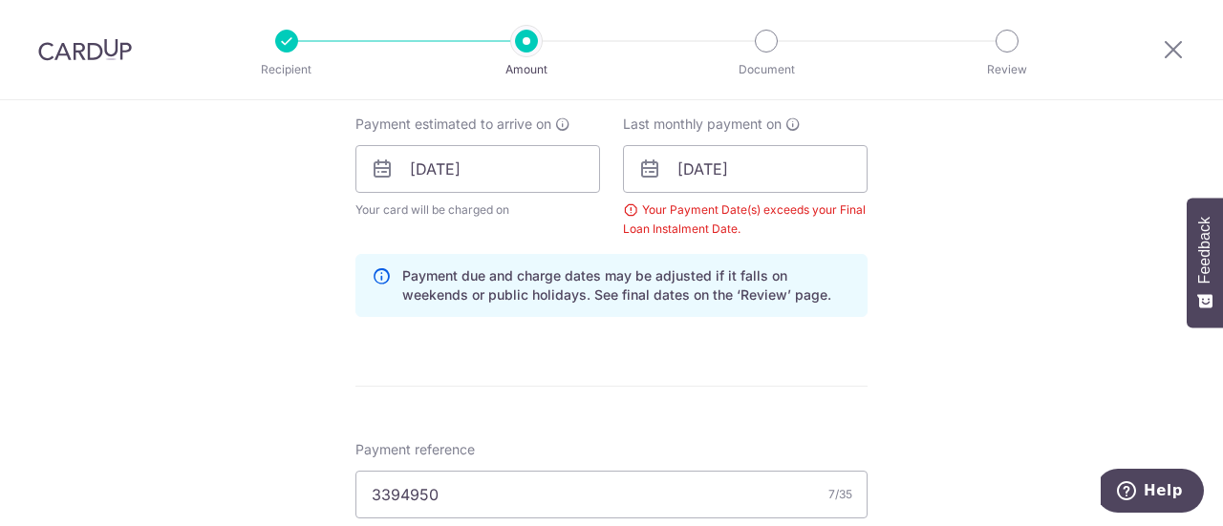
click at [688, 341] on form "Enter payment amount SGD 1,456.00 1456.00 Select Card **** 2396 Add credit card…" at bounding box center [611, 167] width 512 height 1610
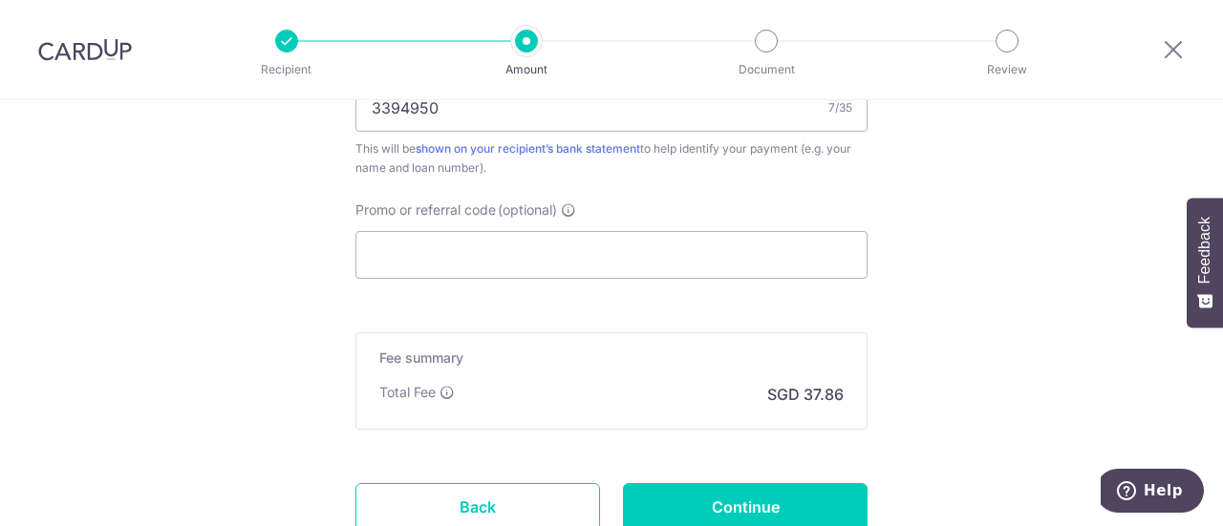
scroll to position [1302, 0]
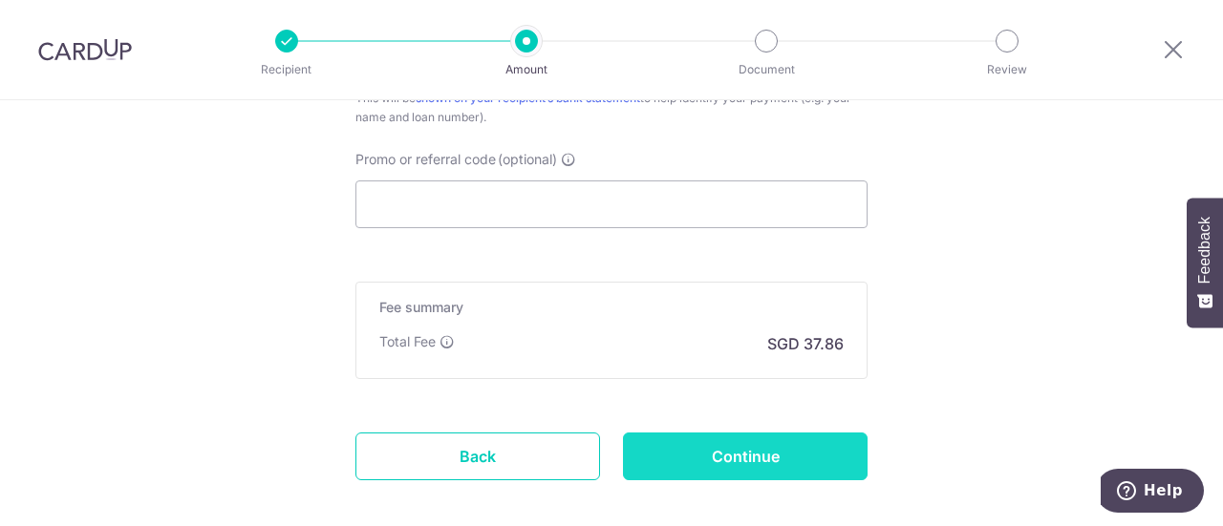
click at [696, 455] on input "Continue" at bounding box center [745, 457] width 245 height 48
type input "Create Schedule"
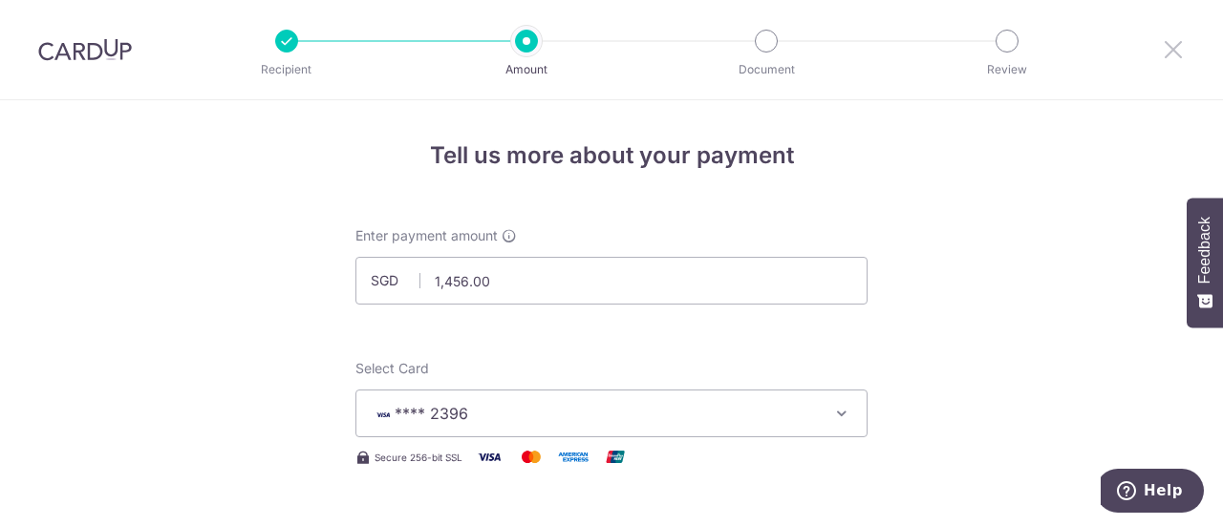
click at [1177, 52] on icon at bounding box center [1173, 49] width 23 height 24
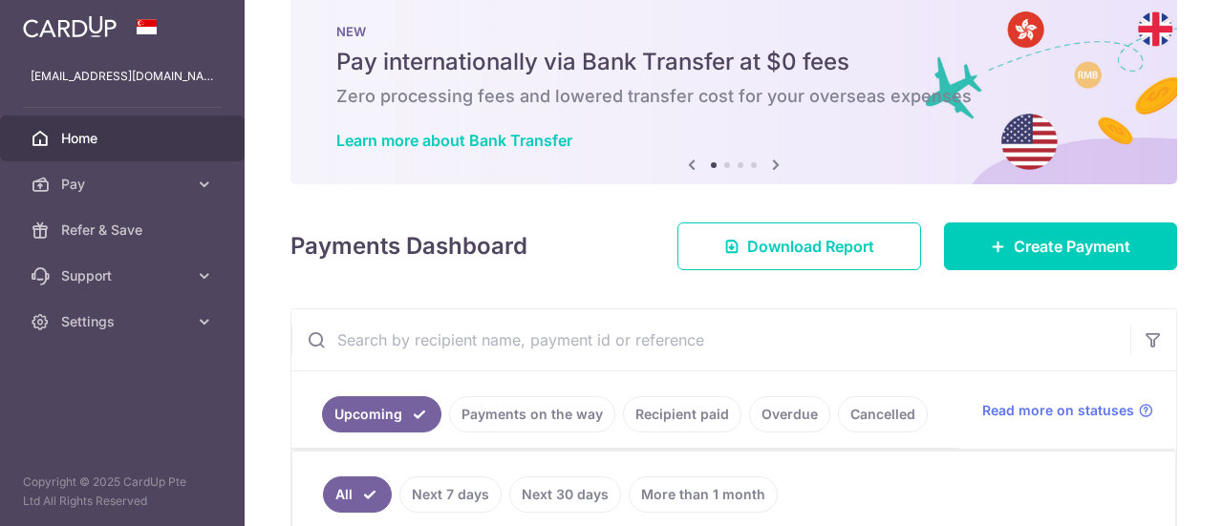
scroll to position [32, 0]
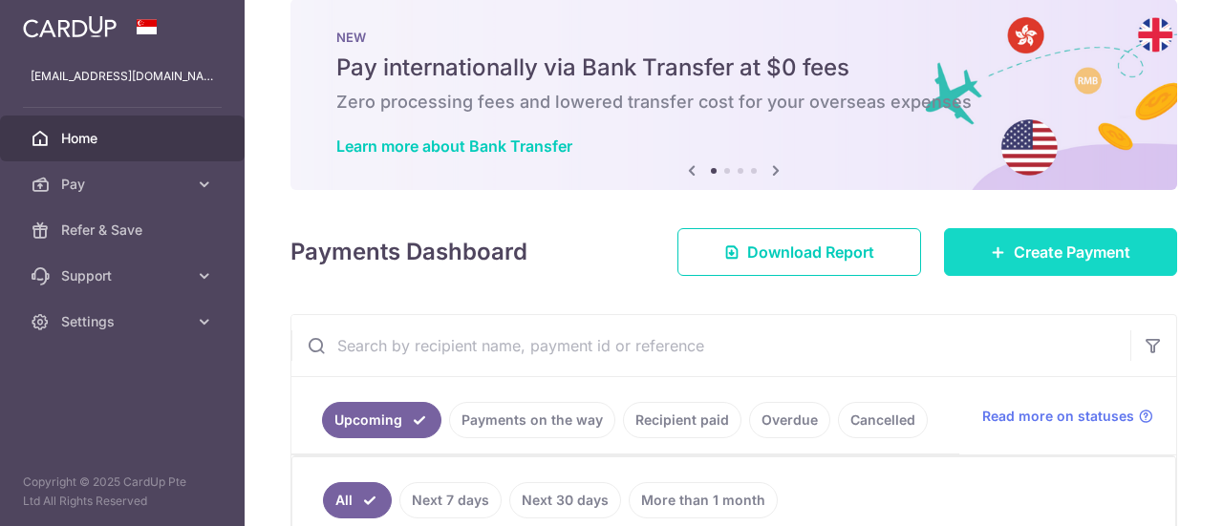
click at [1019, 264] on link "Create Payment" at bounding box center [1060, 252] width 233 height 48
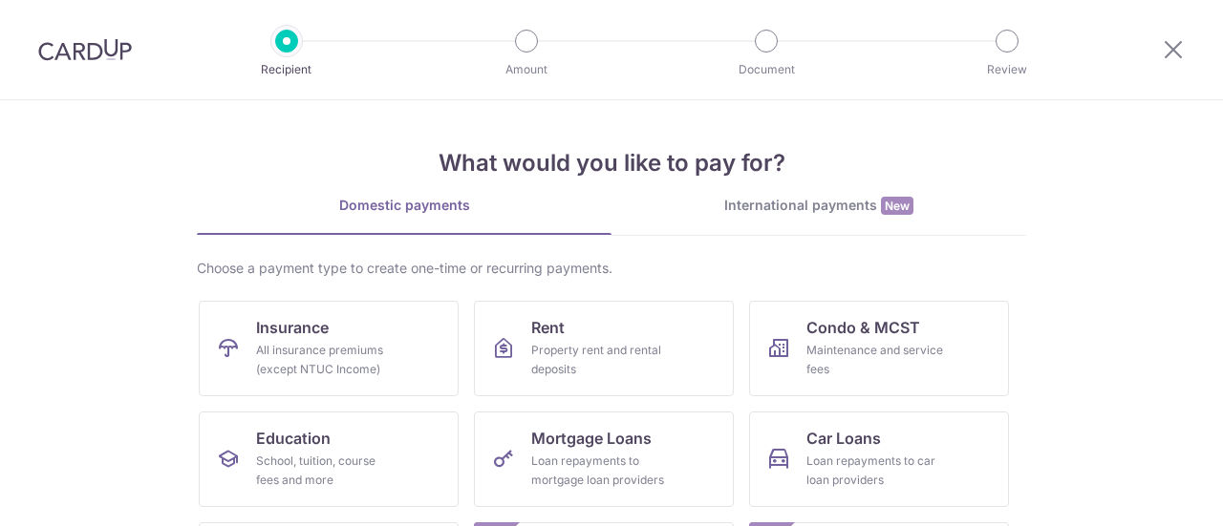
scroll to position [182, 0]
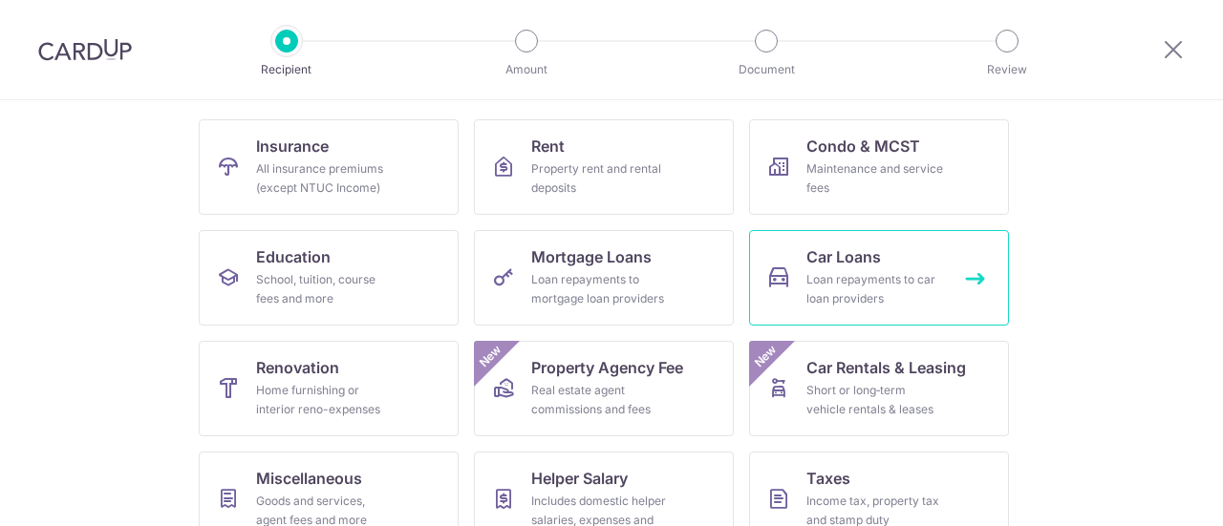
click at [826, 278] on div "Loan repayments to car loan providers" at bounding box center [875, 289] width 138 height 38
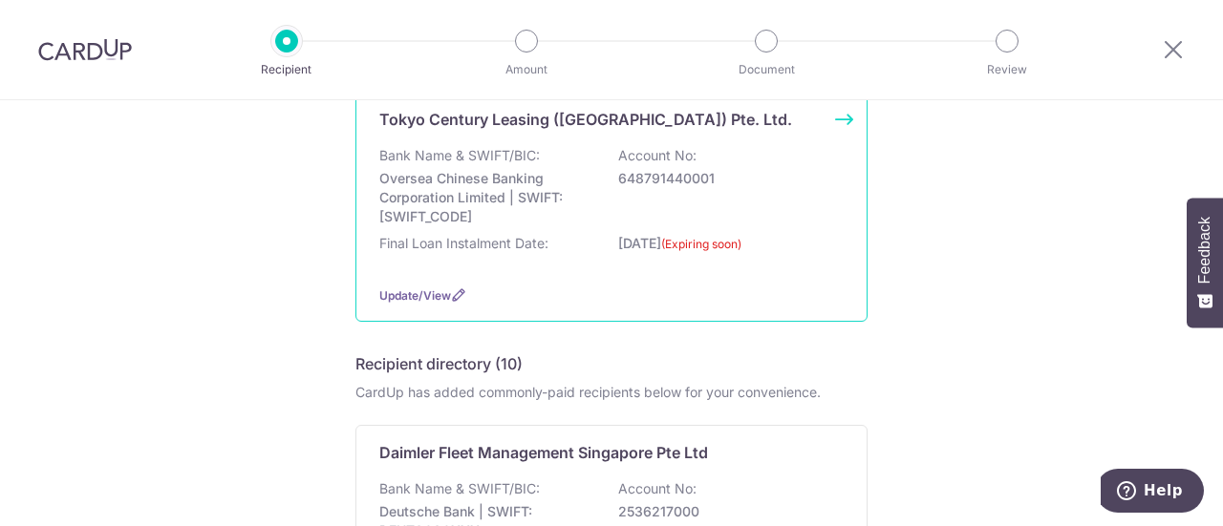
scroll to position [334, 0]
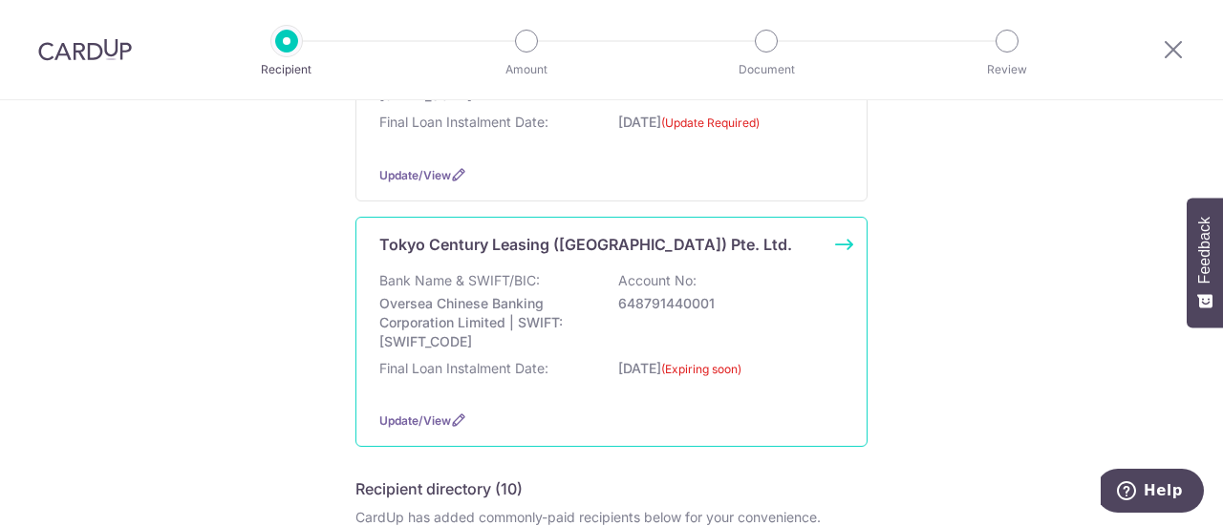
click at [848, 241] on div "Tokyo Century Leasing (Singapore) Pte. Ltd. Bank Name & SWIFT/BIC: Oversea Chin…" at bounding box center [611, 332] width 512 height 231
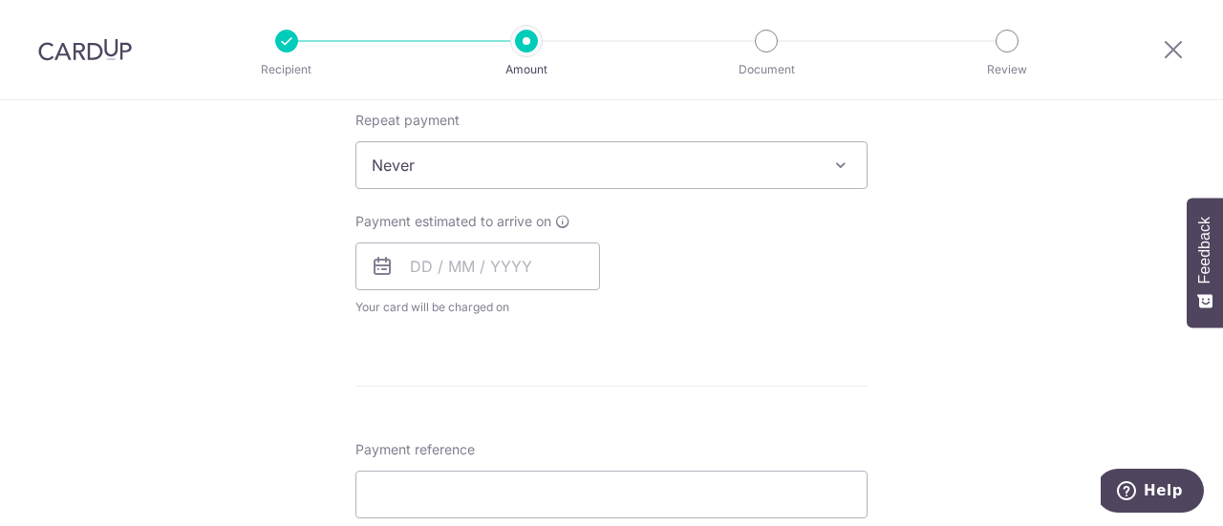
scroll to position [687, 0]
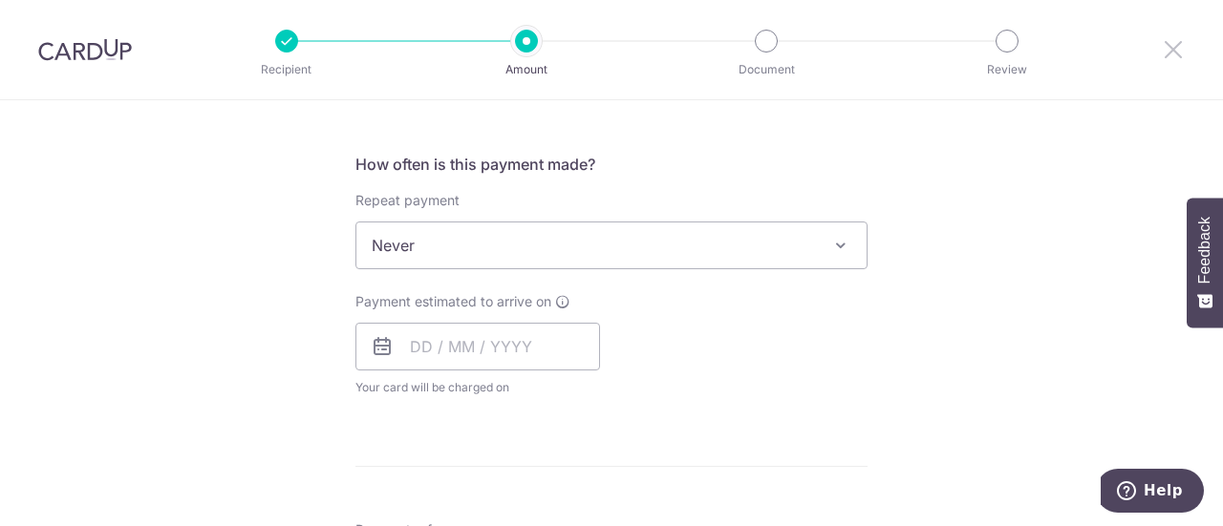
drag, startPoint x: 1171, startPoint y: 54, endPoint x: 700, endPoint y: 81, distance: 471.9
click at [1171, 54] on icon at bounding box center [1173, 49] width 23 height 24
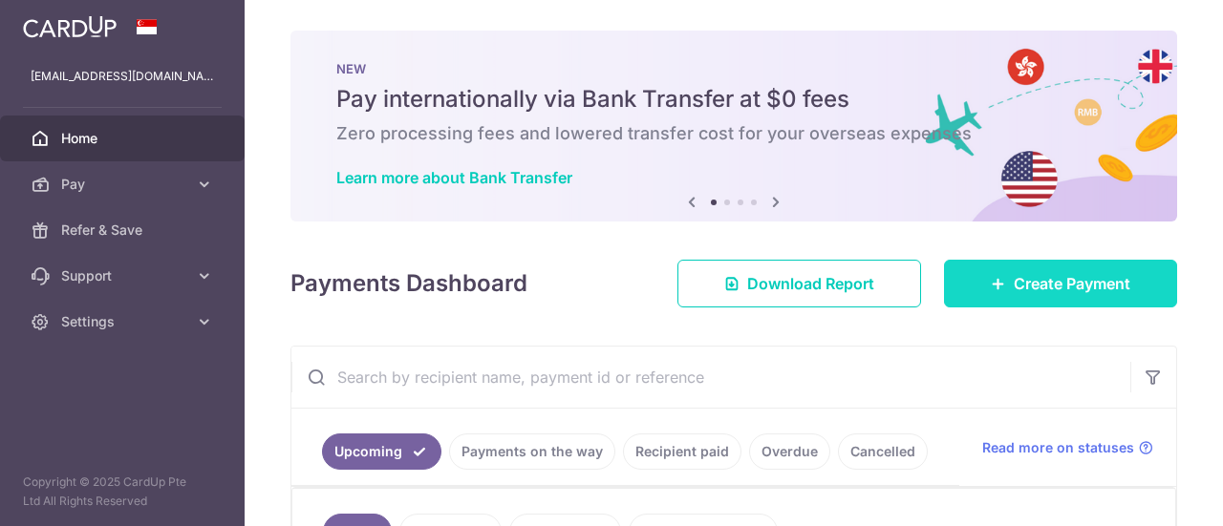
click at [968, 274] on link "Create Payment" at bounding box center [1060, 284] width 233 height 48
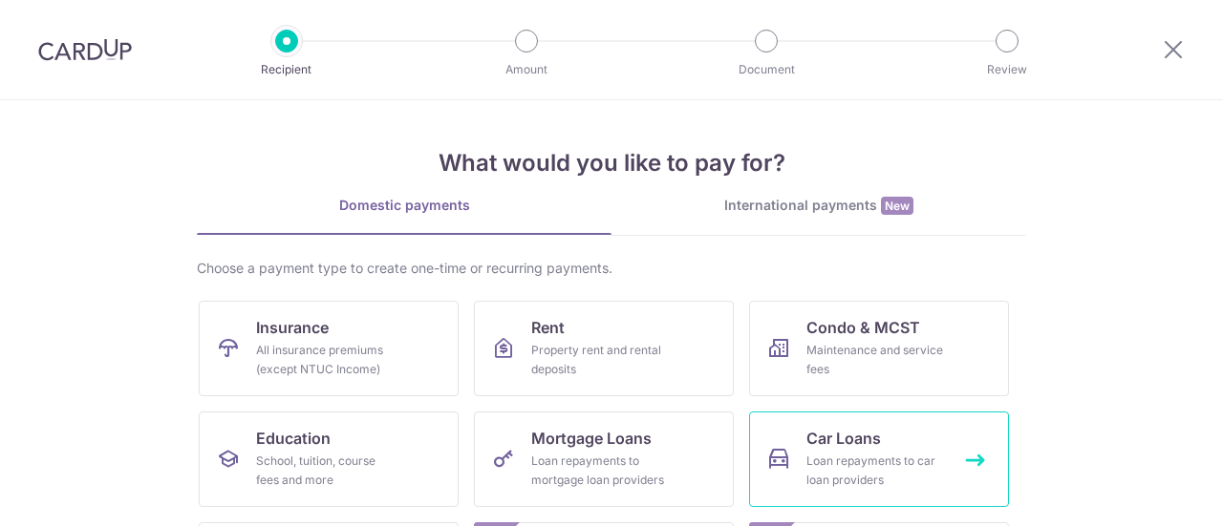
click at [848, 437] on span "Car Loans" at bounding box center [843, 438] width 75 height 23
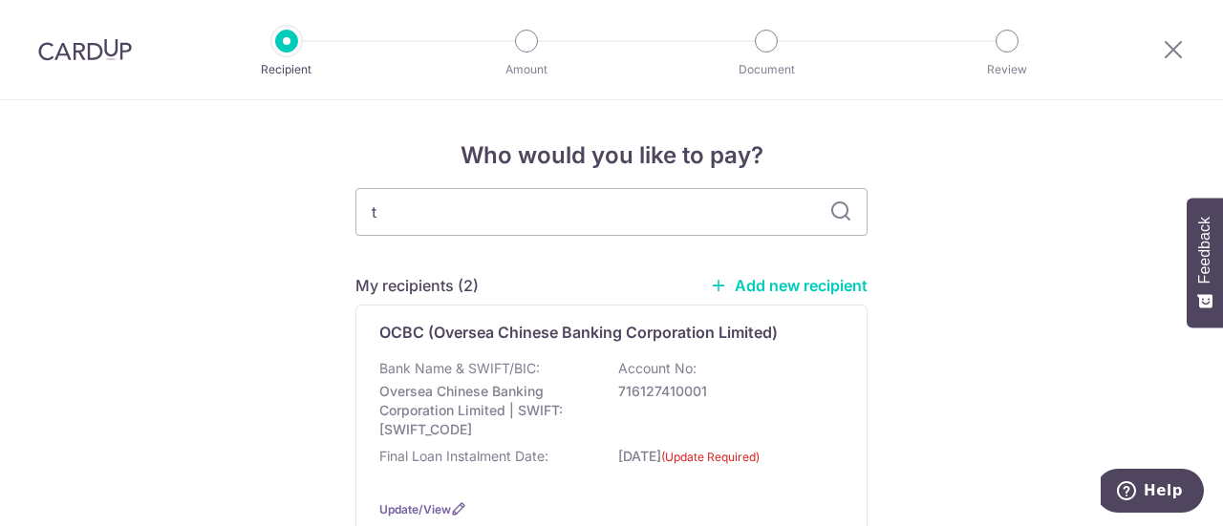
type input "to"
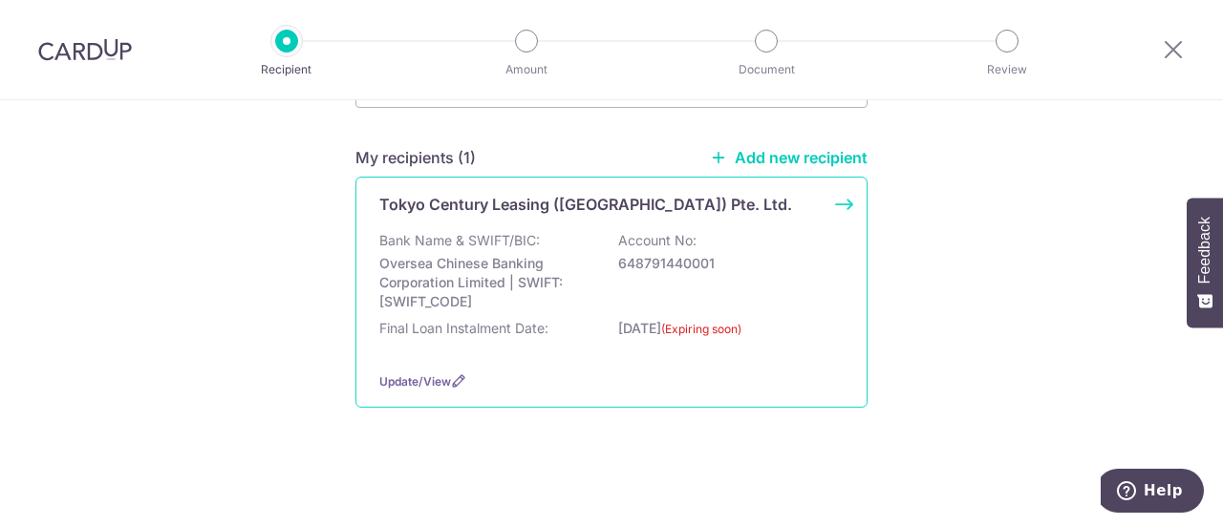
scroll to position [128, 0]
click at [416, 379] on span "Update/View" at bounding box center [415, 382] width 72 height 14
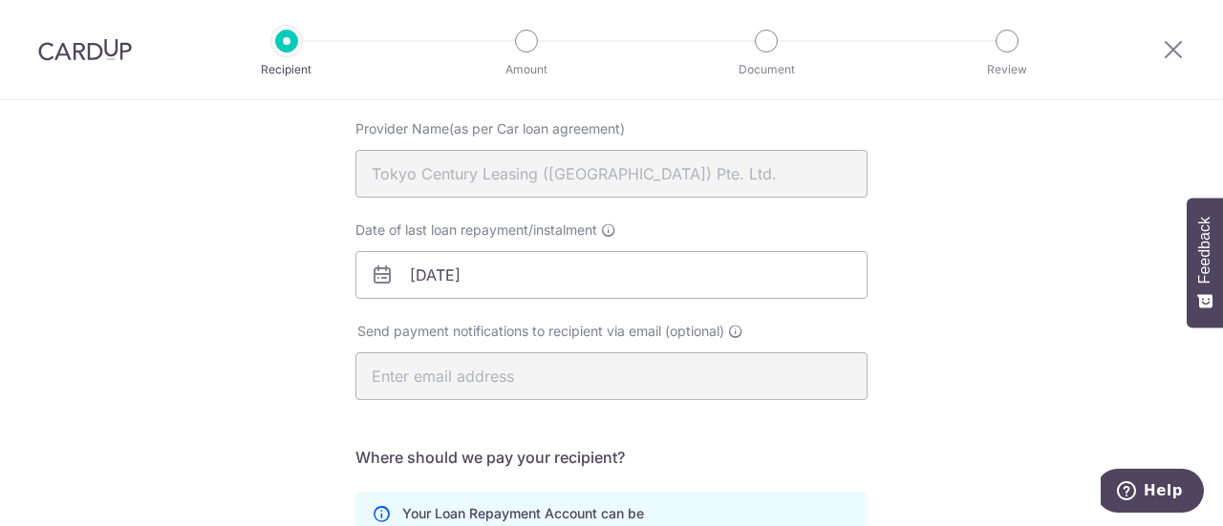
scroll to position [188, 0]
click at [526, 274] on body "Recipient Amount Document Review Recipient Details Your recipient does not need…" at bounding box center [611, 263] width 1223 height 526
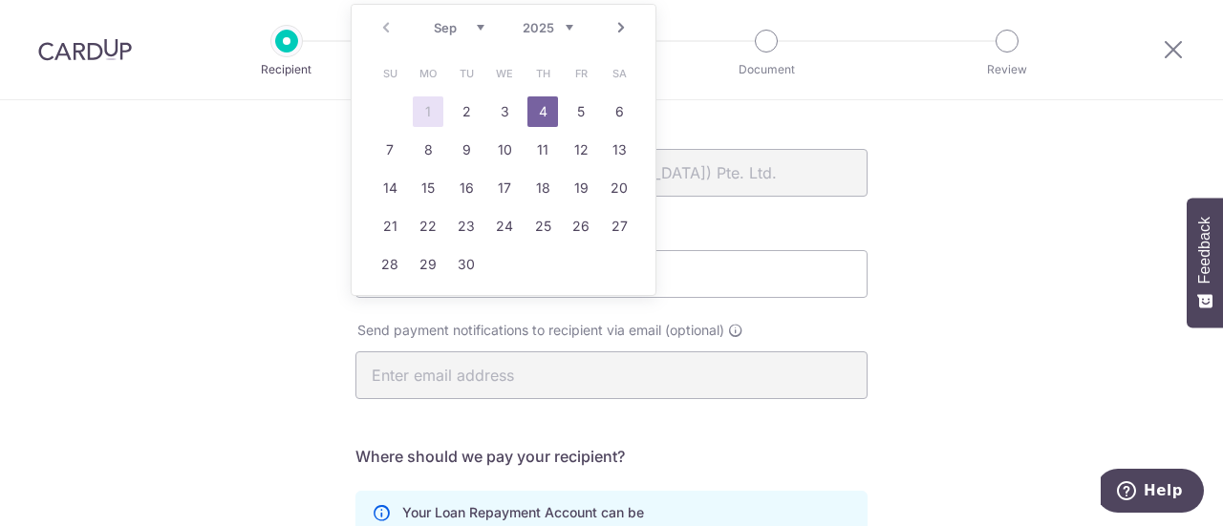
click at [570, 28] on select "2025 2026 2027 2028 2029 2030 2031 2032 2033 2034 2035" at bounding box center [548, 27] width 51 height 15
click at [347, 324] on div "Send payment notifications to recipient via email (optional)" at bounding box center [611, 360] width 535 height 78
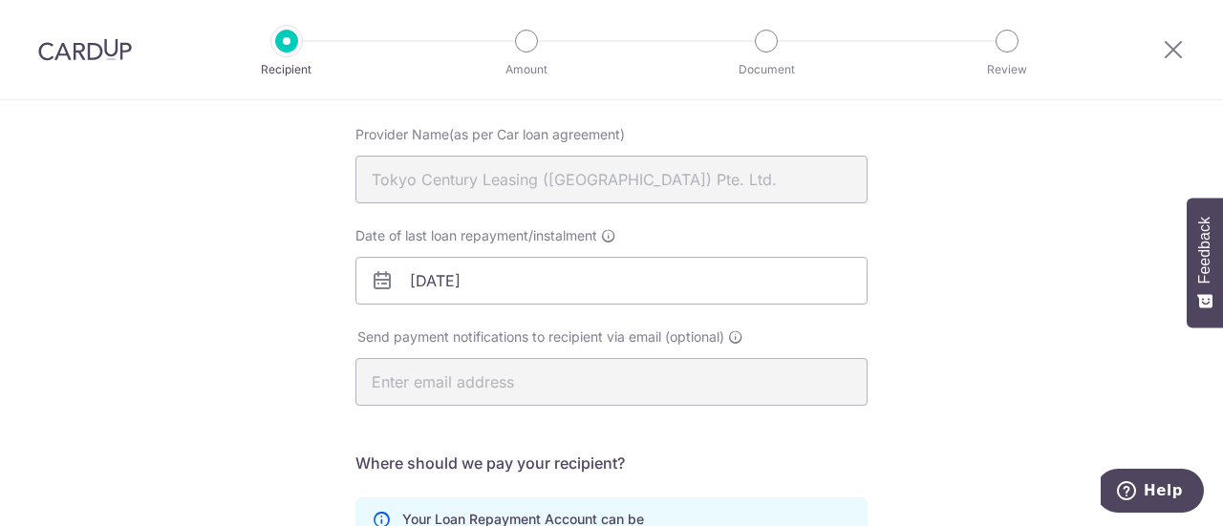
scroll to position [182, 0]
click at [505, 279] on body "Recipient Amount Document Review Recipient Details Your recipient does not need…" at bounding box center [611, 263] width 1223 height 526
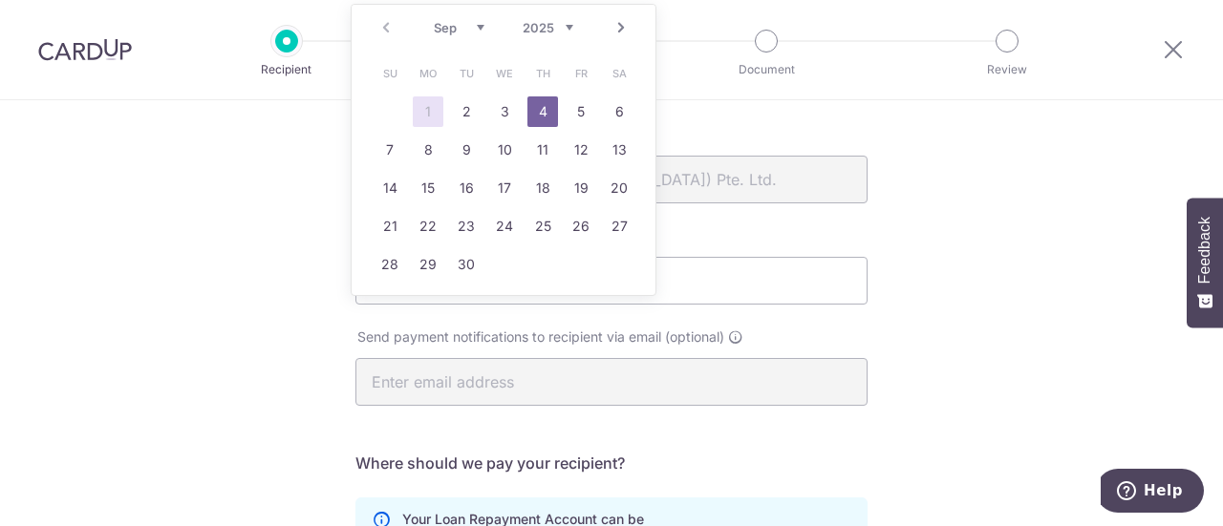
click at [615, 27] on link "Next" at bounding box center [621, 27] width 23 height 23
click at [570, 26] on select "2025 2026 2027 2028 2029 2030 2031 2032 2033 2034 2035" at bounding box center [548, 27] width 51 height 15
click at [478, 31] on select "Jan Feb Mar Apr May Jun Jul Aug Sep Oct Nov Dec" at bounding box center [459, 27] width 51 height 15
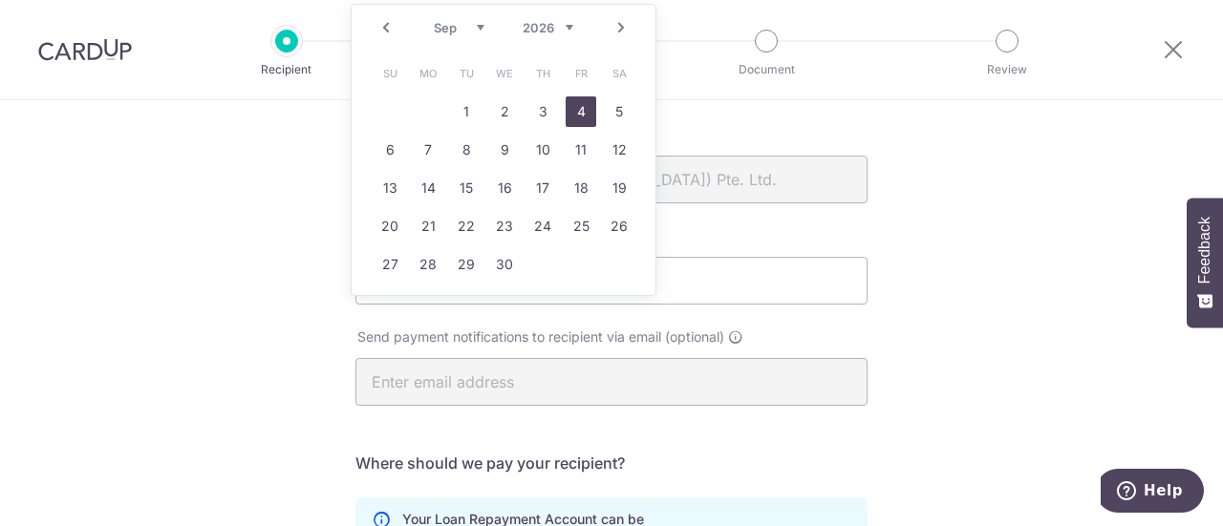
click at [569, 111] on link "4" at bounding box center [581, 112] width 31 height 31
type input "04/09/2026"
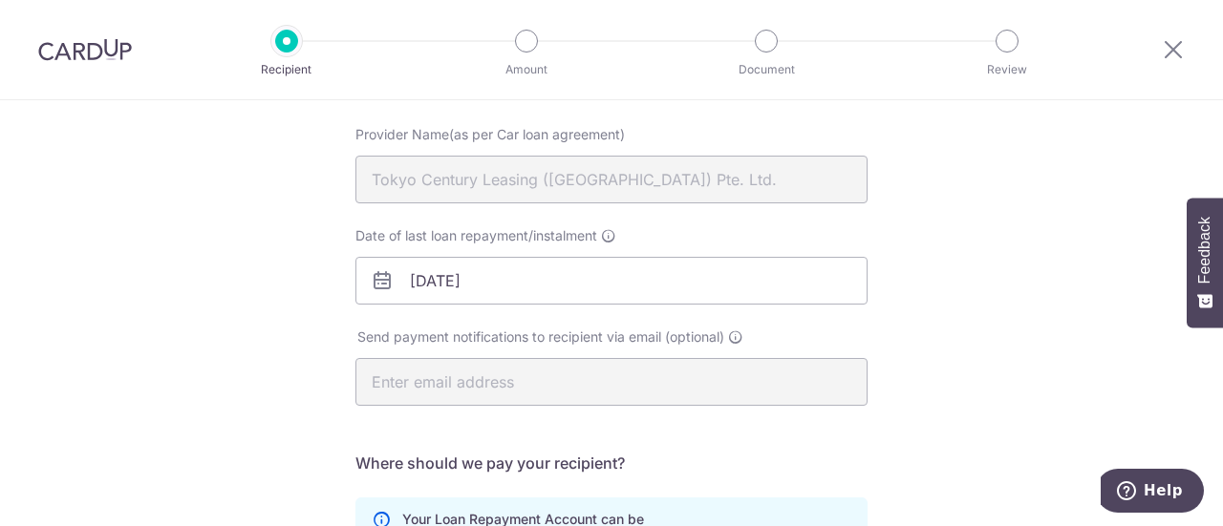
click at [287, 274] on div "Recipient Details Your recipient does not need a CardUp account to receive your…" at bounding box center [611, 430] width 1223 height 1022
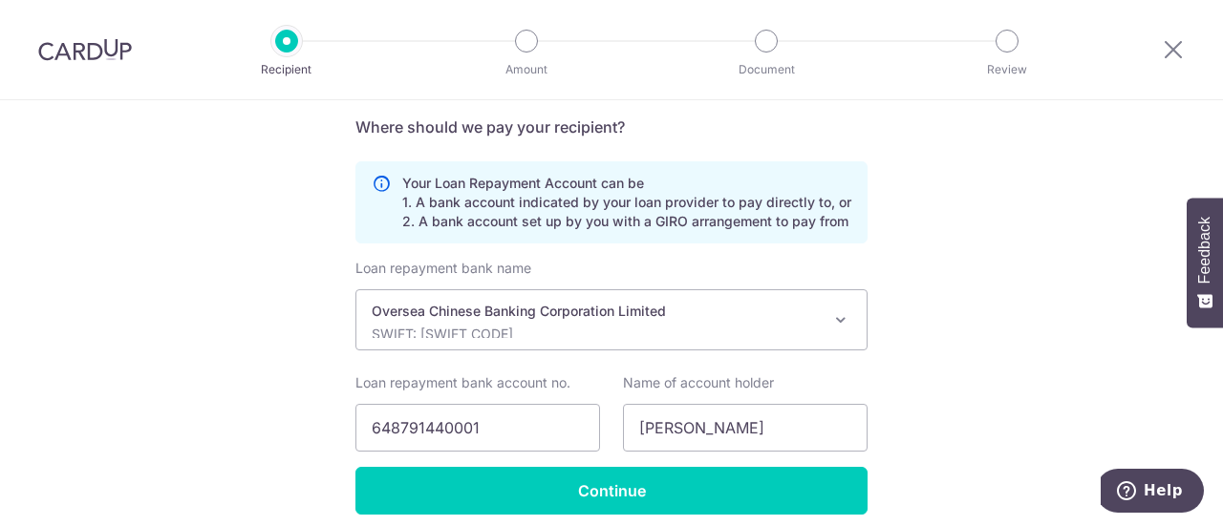
scroll to position [594, 0]
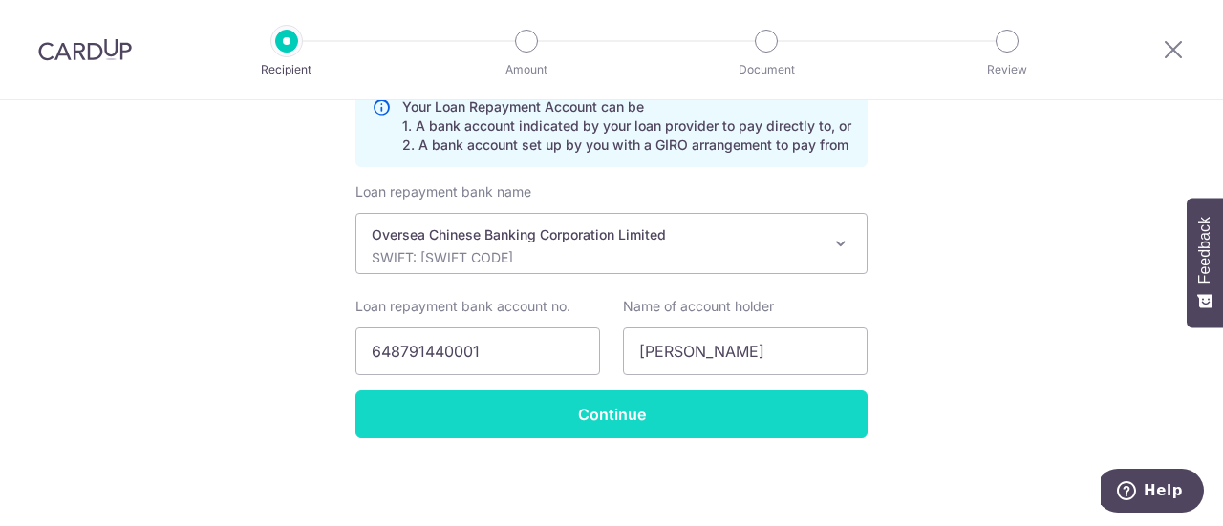
click at [610, 414] on input "Continue" at bounding box center [611, 415] width 512 height 48
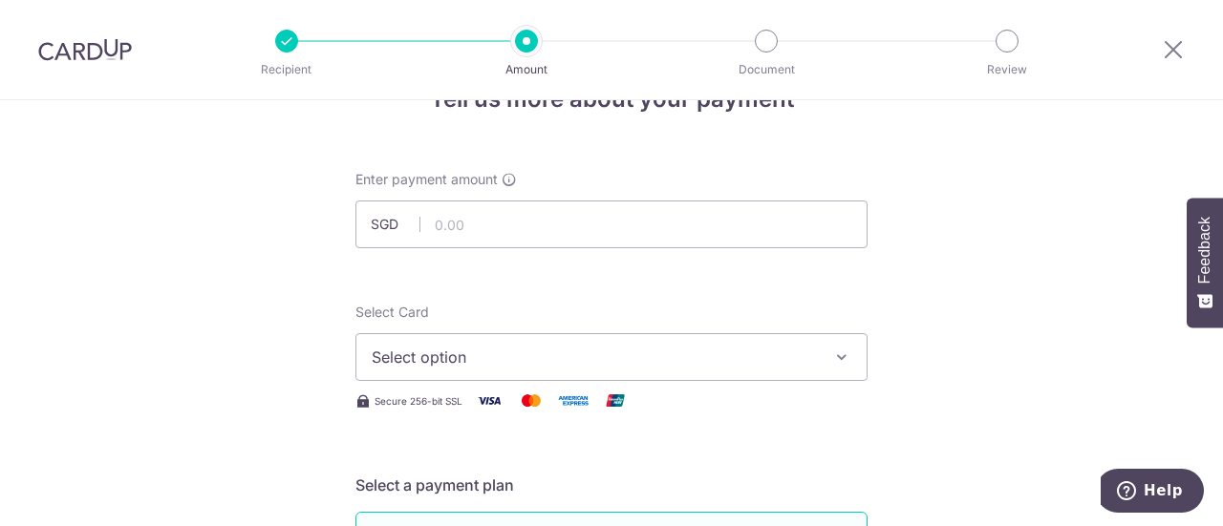
scroll to position [55, 0]
click at [774, 227] on input "text" at bounding box center [611, 226] width 512 height 48
type input "1,456.00"
click at [764, 320] on div "Select Card Select option Add credit card Your Cards **** 2396" at bounding box center [611, 343] width 512 height 78
click at [780, 350] on span "Select option" at bounding box center [594, 358] width 445 height 23
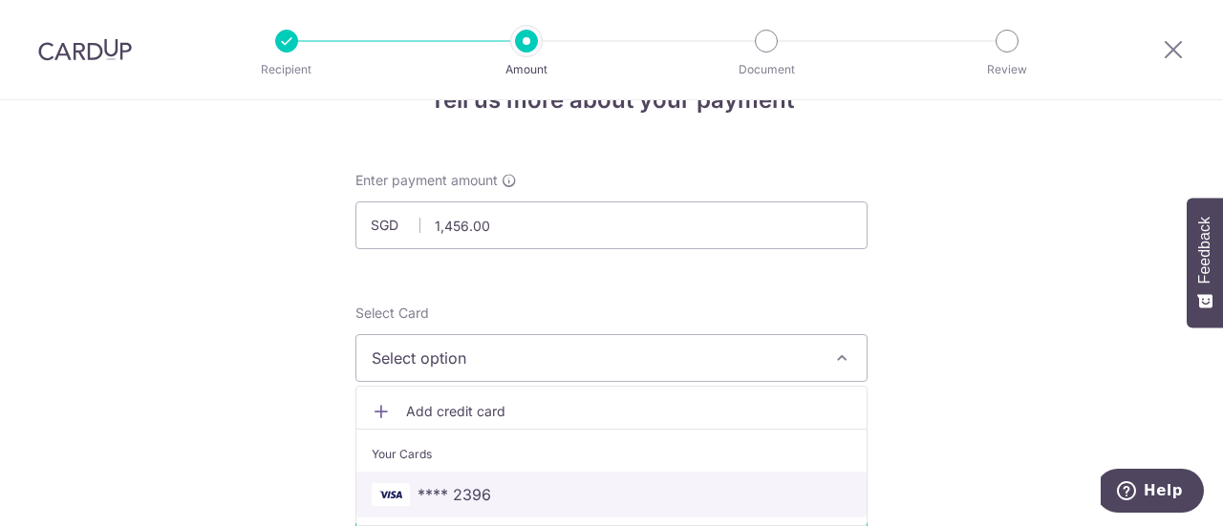
click at [716, 488] on span "**** 2396" at bounding box center [612, 494] width 480 height 23
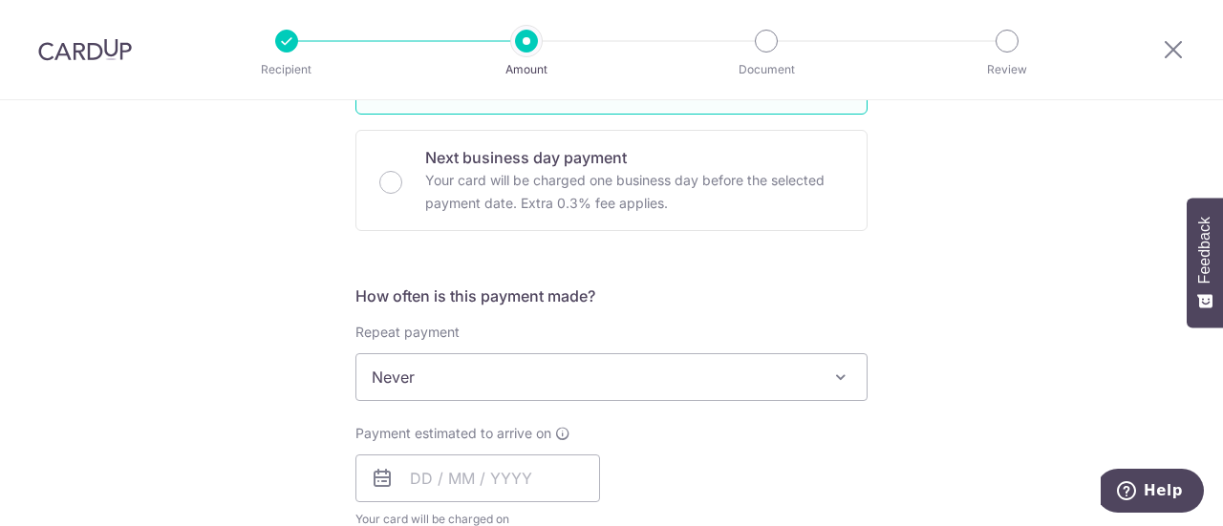
scroll to position [710, 0]
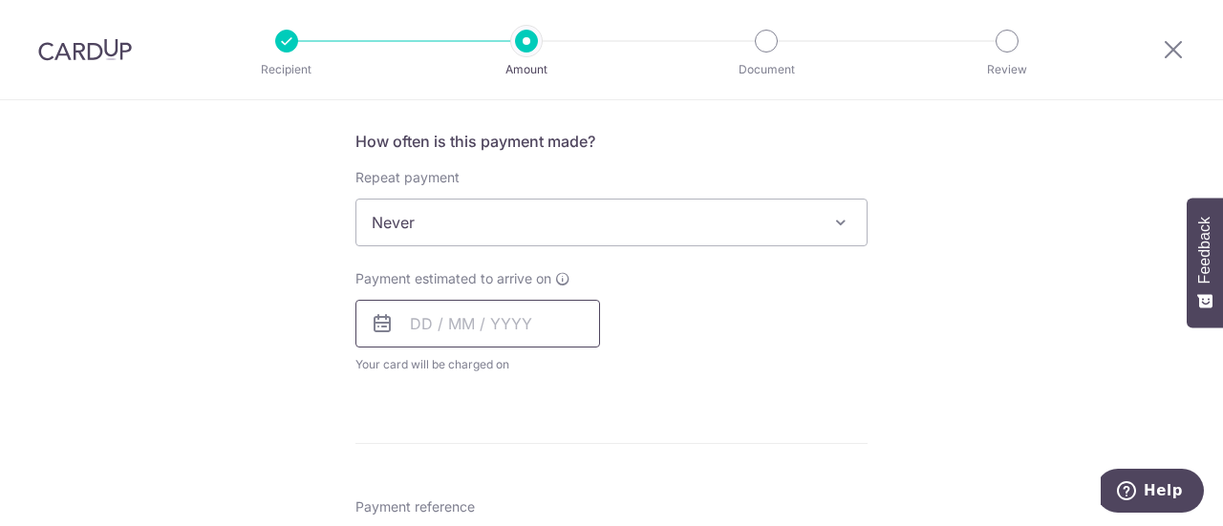
click at [422, 324] on input "text" at bounding box center [477, 324] width 245 height 48
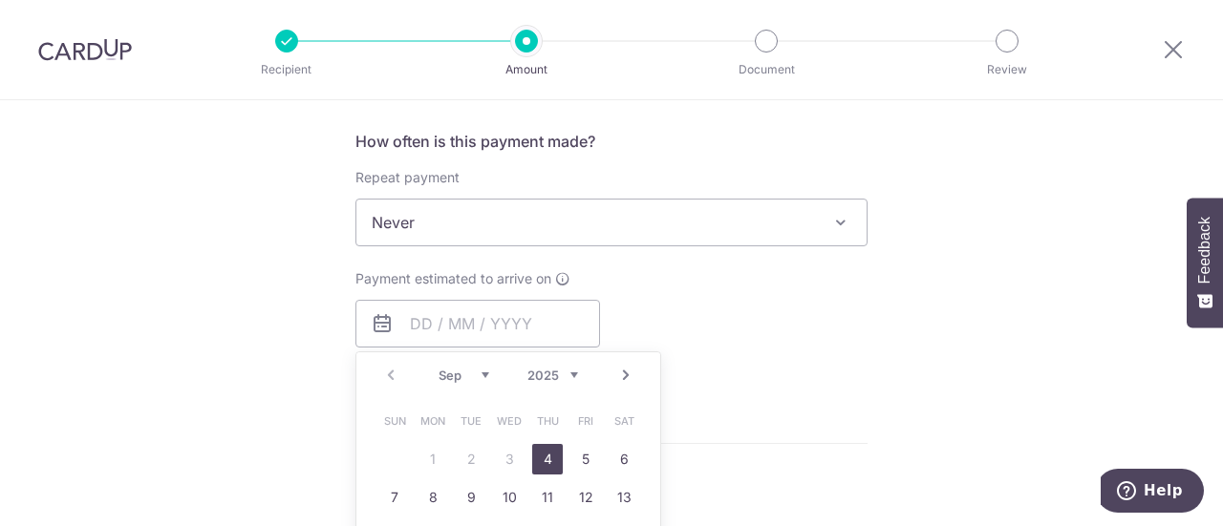
click at [717, 358] on div "Payment estimated to arrive on Prev Next Sep Oct Nov Dec 2025 2026 2027 2028 20…" at bounding box center [611, 321] width 535 height 105
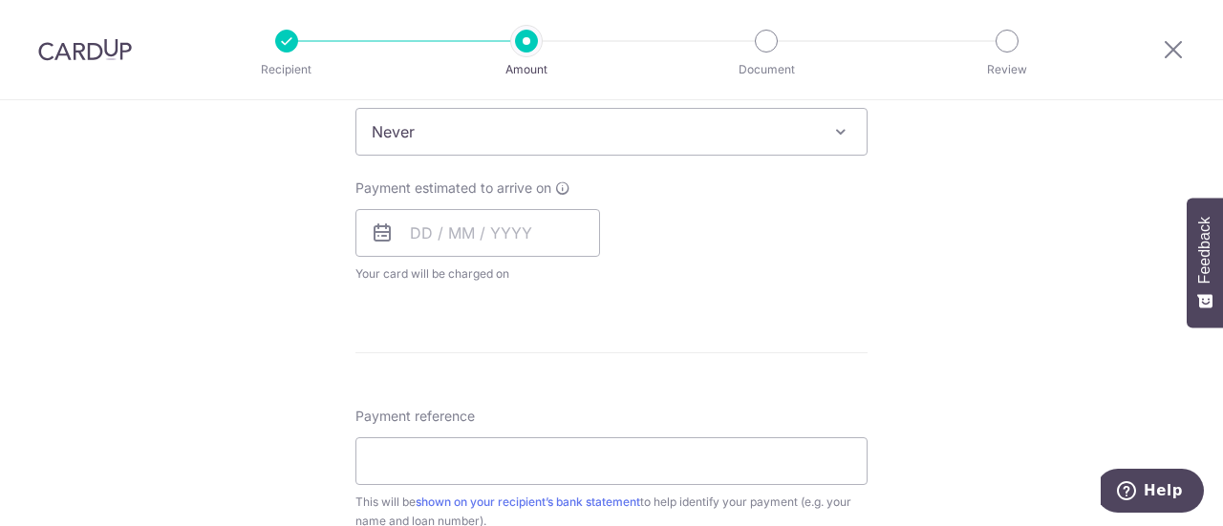
scroll to position [800, 0]
click at [414, 232] on input "text" at bounding box center [477, 234] width 245 height 48
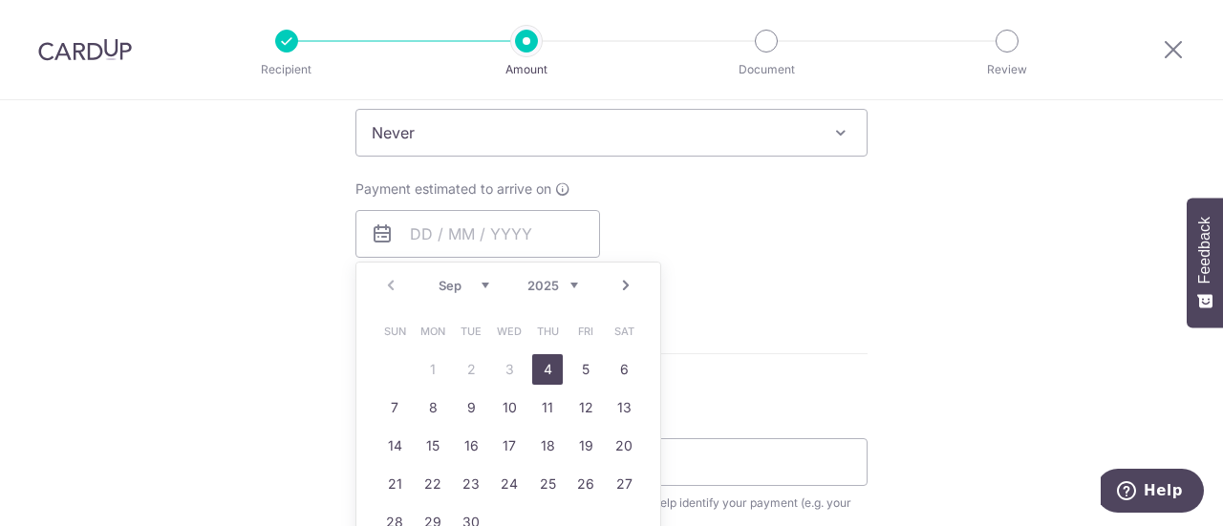
click at [539, 366] on link "4" at bounding box center [547, 369] width 31 height 31
type input "04/09/2025"
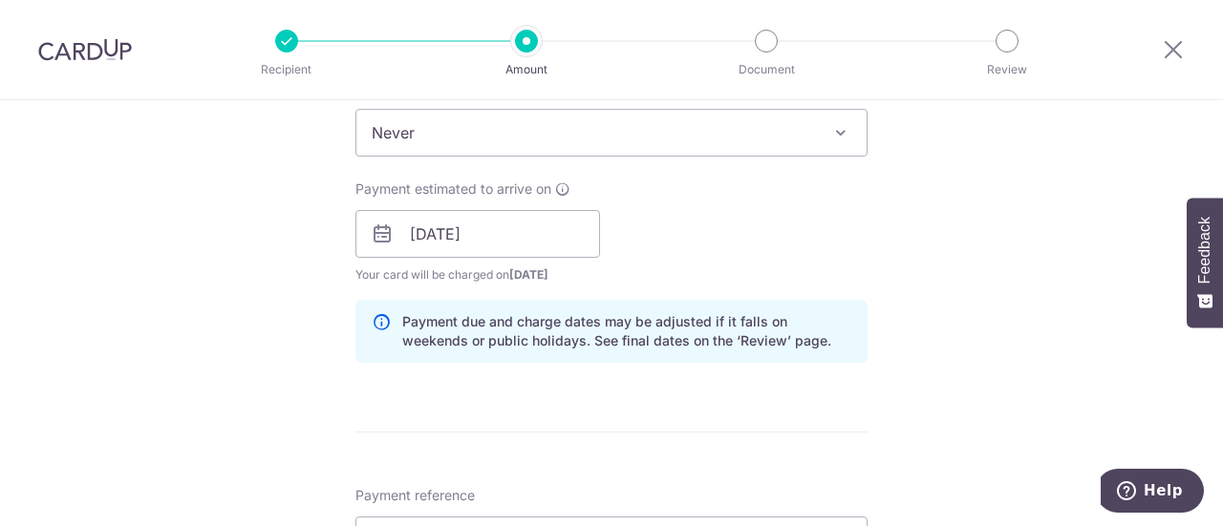
click at [829, 133] on span at bounding box center [840, 132] width 23 height 23
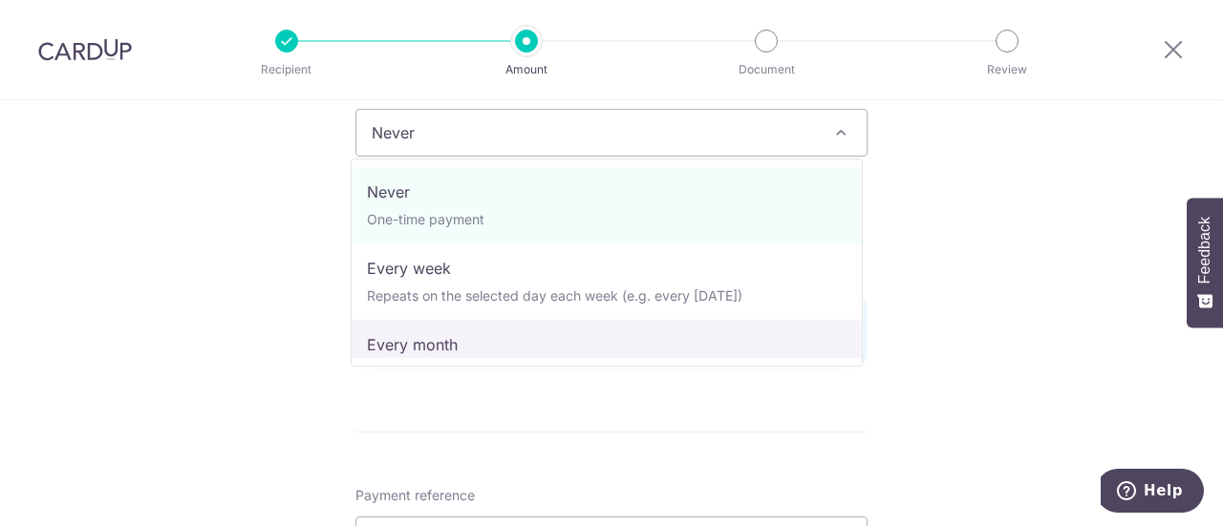
select select "3"
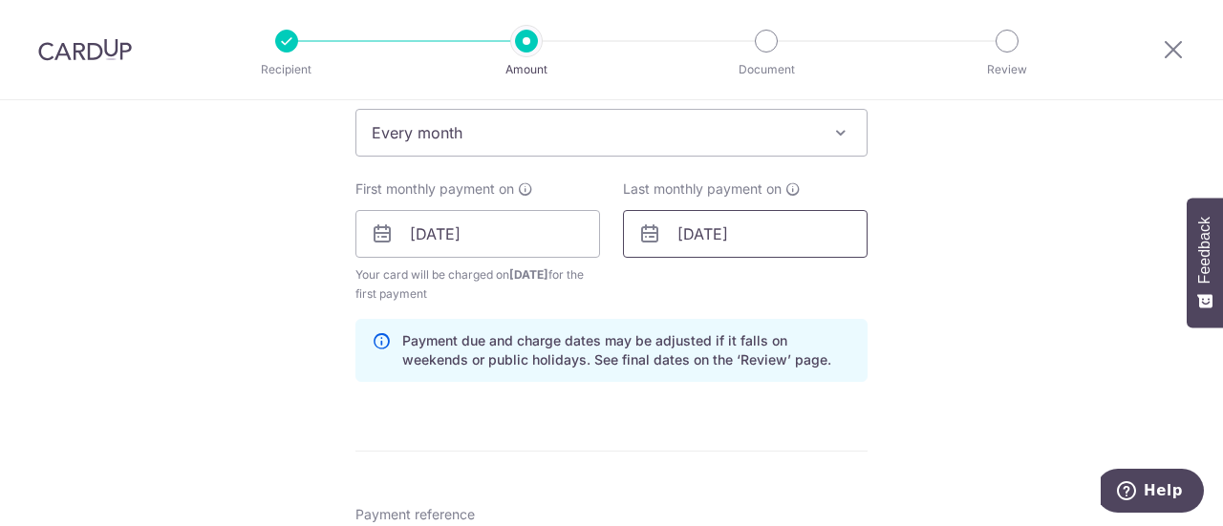
click at [748, 232] on input "04/09/2026" at bounding box center [745, 234] width 245 height 48
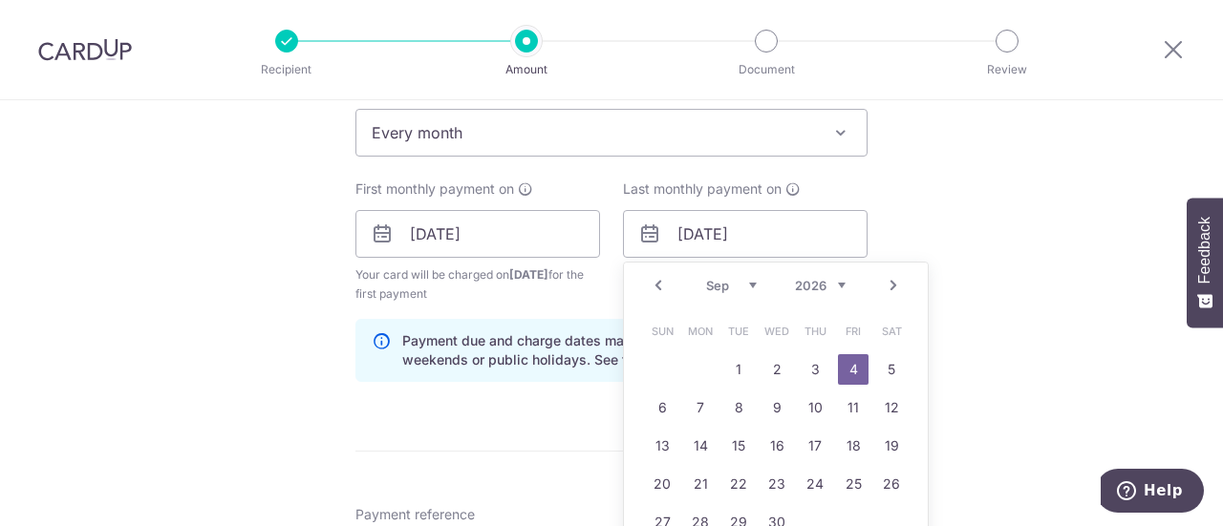
click at [835, 286] on select "2024 2025 2026 2027 2028 2029 2030 2031 2032 2033 2034 2035" at bounding box center [820, 285] width 51 height 15
click at [795, 278] on select "2024 2025 2026 2027 2028 2029 2030 2031 2032 2033 2034 2035" at bounding box center [820, 285] width 51 height 15
click at [839, 368] on link "4" at bounding box center [853, 369] width 31 height 31
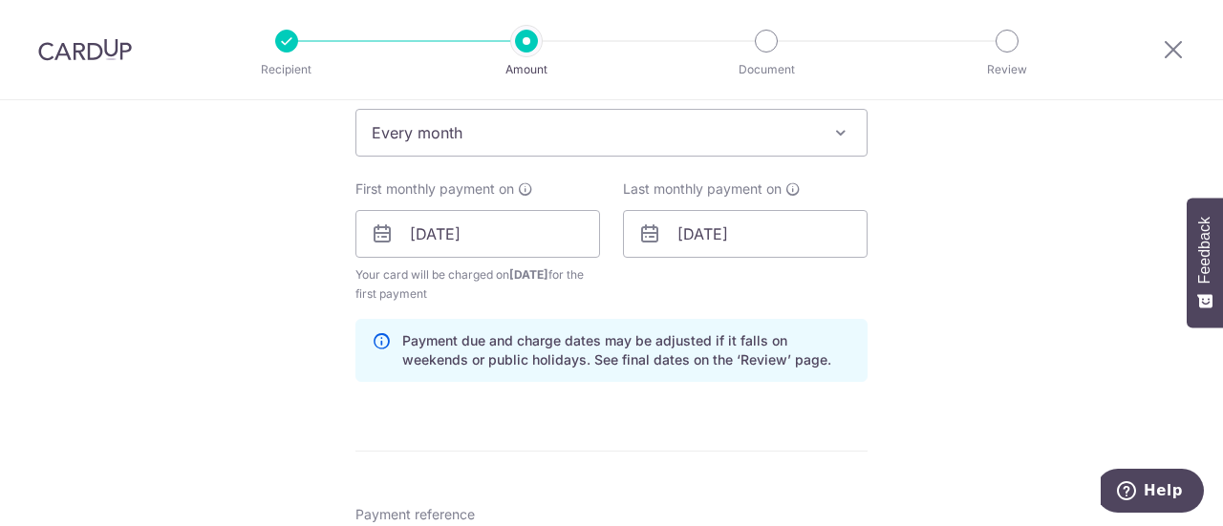
click at [923, 340] on div "Tell us more about your payment Enter payment amount SGD 1,456.00 1456.00 Selec…" at bounding box center [611, 214] width 1223 height 1826
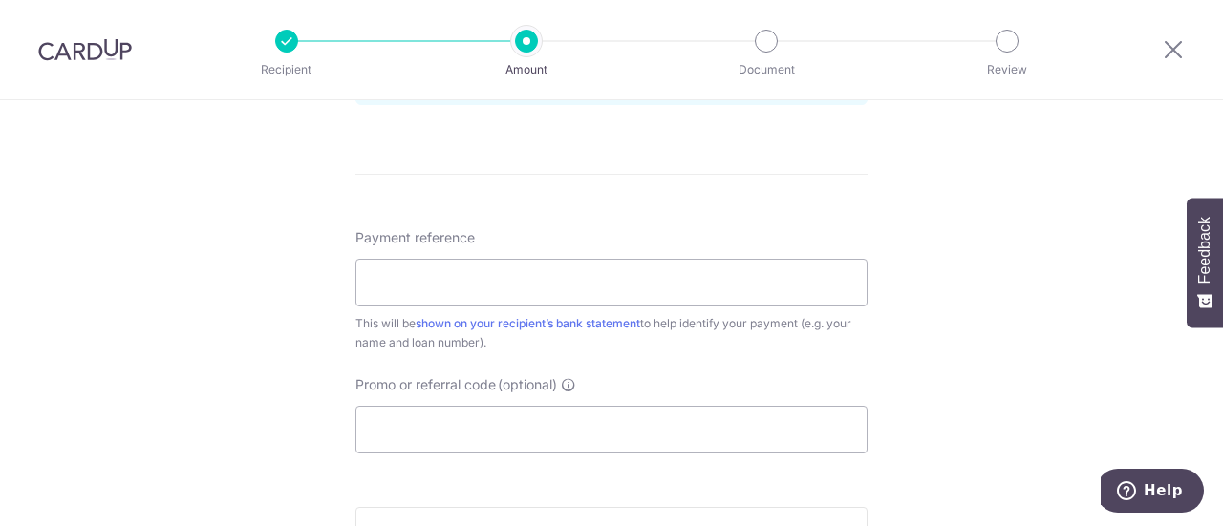
scroll to position [1076, 0]
click at [759, 290] on input "Payment reference" at bounding box center [611, 284] width 512 height 48
type input "3394950"
click at [819, 356] on div "Payment reference 3394950 7/35 This will be shown on your recipient’s bank stat…" at bounding box center [611, 341] width 512 height 225
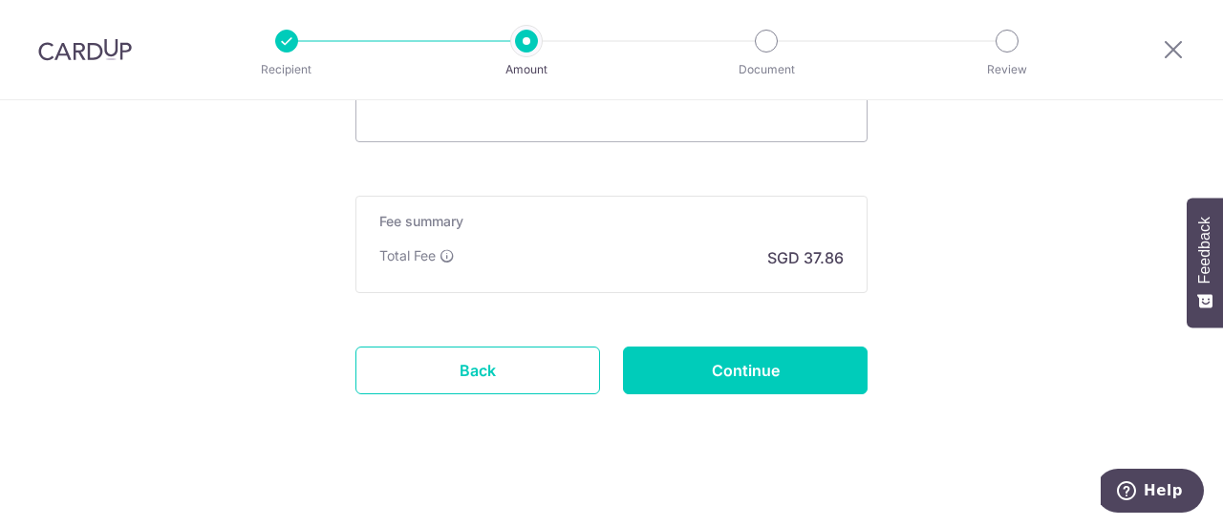
scroll to position [1387, 0]
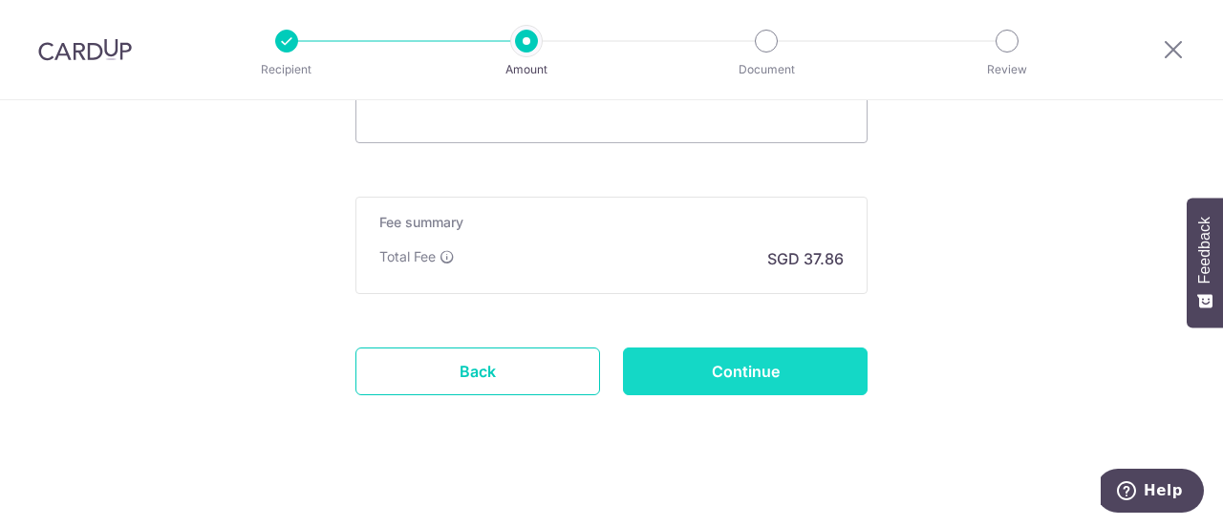
click at [802, 378] on input "Continue" at bounding box center [745, 372] width 245 height 48
type input "Create Schedule"
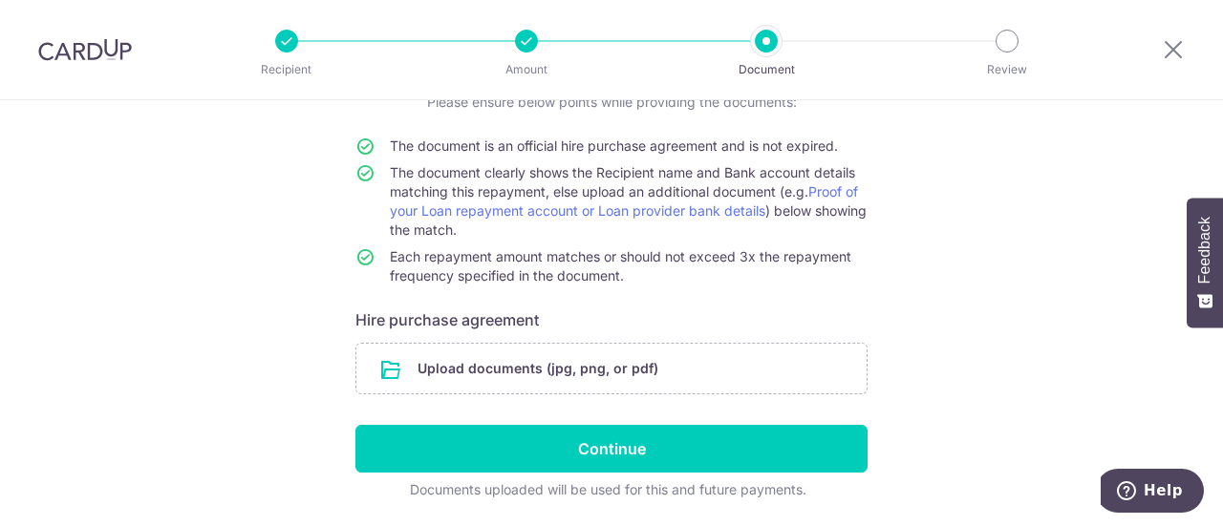
scroll to position [149, 0]
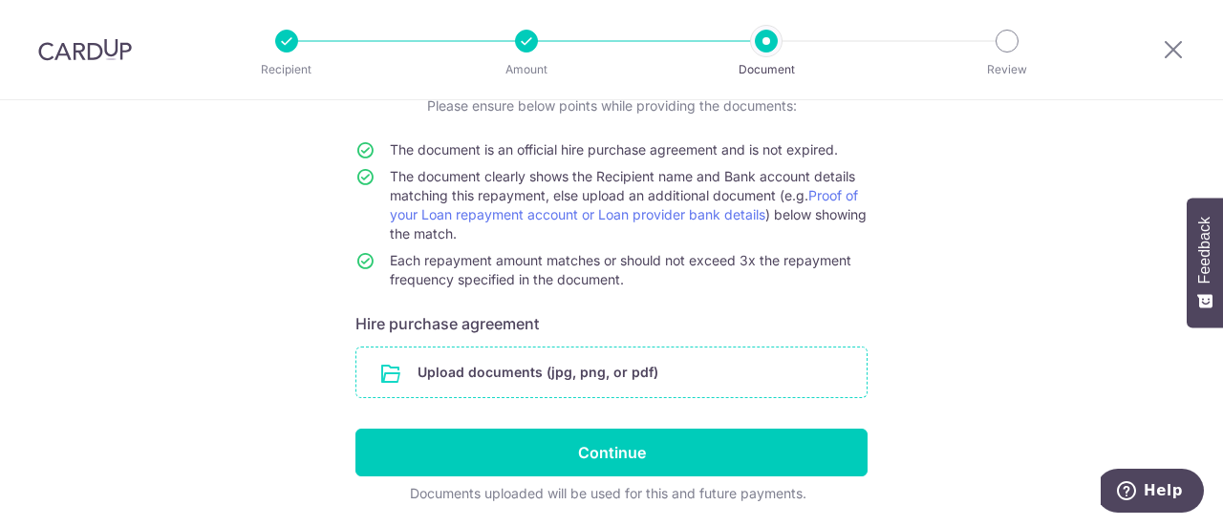
click at [480, 375] on input "file" at bounding box center [611, 373] width 510 height 50
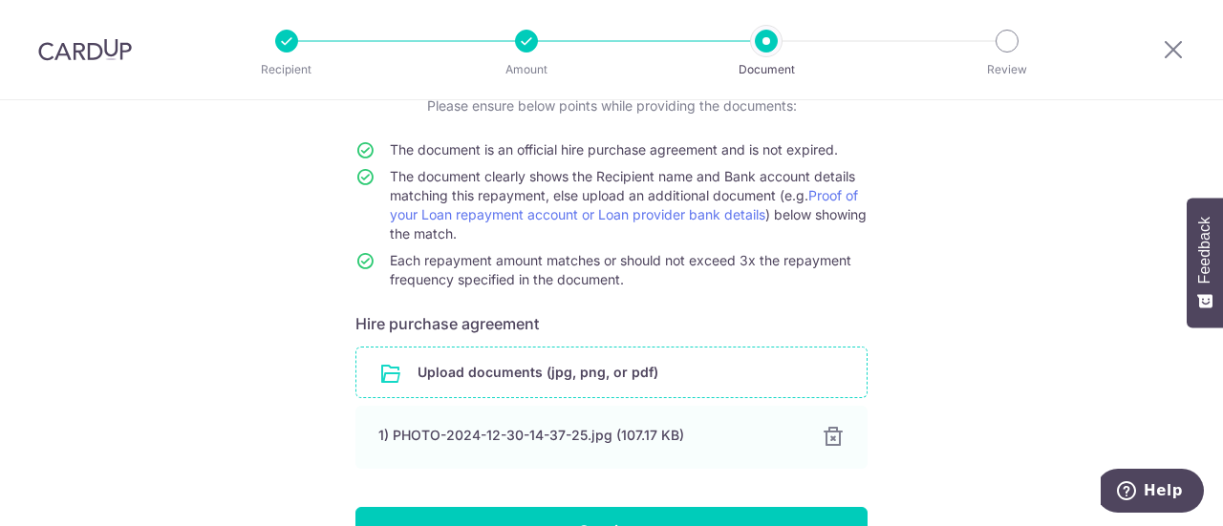
scroll to position [283, 0]
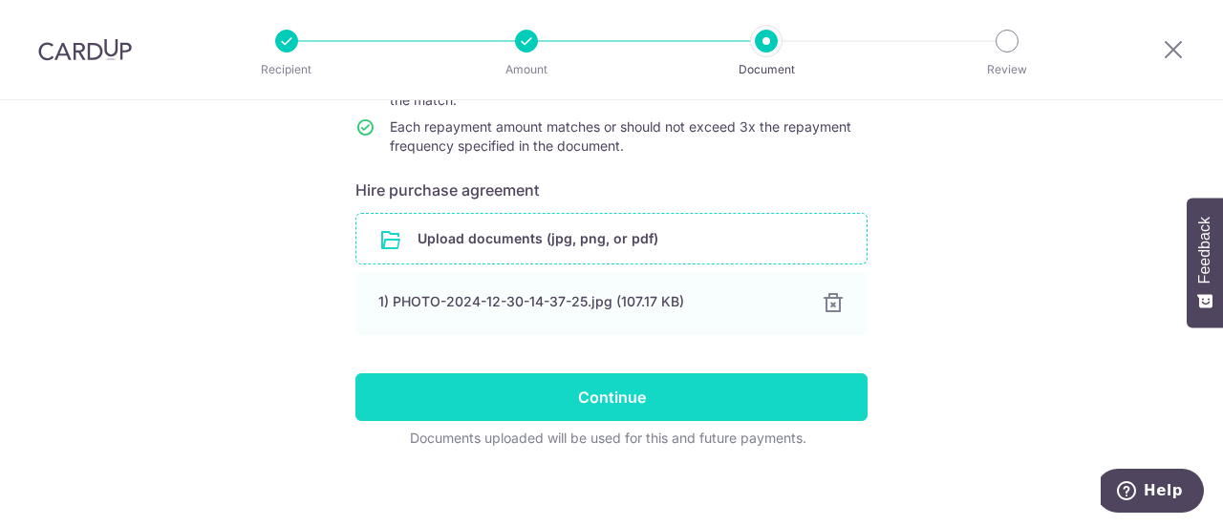
click at [789, 394] on input "Continue" at bounding box center [611, 398] width 512 height 48
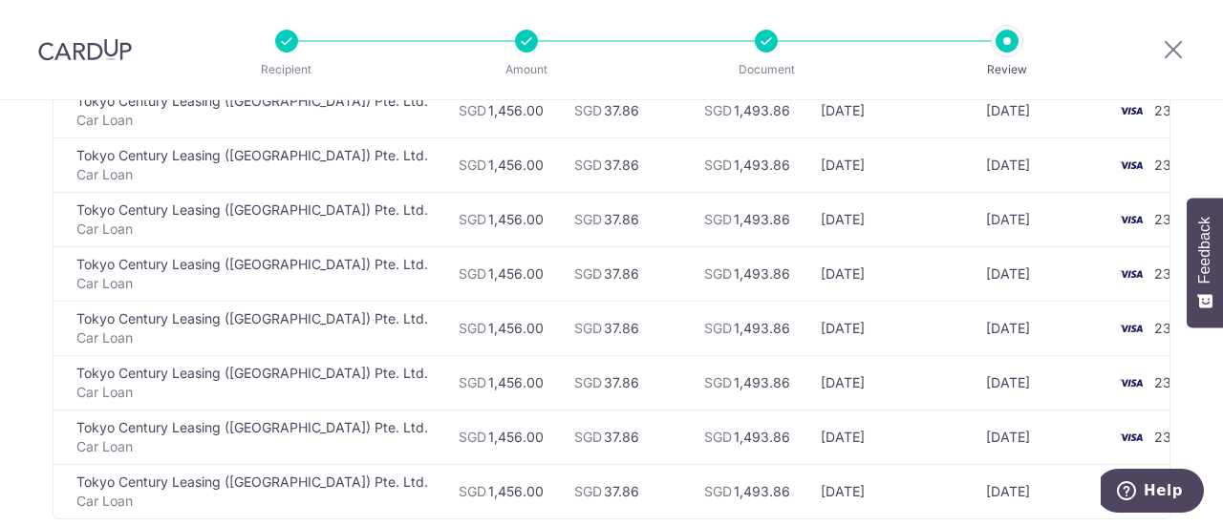
scroll to position [785, 0]
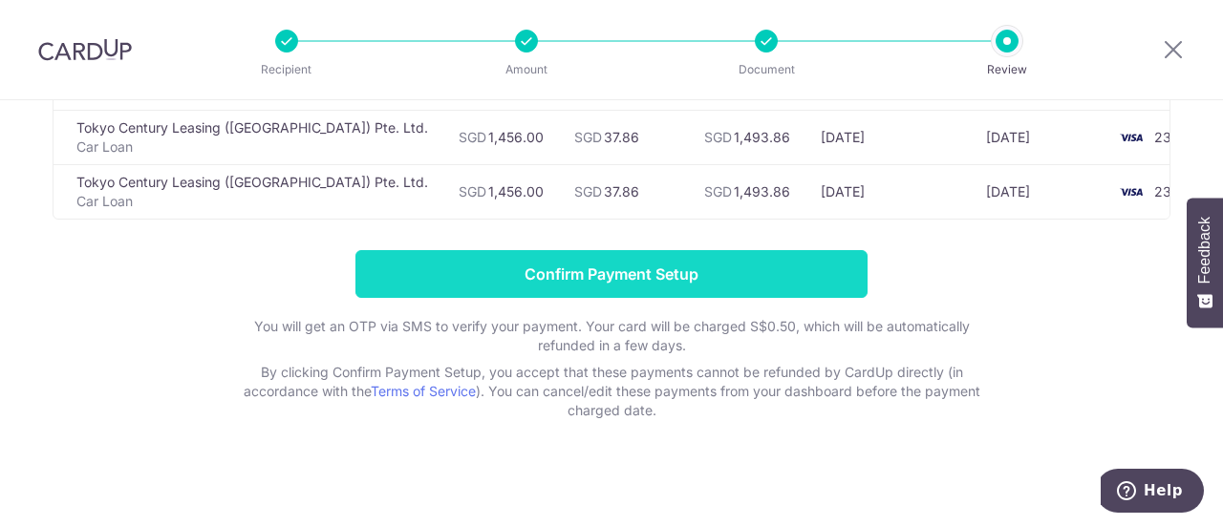
click at [782, 287] on input "Confirm Payment Setup" at bounding box center [611, 274] width 512 height 48
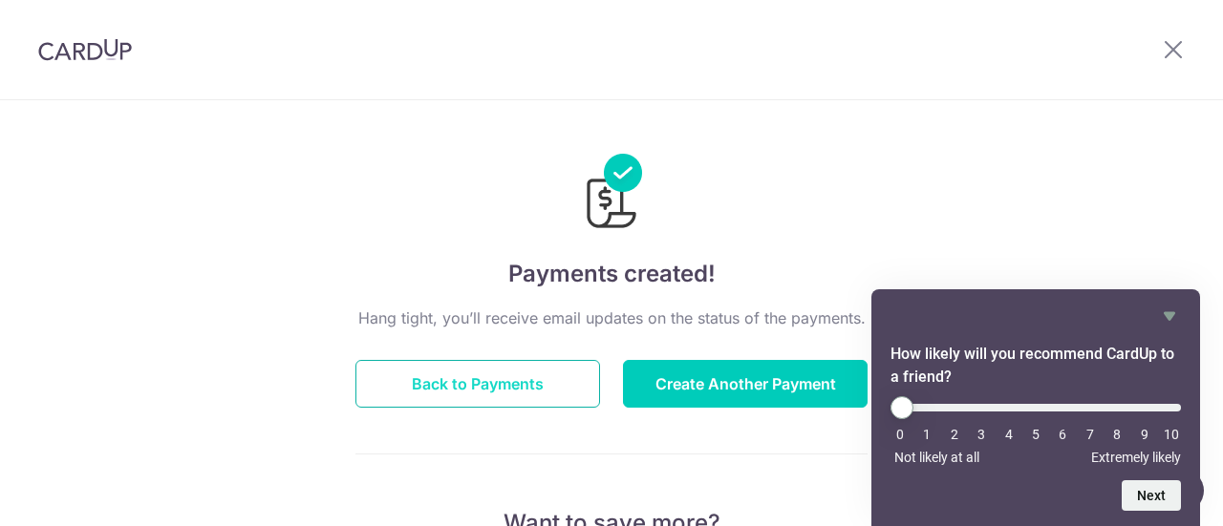
click at [552, 366] on button "Back to Payments" at bounding box center [477, 384] width 245 height 48
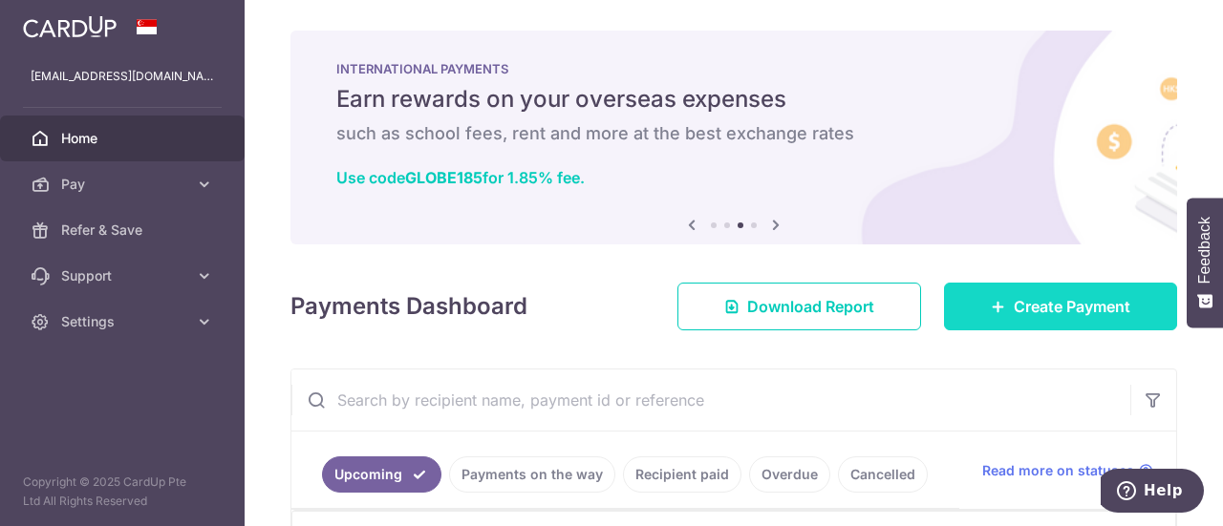
click at [992, 292] on link "Create Payment" at bounding box center [1060, 307] width 233 height 48
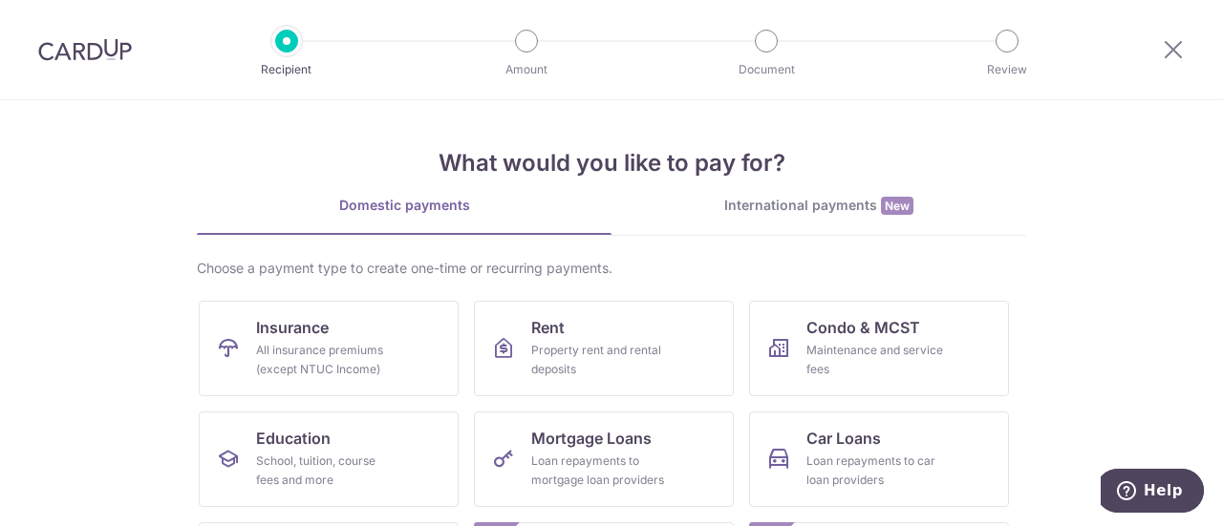
scroll to position [46, 0]
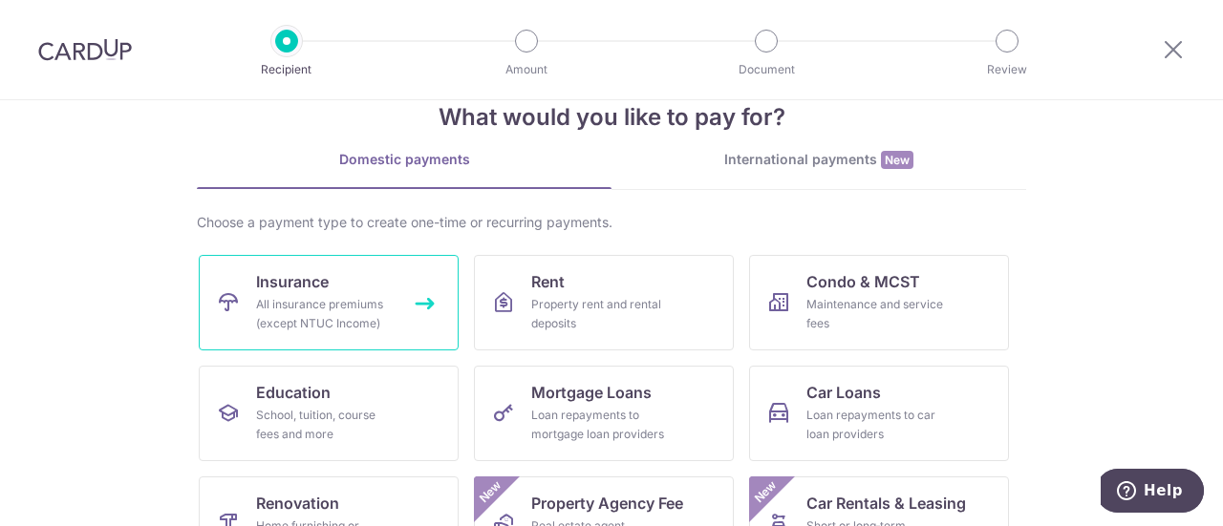
click at [313, 293] on link "Insurance All insurance premiums (except NTUC Income)" at bounding box center [329, 303] width 260 height 96
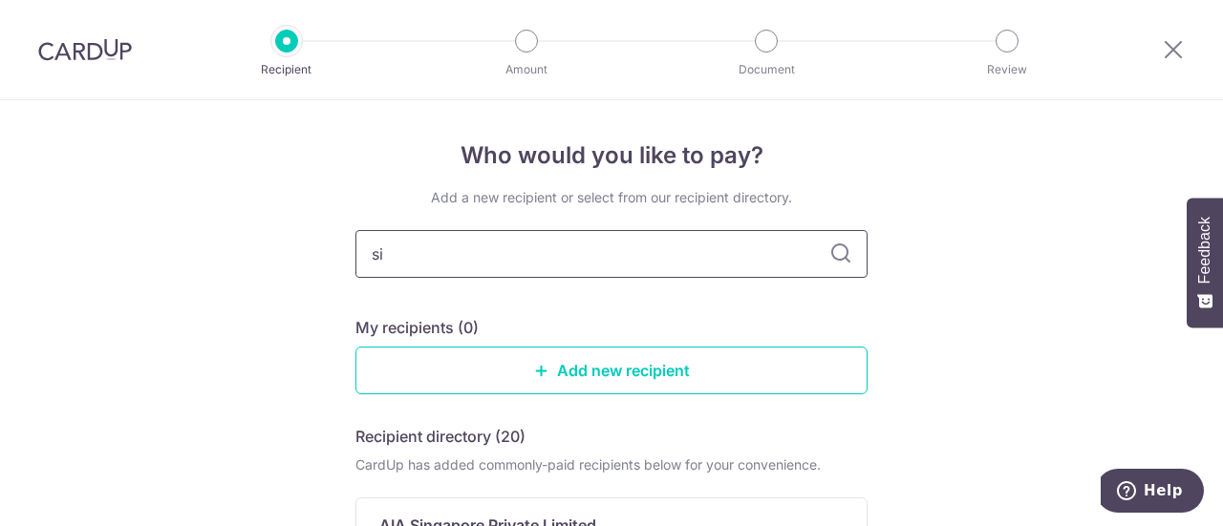
type input "sin"
type input "sing"
click at [629, 268] on input "sing" at bounding box center [611, 254] width 512 height 48
type input "singlife"
click at [835, 258] on icon at bounding box center [840, 254] width 23 height 23
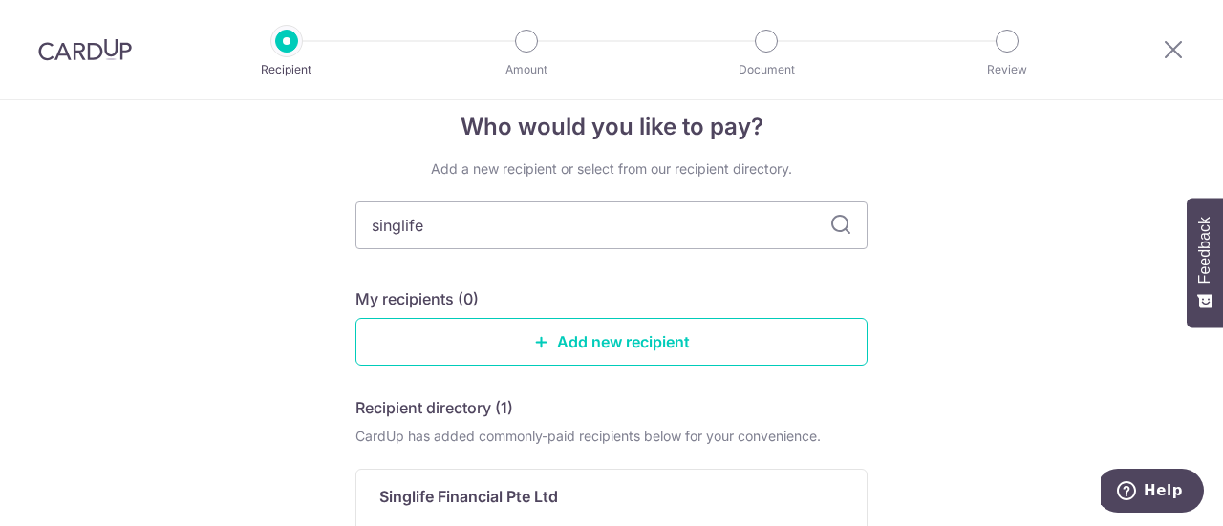
scroll to position [32, 0]
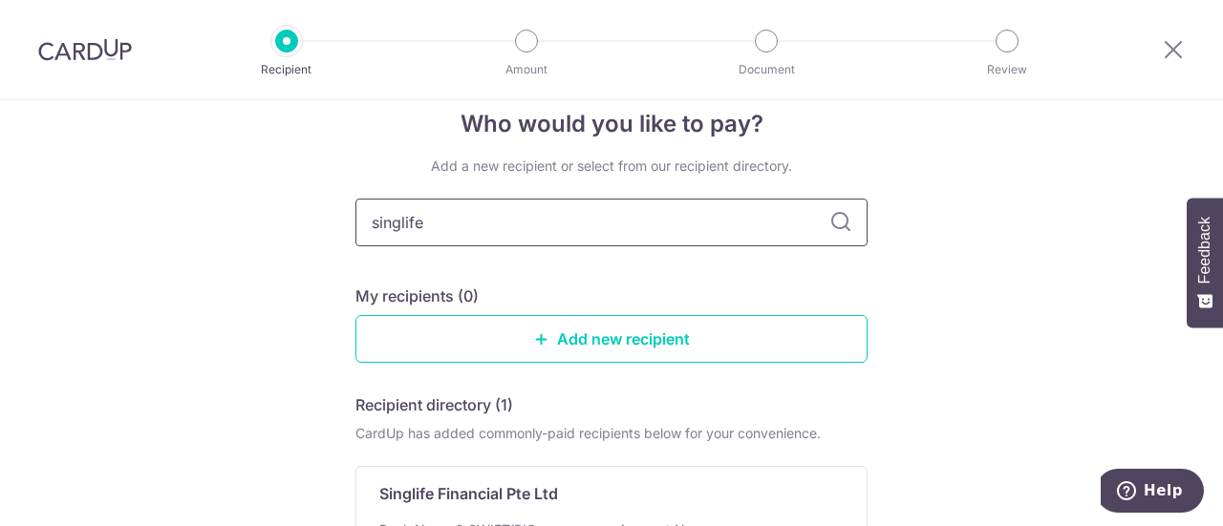
click at [465, 223] on input "singlife" at bounding box center [611, 223] width 512 height 48
type input "singl"
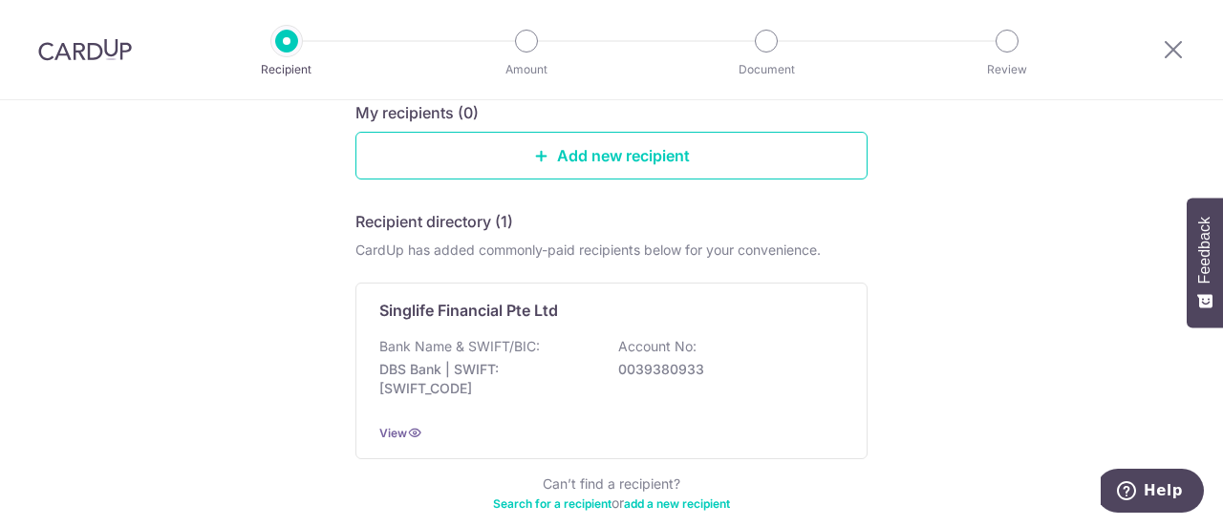
type input "sing"
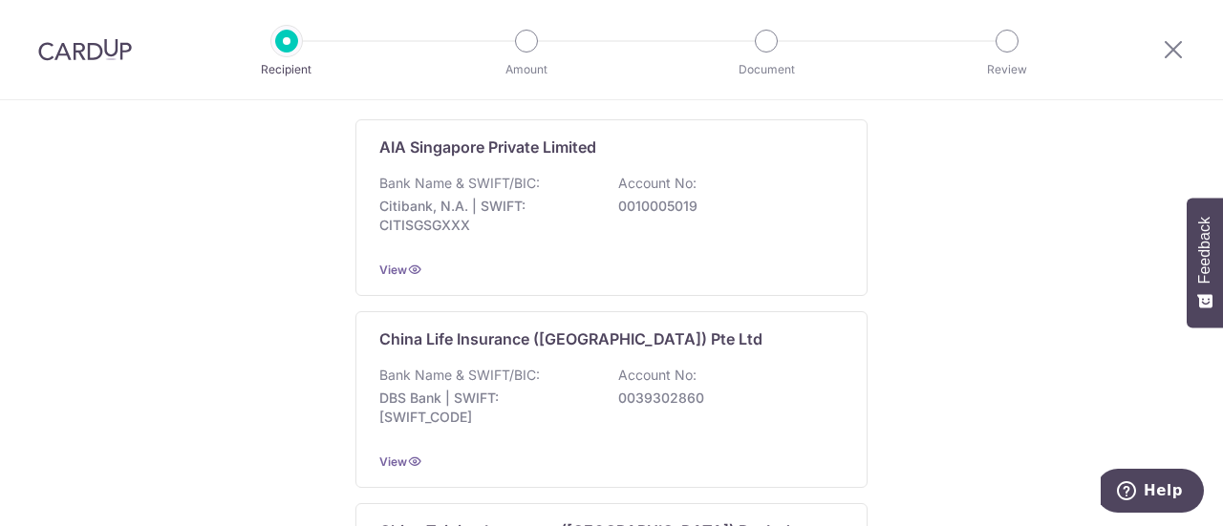
scroll to position [0, 0]
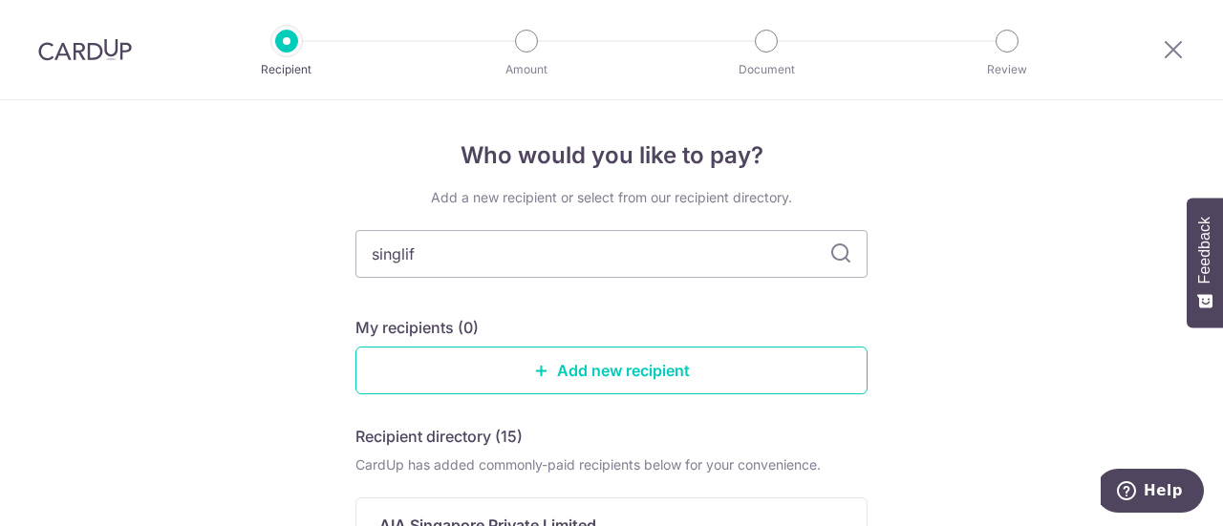
type input "singlife"
click at [839, 266] on input "singlife" at bounding box center [611, 254] width 512 height 48
click at [839, 253] on icon at bounding box center [840, 254] width 23 height 23
click at [625, 271] on input "singlife" at bounding box center [611, 254] width 512 height 48
type input "singapore"
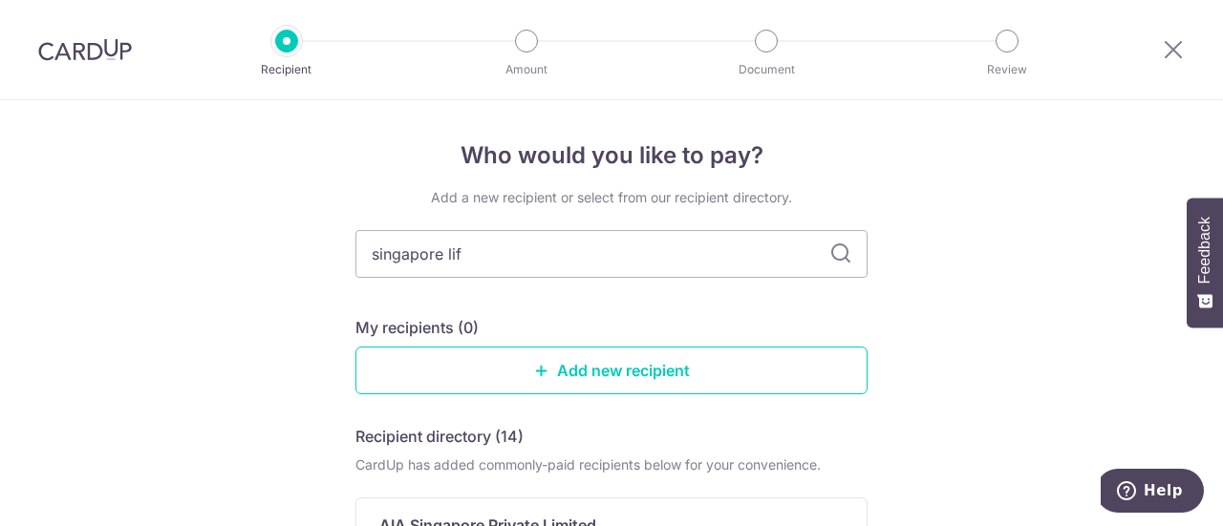
type input "singapore life"
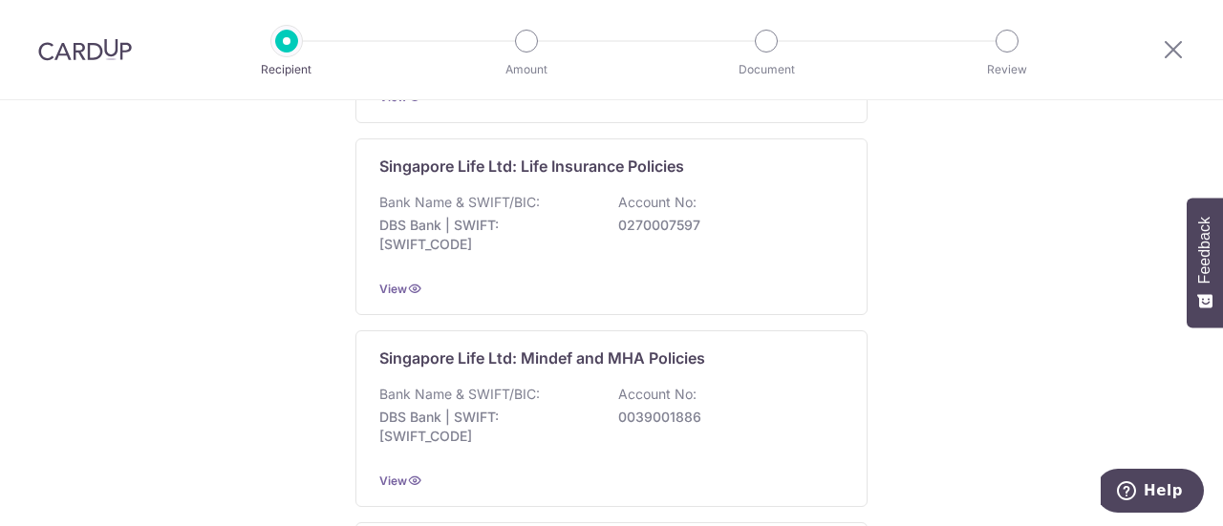
scroll to position [778, 0]
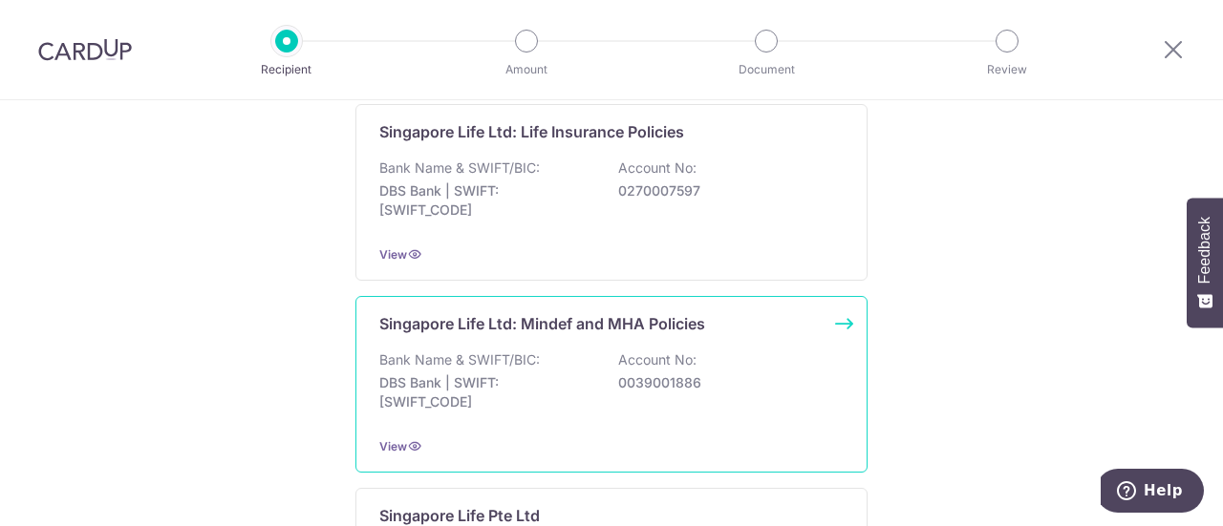
click at [562, 330] on p "Singapore Life Ltd: Mindef and MHA Policies" at bounding box center [542, 323] width 326 height 23
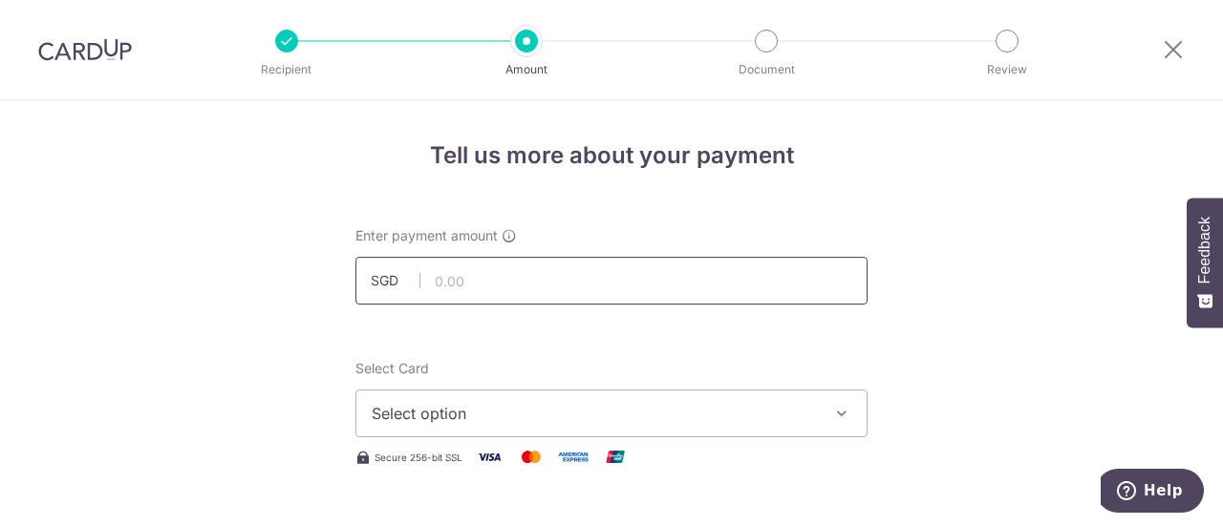
click at [529, 289] on input "text" at bounding box center [611, 281] width 512 height 48
type input "94.84"
click at [659, 409] on span "Select option" at bounding box center [594, 413] width 445 height 23
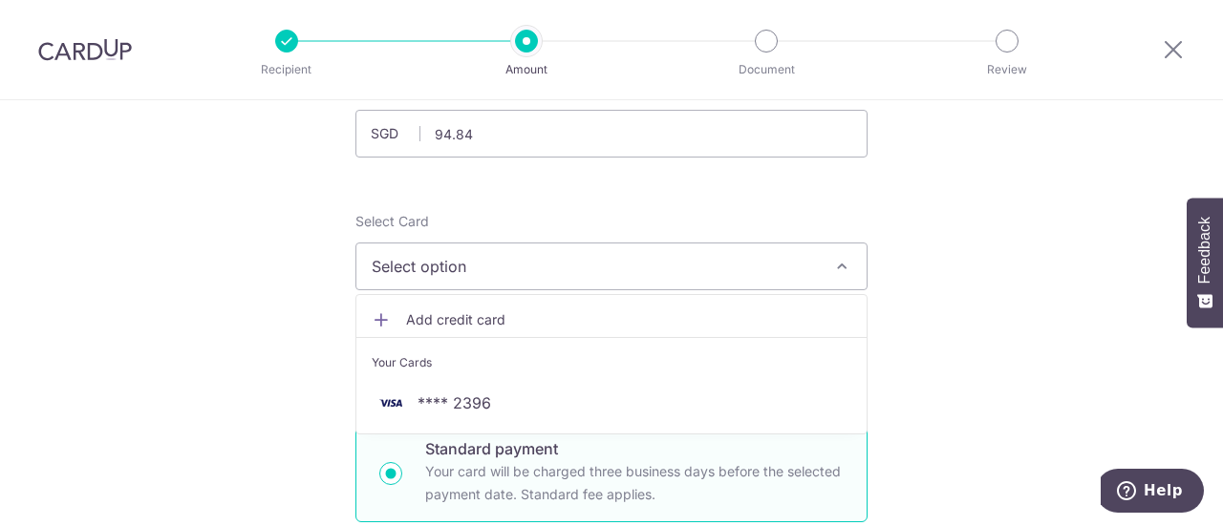
scroll to position [336, 0]
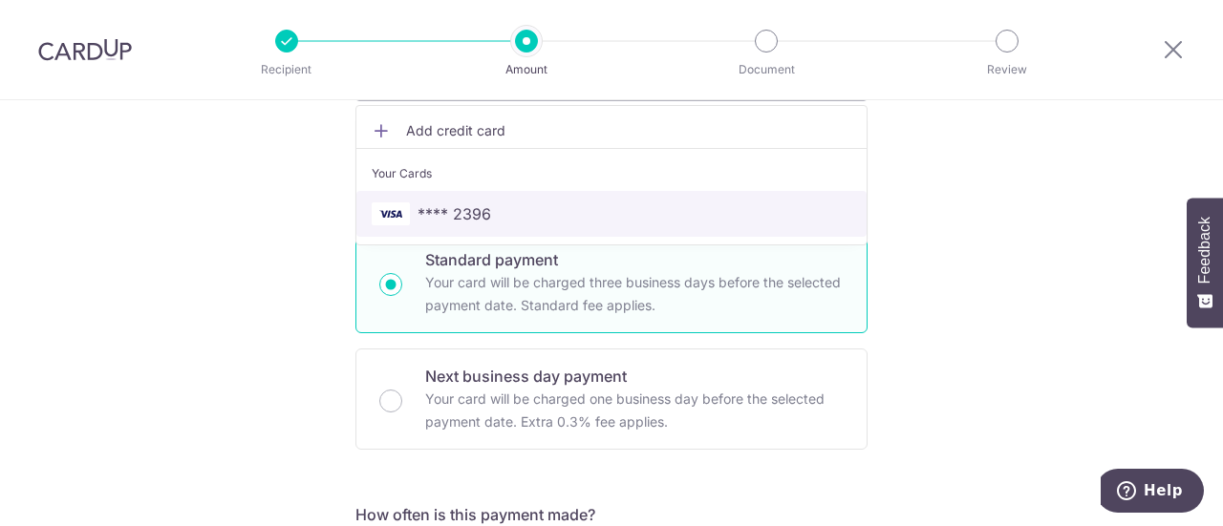
click at [604, 214] on span "**** 2396" at bounding box center [612, 214] width 480 height 23
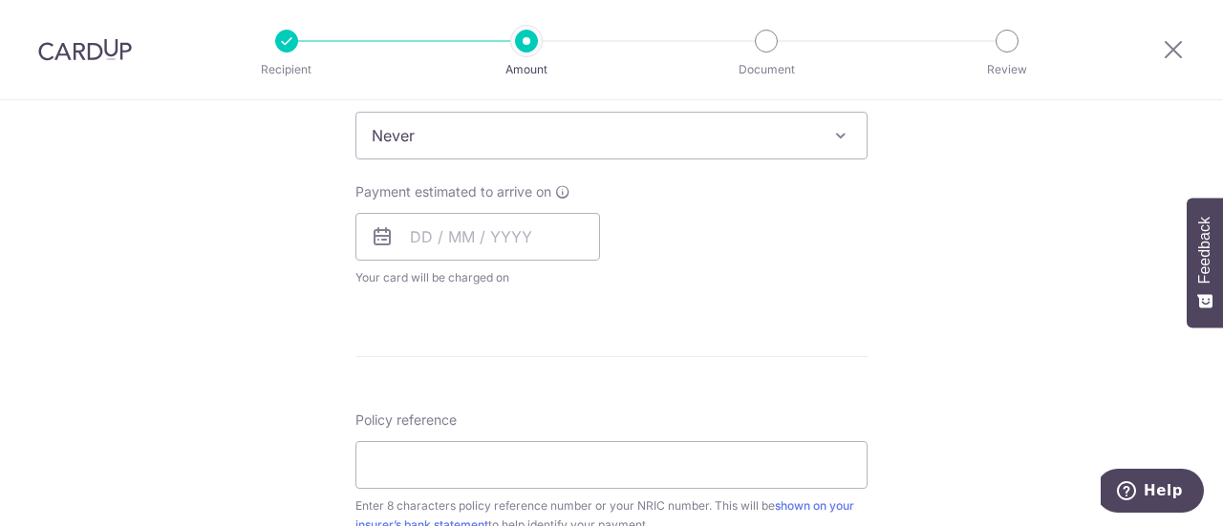
scroll to position [796, 0]
click at [831, 142] on span at bounding box center [840, 136] width 23 height 23
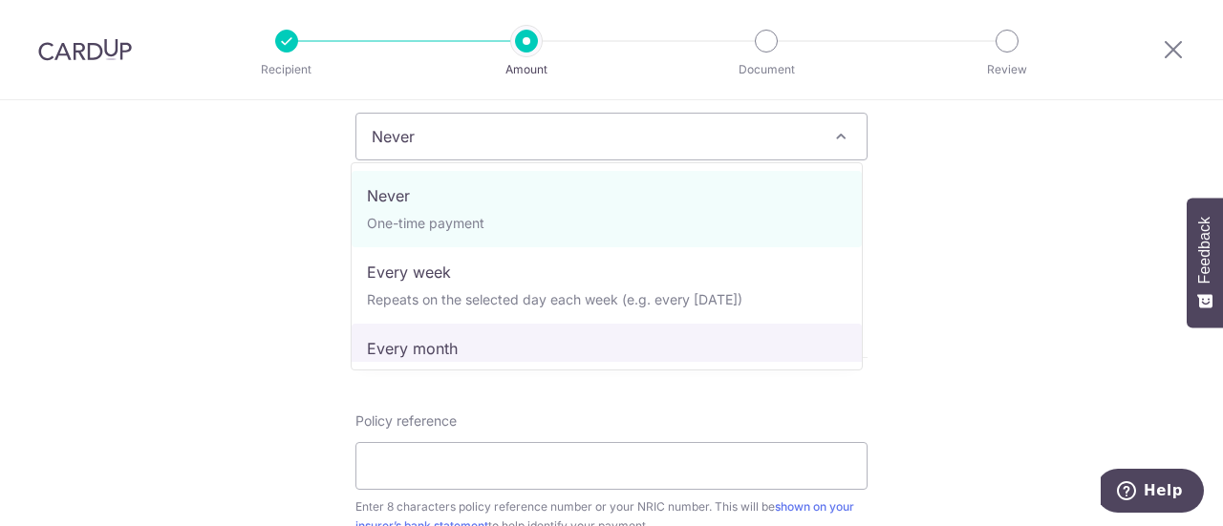
select select "3"
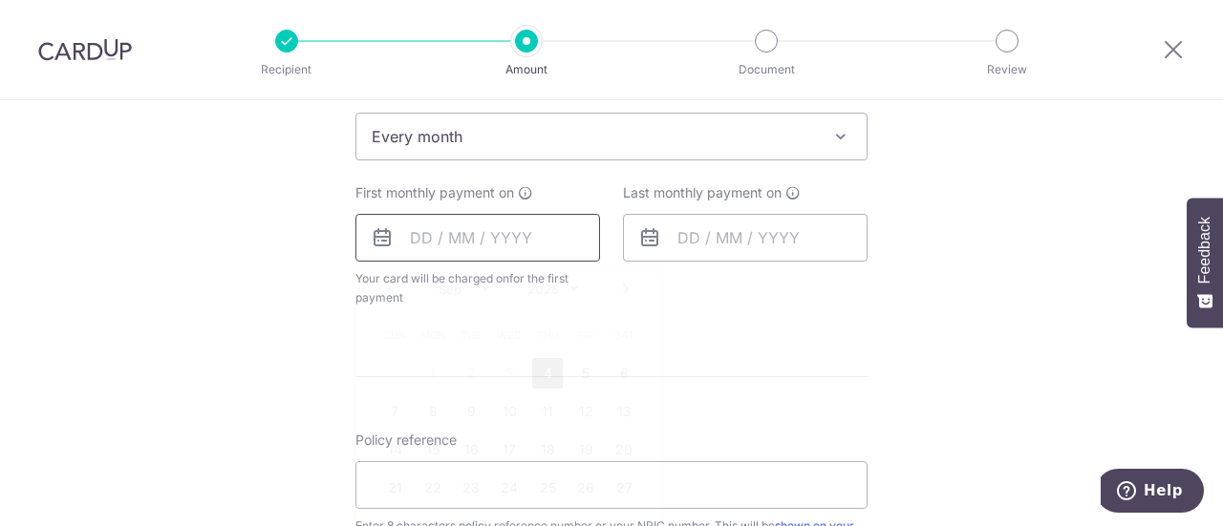
click at [416, 235] on input "text" at bounding box center [477, 238] width 245 height 48
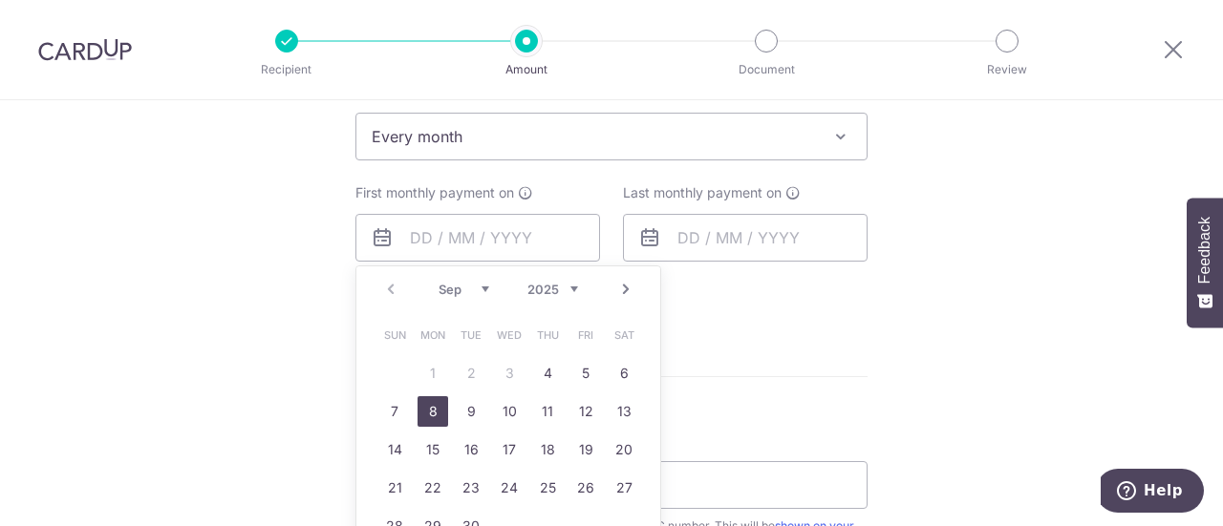
click at [424, 415] on link "8" at bounding box center [433, 412] width 31 height 31
type input "[DATE]"
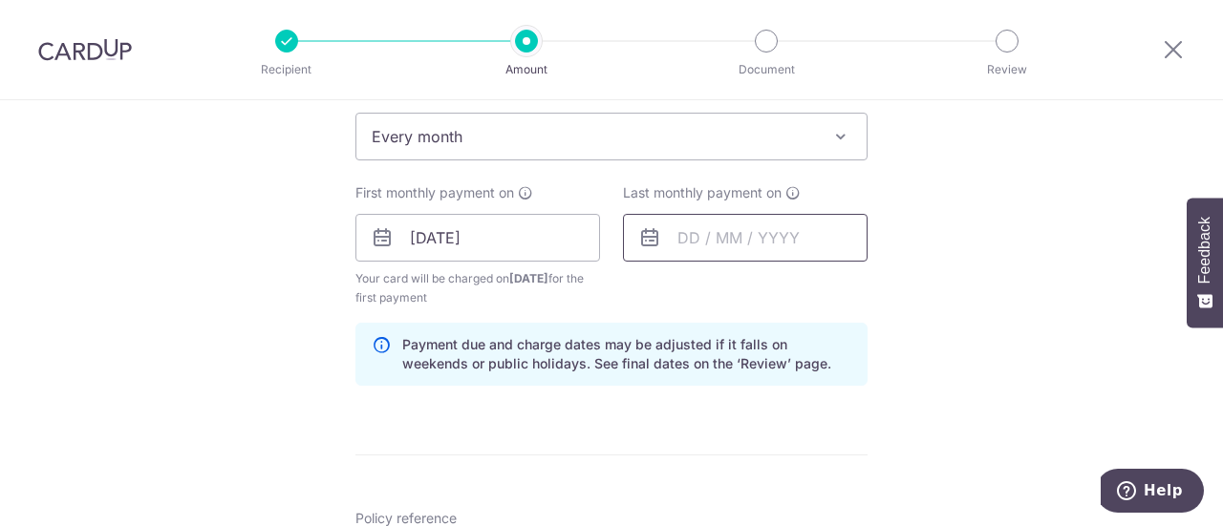
click at [766, 236] on input "text" at bounding box center [745, 238] width 245 height 48
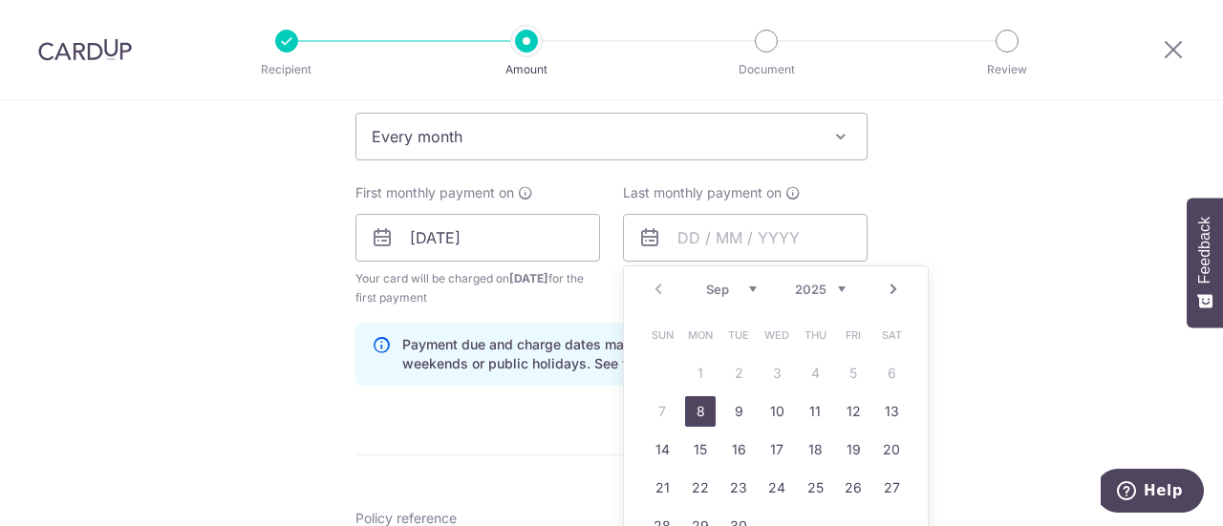
click at [837, 287] on select "2025 2026 2027 2028 2029 2030 2031 2032 2033 2034 2035" at bounding box center [820, 289] width 51 height 15
click at [724, 410] on link "8" at bounding box center [738, 412] width 31 height 31
type input "08/09/2026"
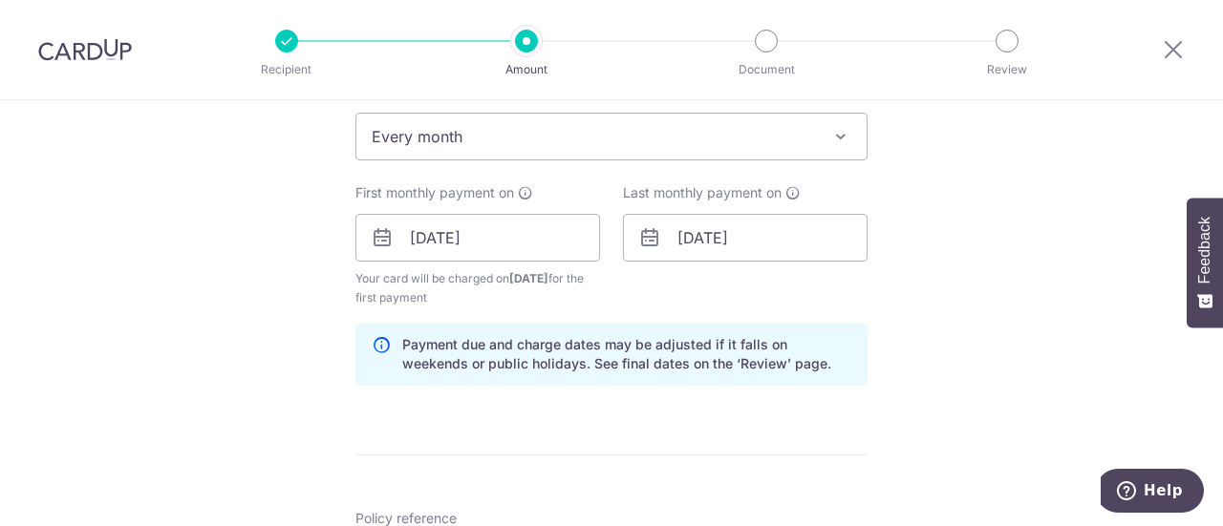
click at [890, 303] on div "Tell us more about your payment Enter payment amount SGD 94.84 94.84 Select Car…" at bounding box center [611, 256] width 1223 height 1904
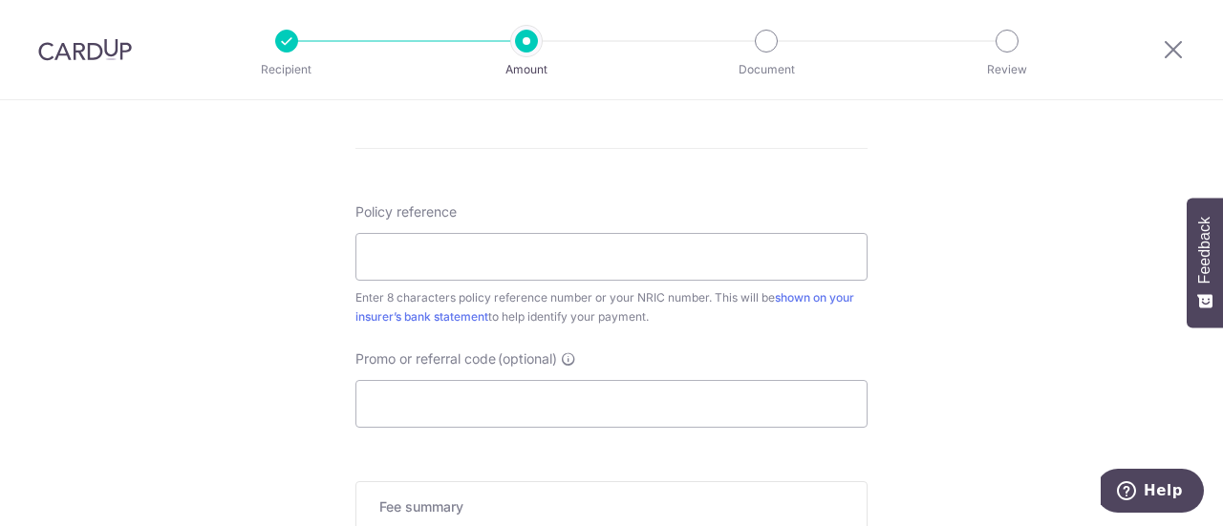
scroll to position [1102, 0]
click at [785, 257] on input "Policy reference" at bounding box center [611, 258] width 512 height 48
type input "0"
type input "S9245509B"
click at [808, 328] on div "Policy reference S9245509B 9/9 Enter 8 characters policy reference number or yo…" at bounding box center [611, 316] width 512 height 225
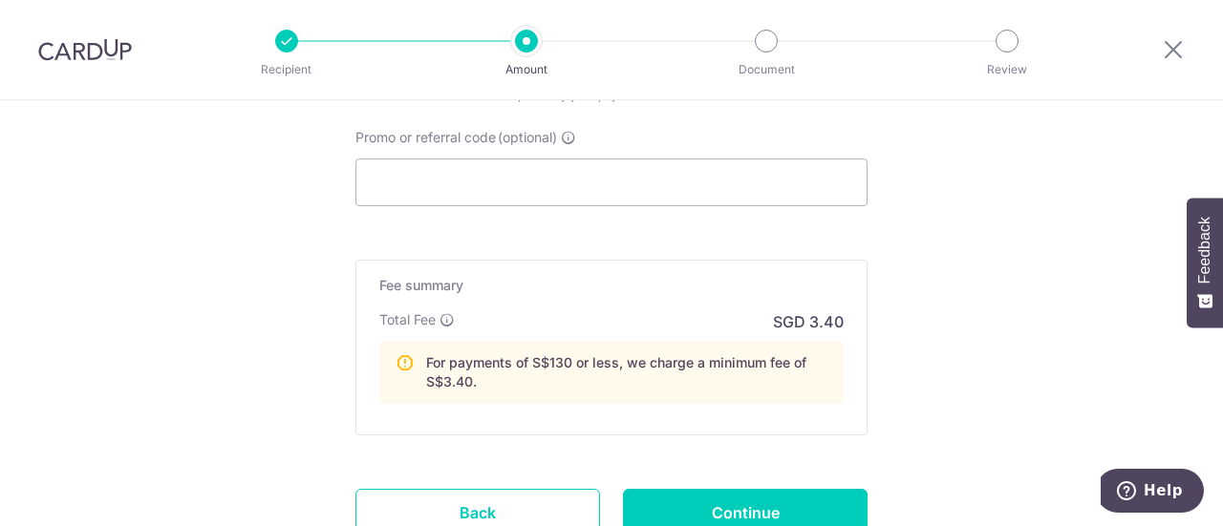
scroll to position [1438, 0]
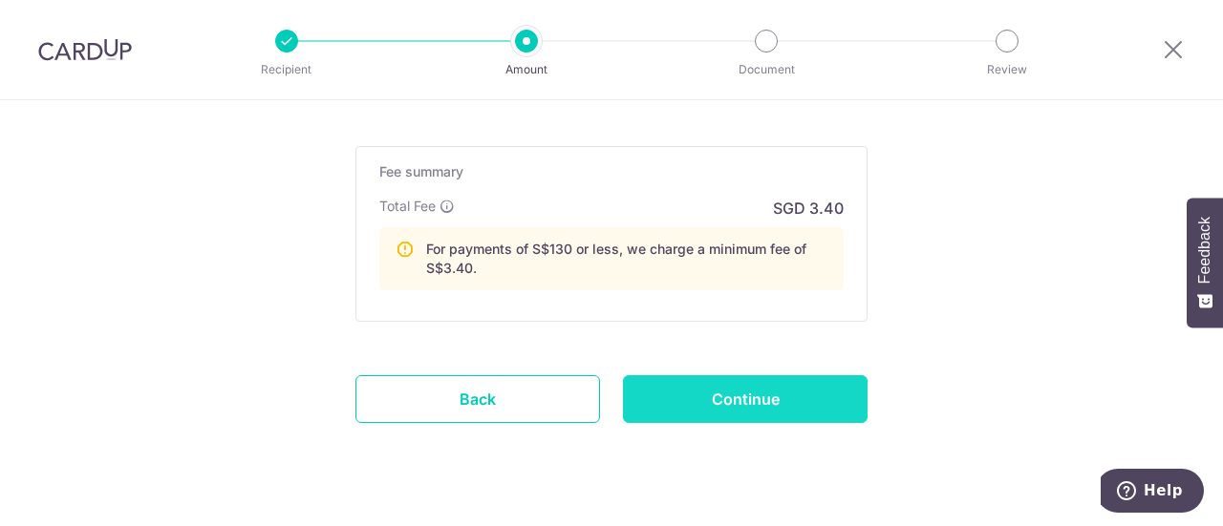
click at [797, 406] on input "Continue" at bounding box center [745, 400] width 245 height 48
type input "Create Schedule"
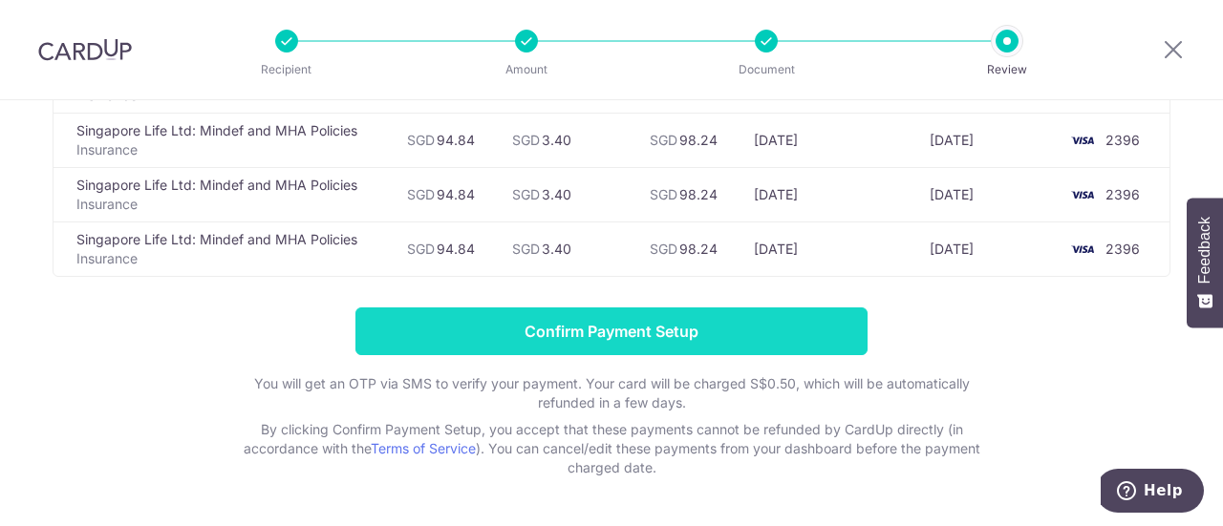
scroll to position [731, 0]
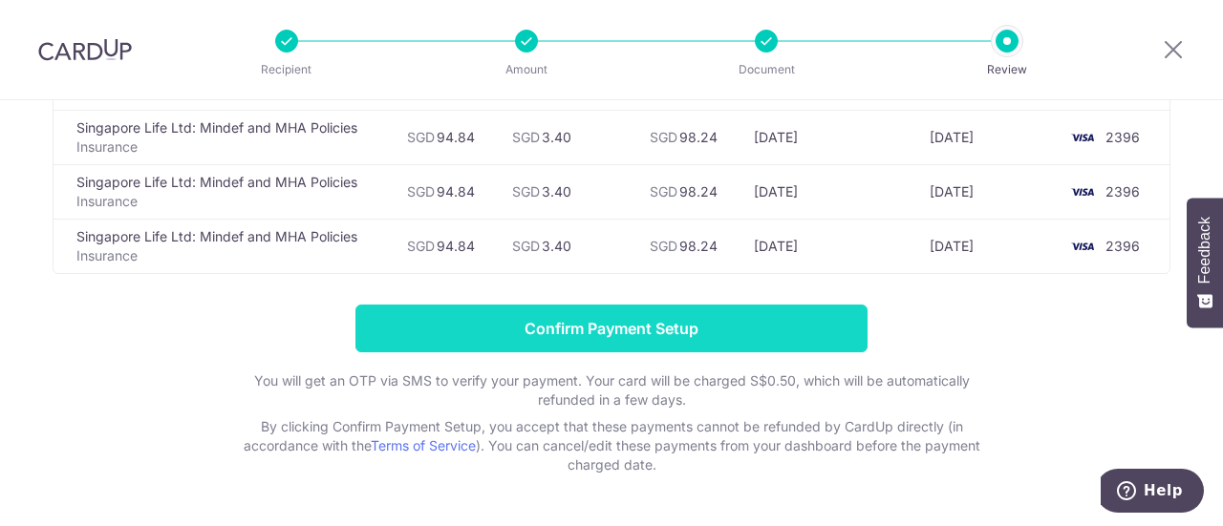
click at [798, 325] on input "Confirm Payment Setup" at bounding box center [611, 329] width 512 height 48
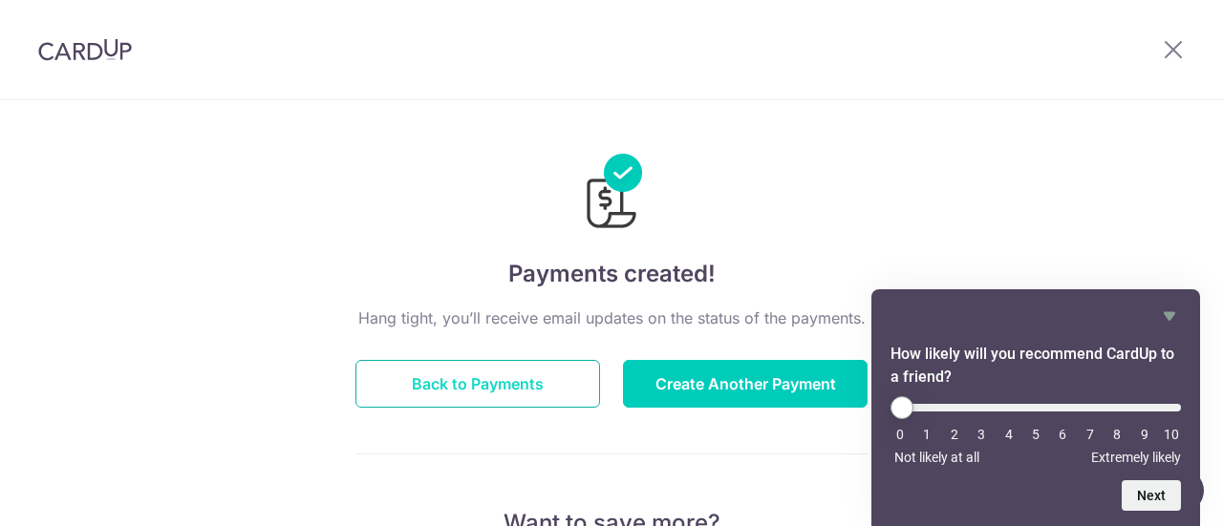
click at [544, 383] on button "Back to Payments" at bounding box center [477, 384] width 245 height 48
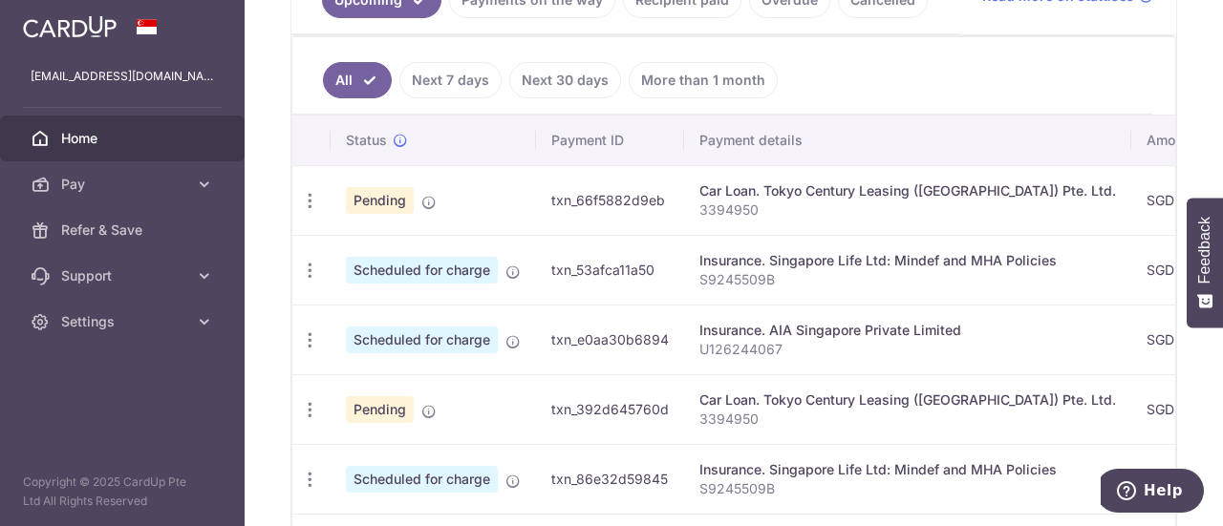
scroll to position [492, 0]
